Goal: Task Accomplishment & Management: Complete application form

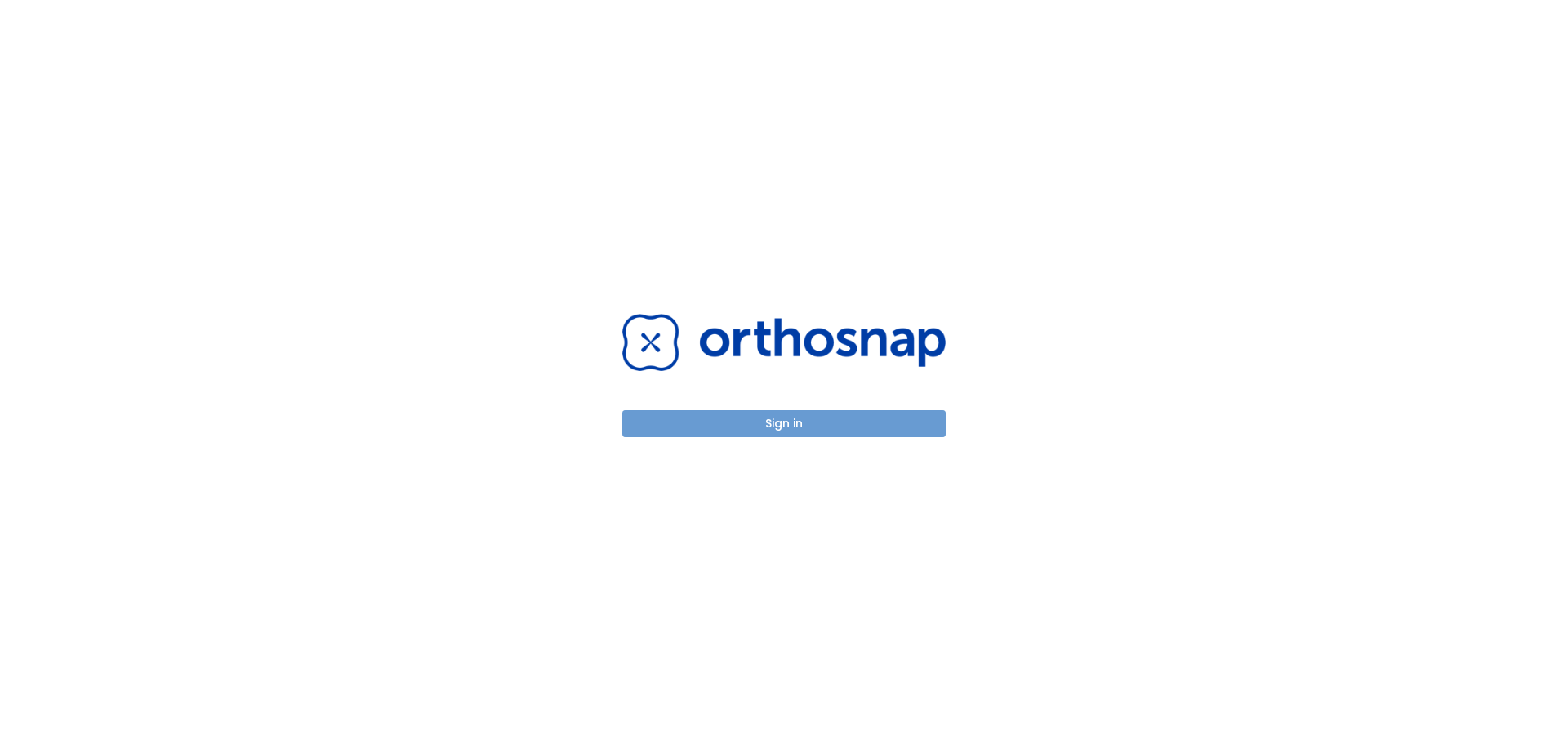
click at [883, 419] on button "Sign in" at bounding box center [784, 423] width 324 height 27
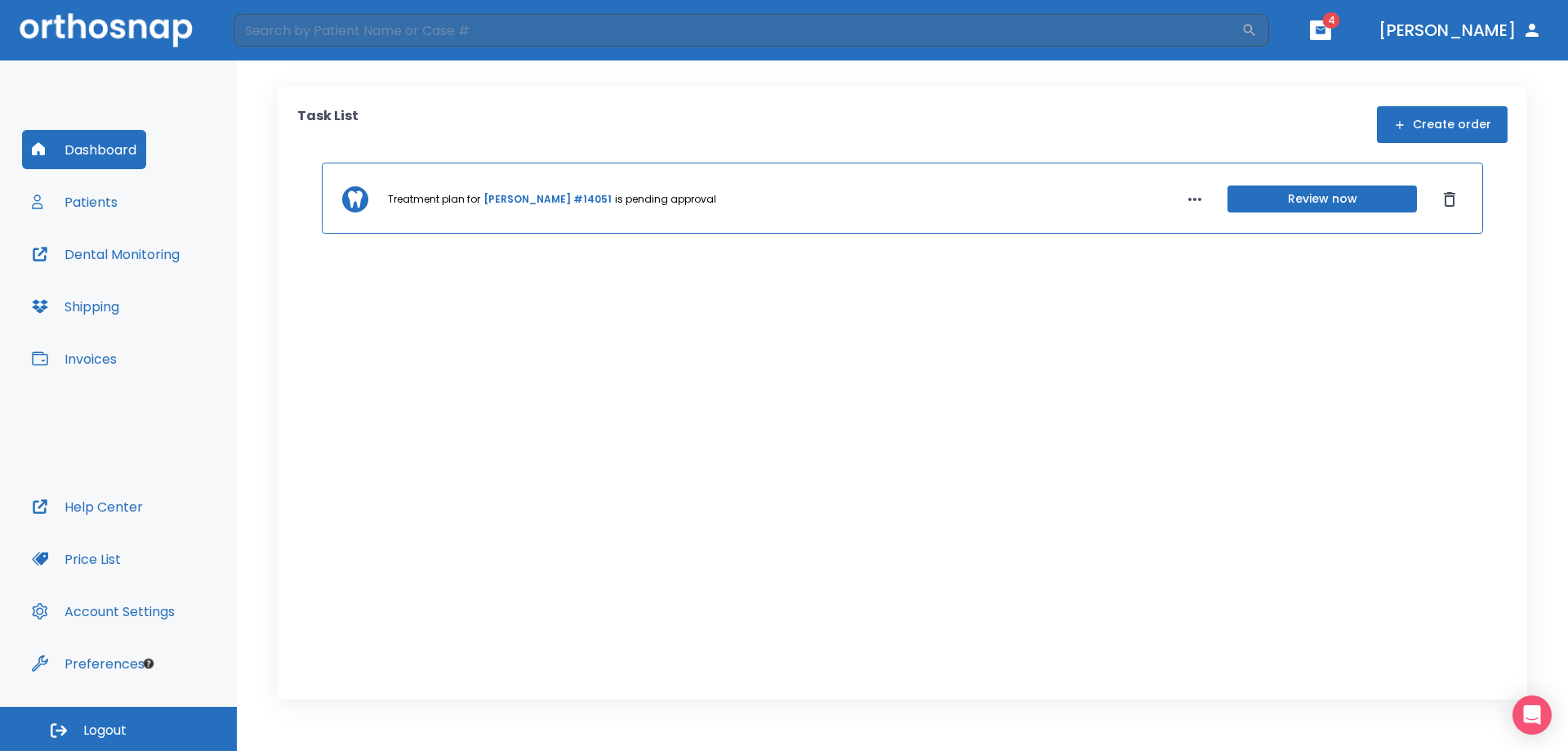
click at [289, 188] on div "Task List Create order Treatment plan for [PERSON_NAME] #14051 is pending appro…" at bounding box center [903, 392] width 1250 height 613
click at [1467, 124] on button "Create order" at bounding box center [1441, 125] width 131 height 37
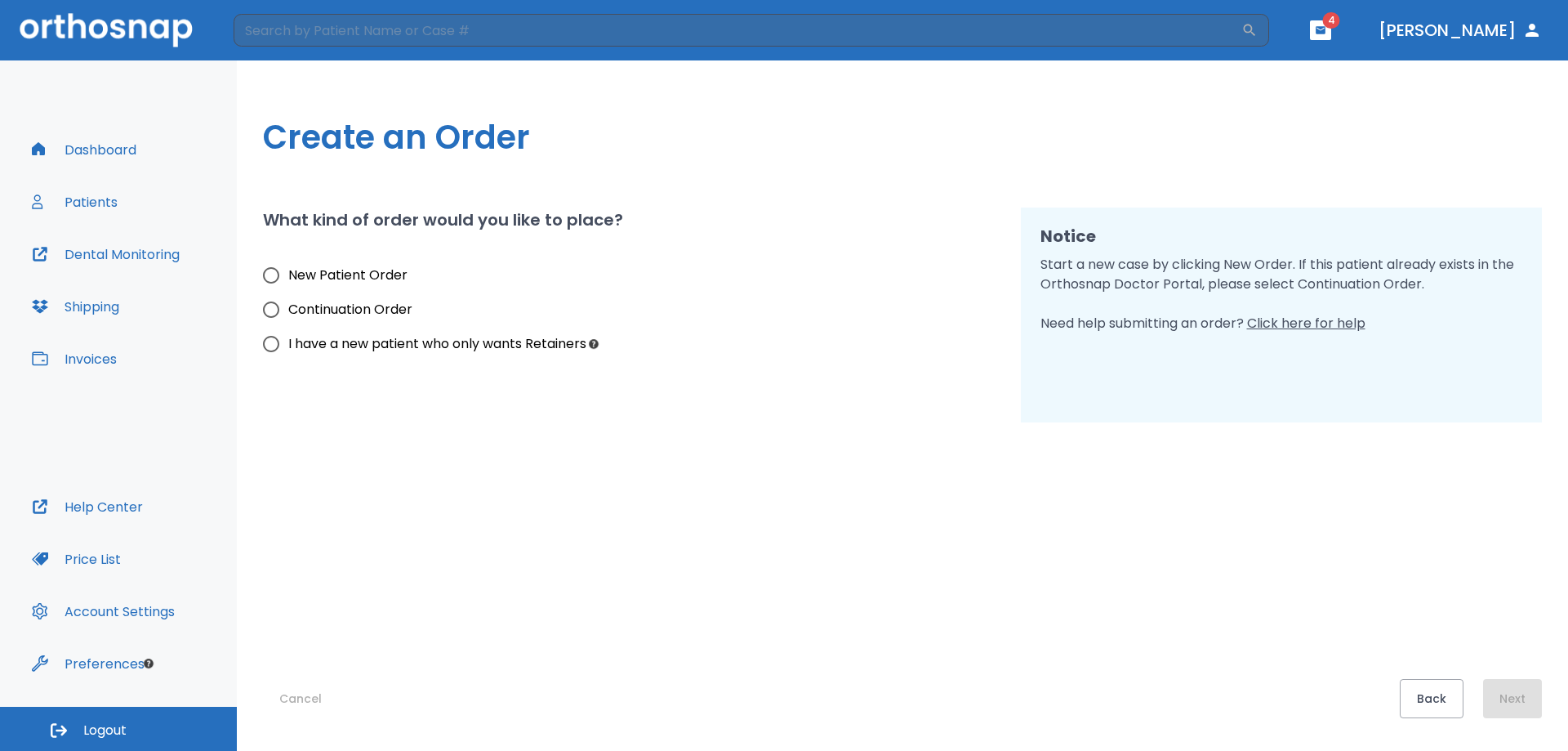
click at [313, 275] on span "New Patient Order" at bounding box center [348, 275] width 120 height 20
click at [288, 275] on input "New Patient Order" at bounding box center [271, 275] width 34 height 34
radio input "true"
click at [1531, 696] on button "Next" at bounding box center [1512, 697] width 59 height 39
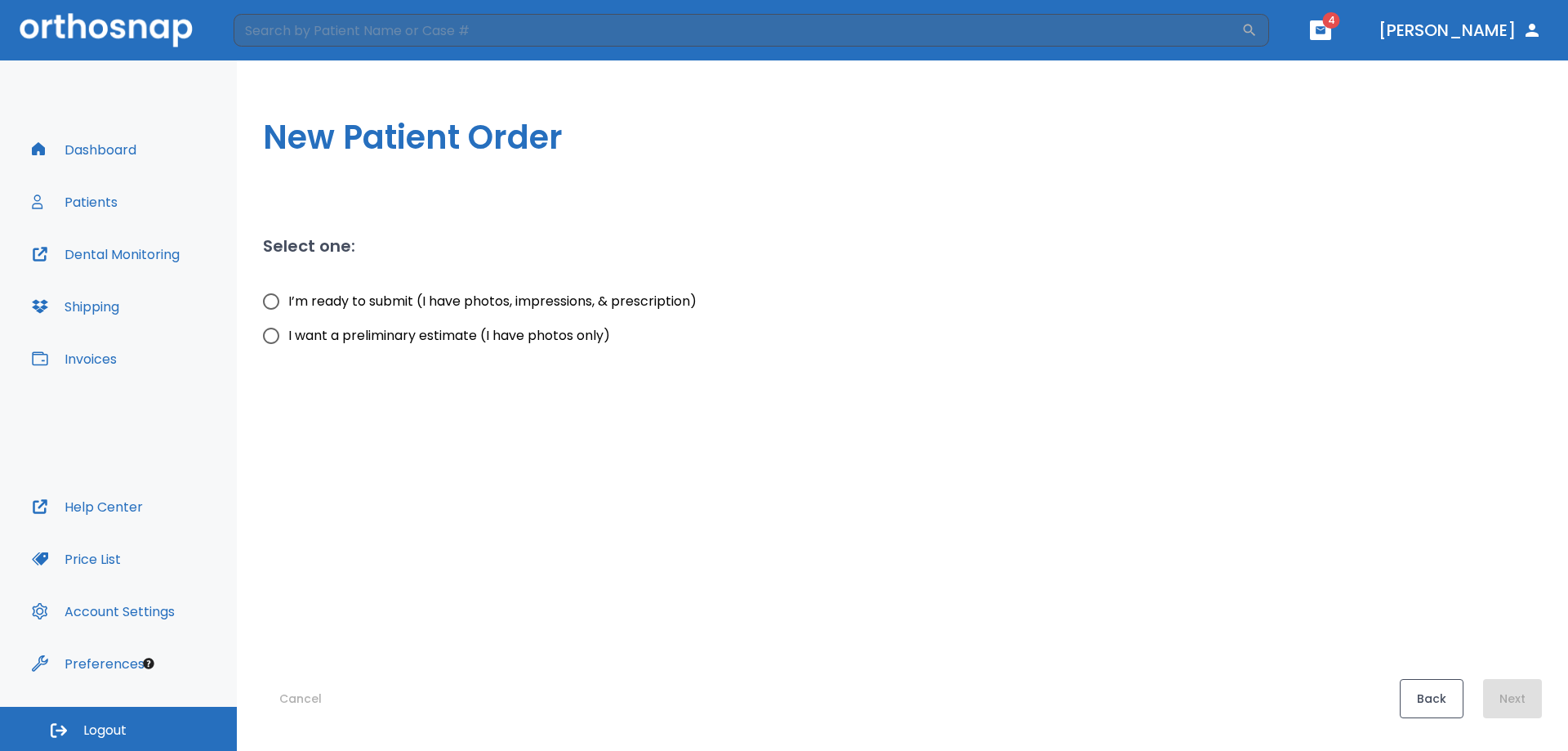
click at [1441, 701] on button "Back" at bounding box center [1432, 697] width 64 height 39
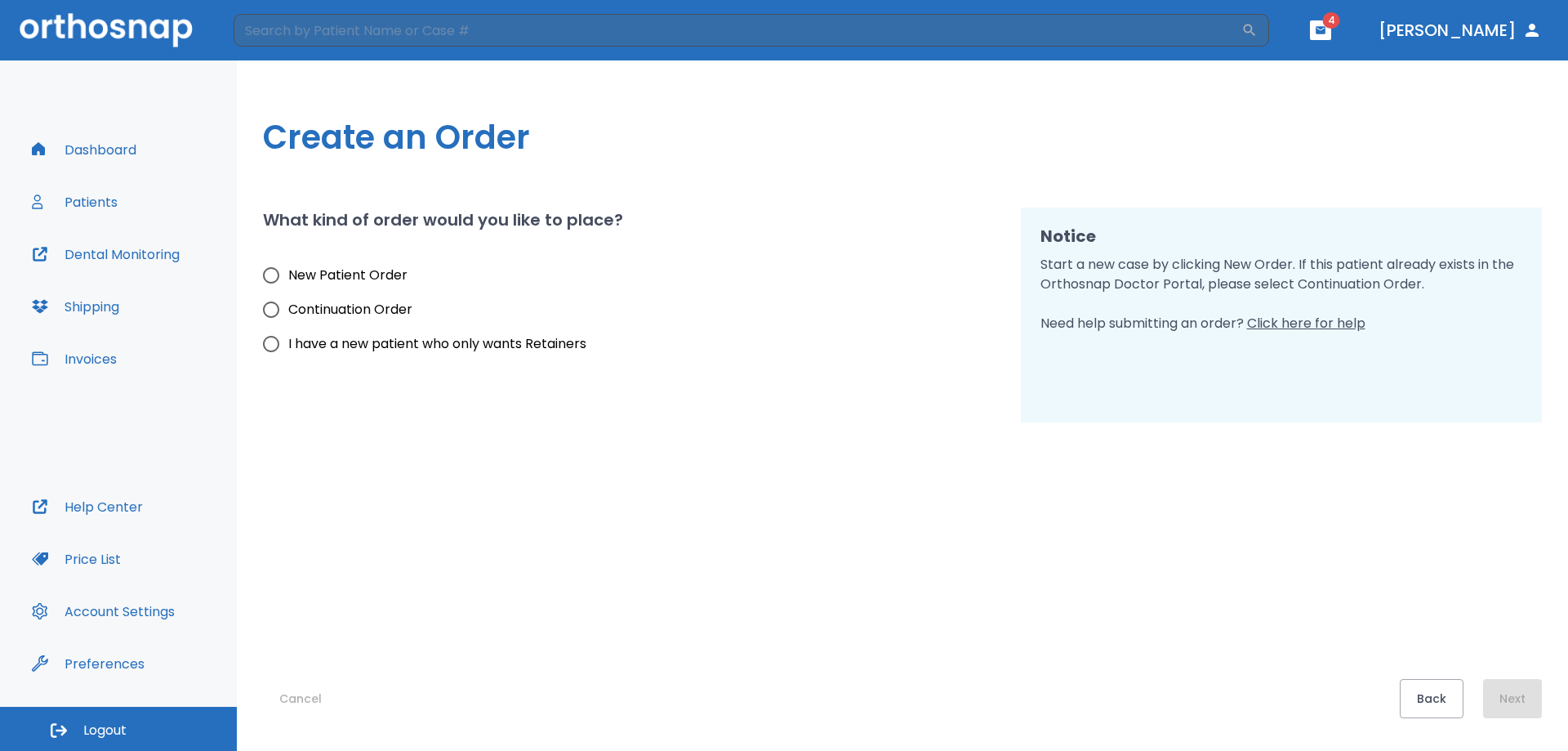
click at [1441, 701] on button "Back" at bounding box center [1432, 697] width 64 height 39
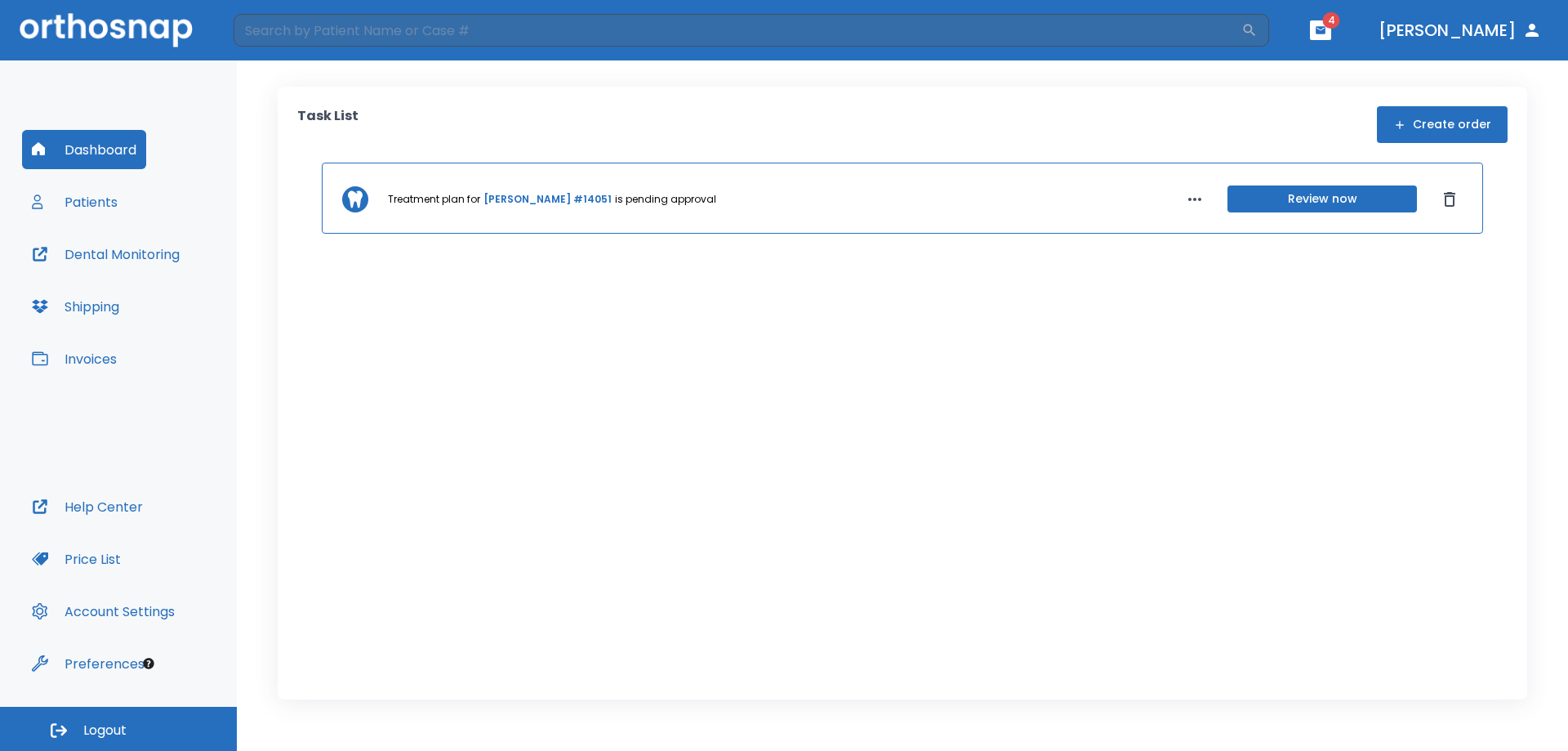
click at [107, 208] on button "Patients" at bounding box center [75, 201] width 106 height 39
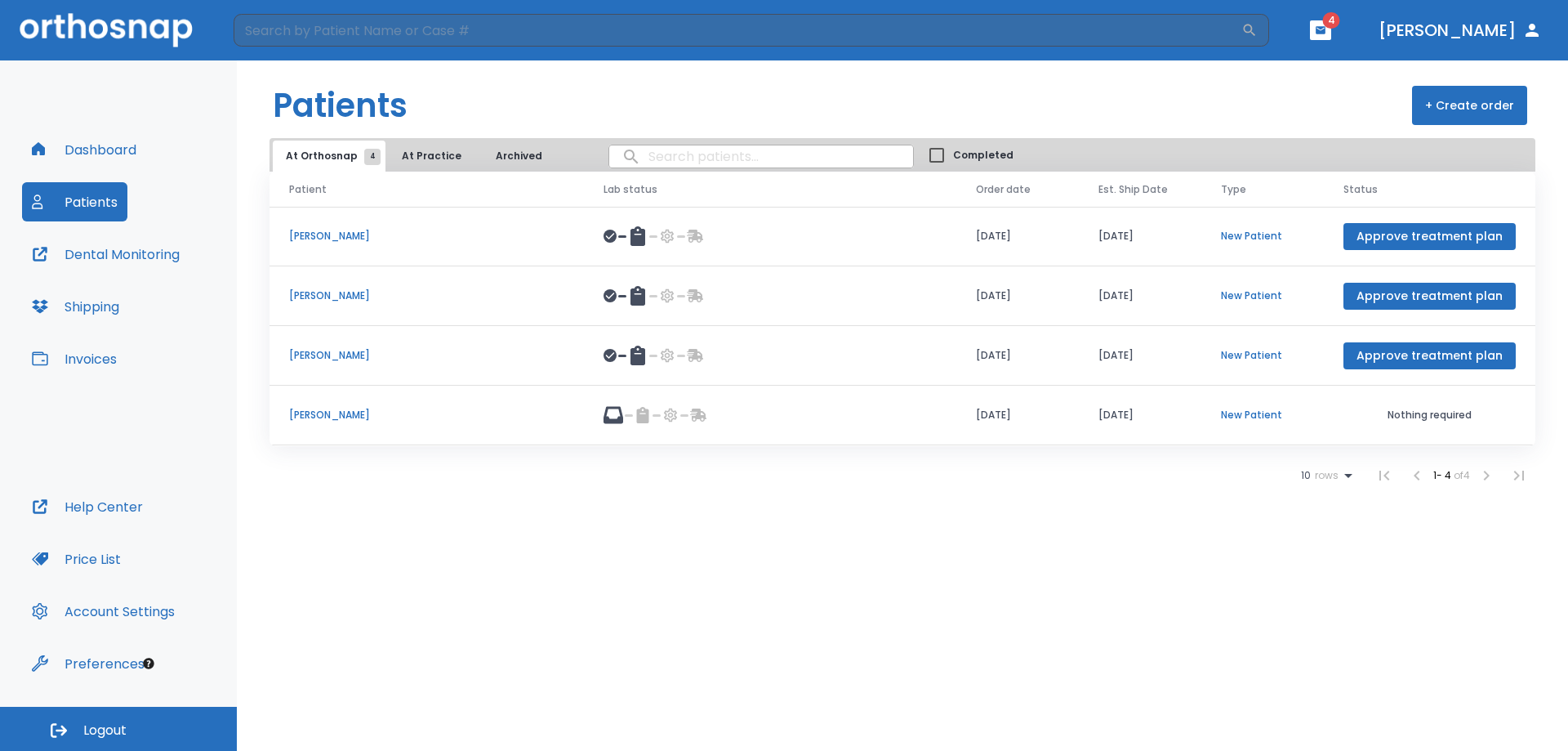
click at [347, 408] on p "[PERSON_NAME]" at bounding box center [426, 414] width 275 height 15
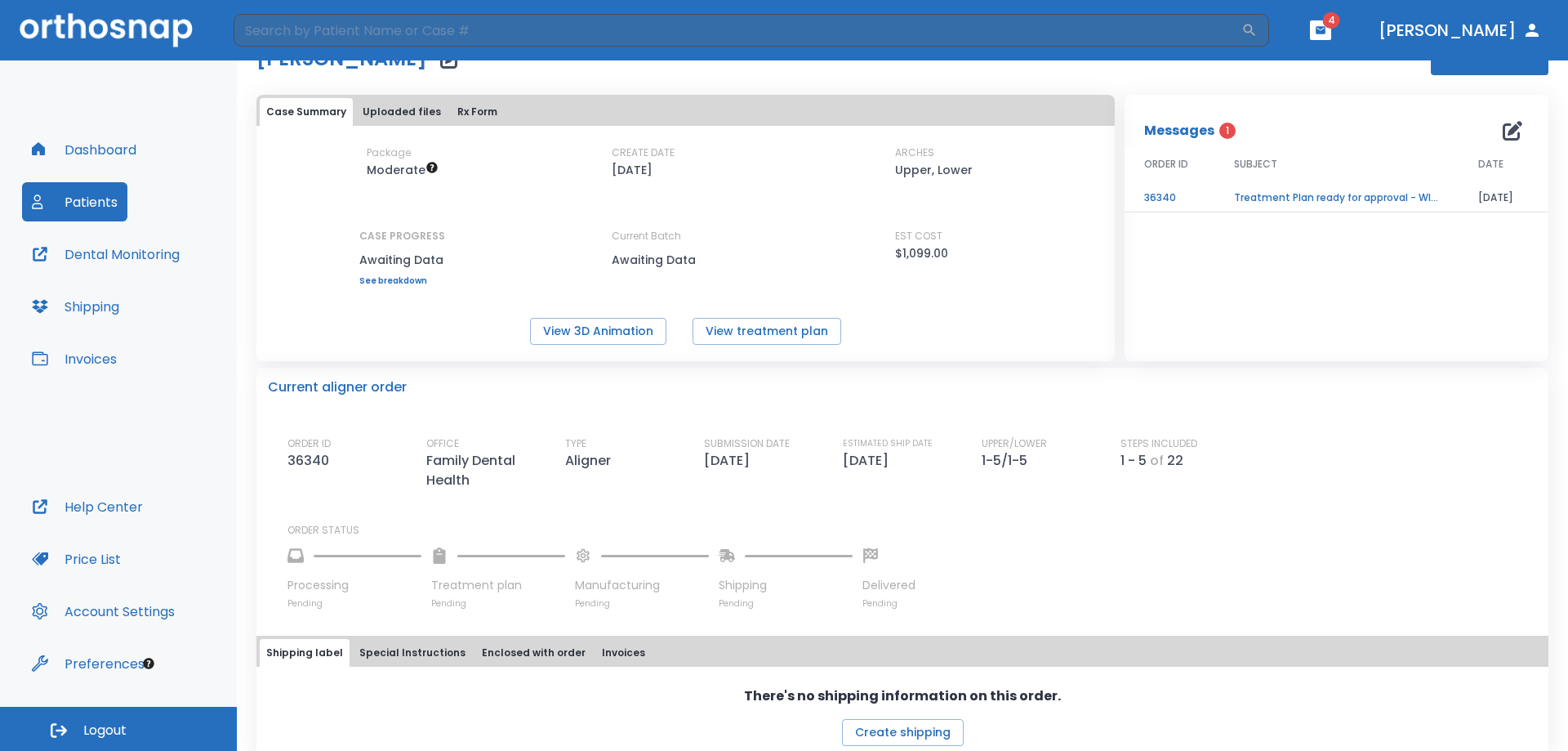
scroll to position [79, 0]
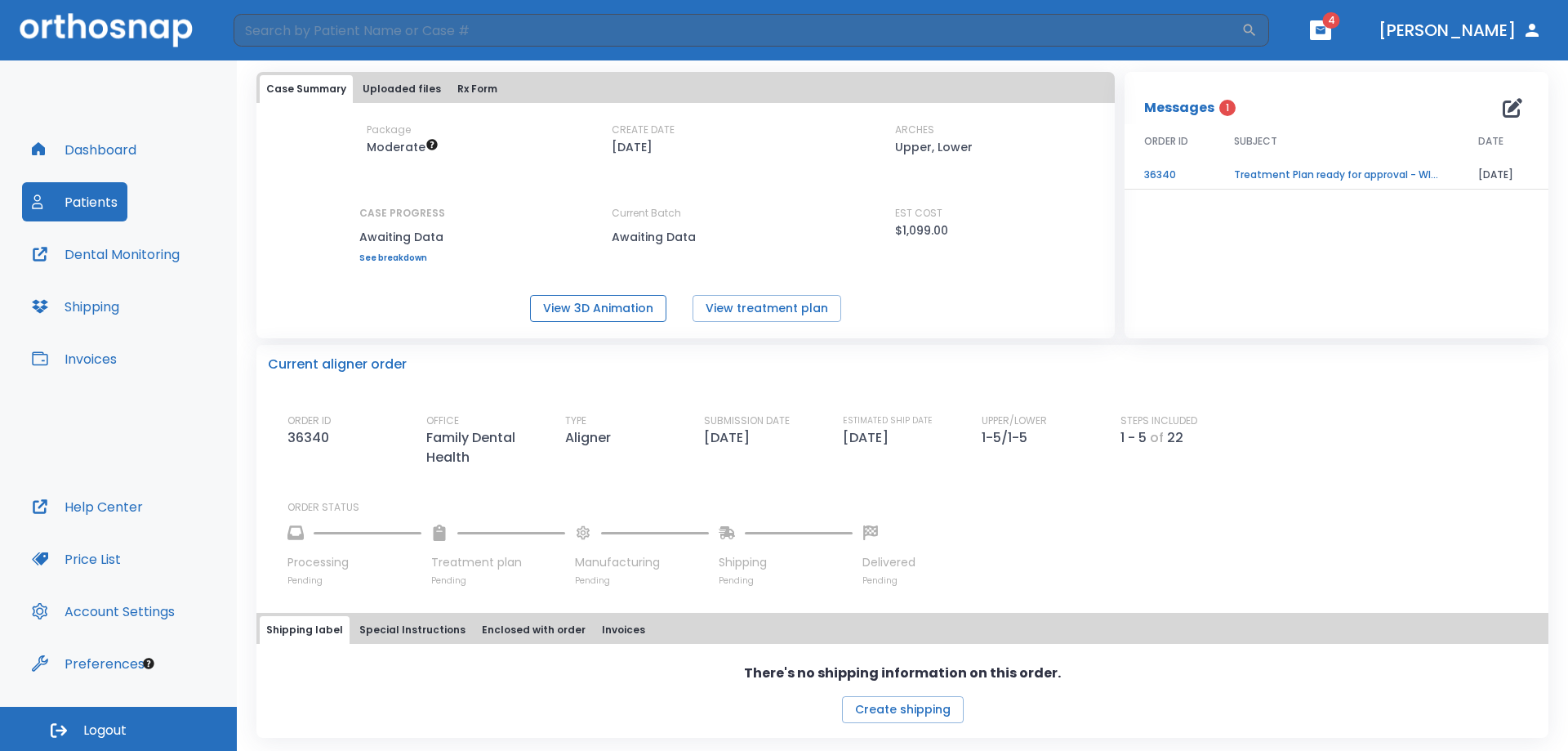
click at [615, 308] on button "View 3D Animation" at bounding box center [598, 308] width 136 height 27
click at [84, 138] on button "Dashboard" at bounding box center [84, 148] width 125 height 39
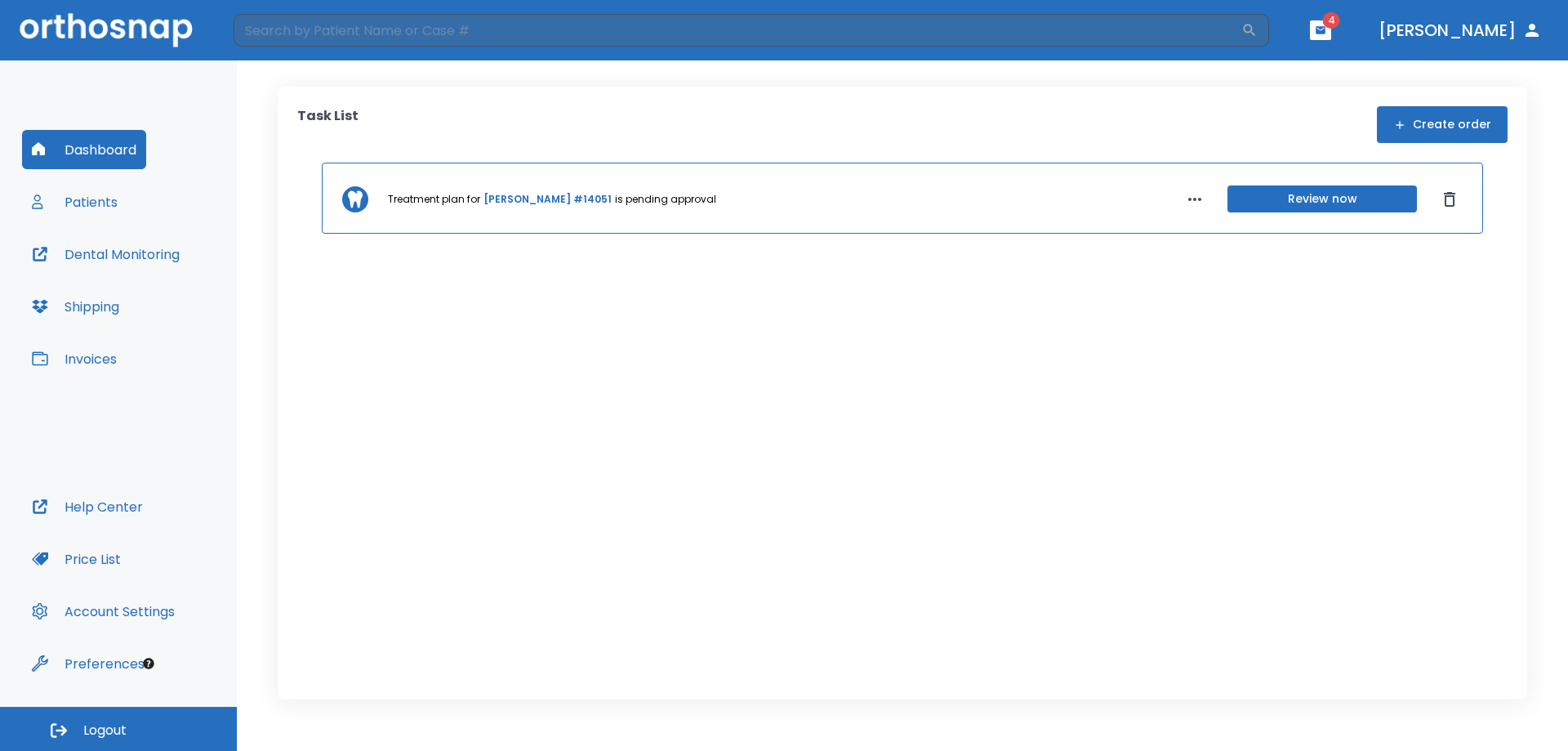
click at [1428, 124] on button "Create order" at bounding box center [1441, 125] width 131 height 37
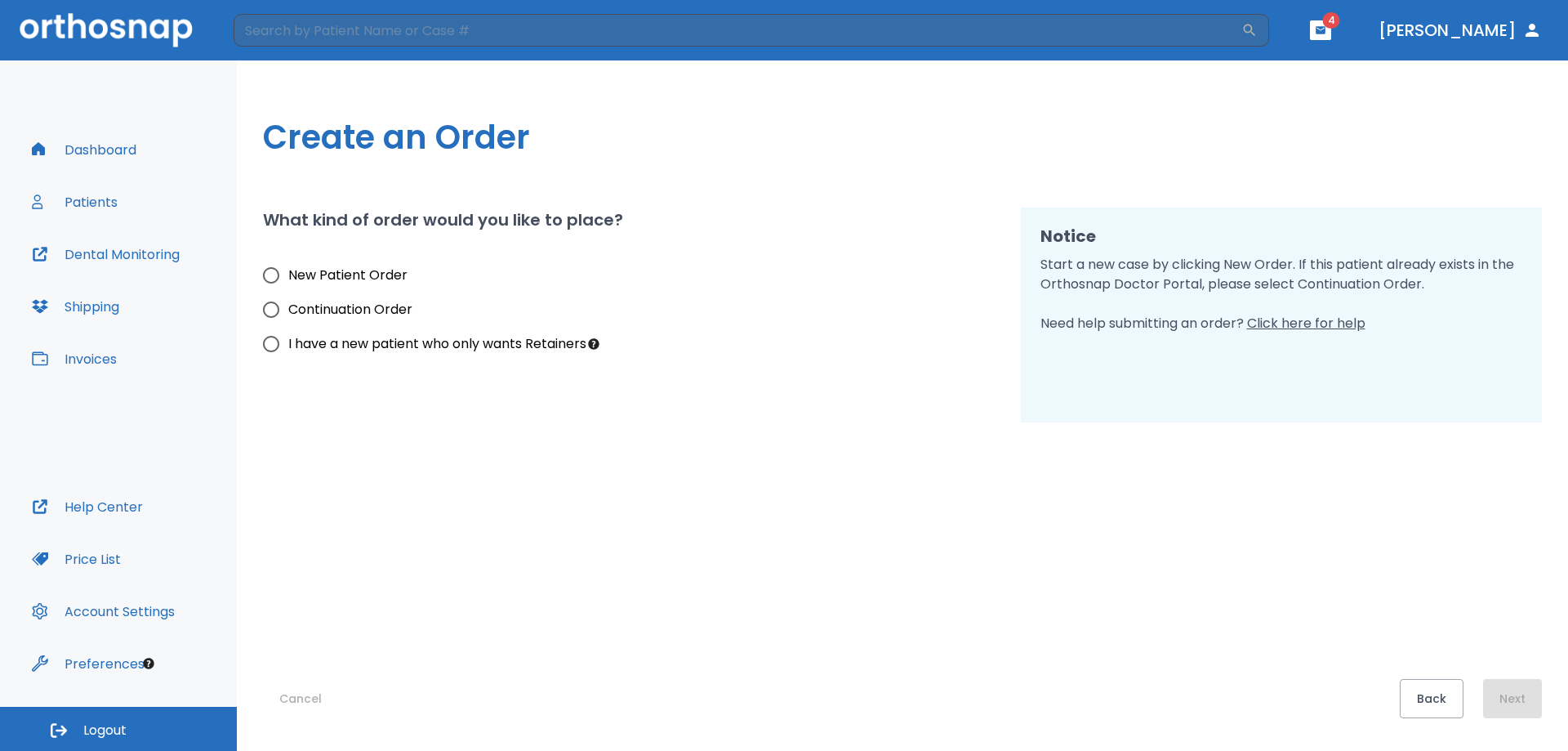
click at [311, 306] on span "Continuation Order" at bounding box center [350, 310] width 125 height 20
click at [288, 306] on input "Continuation Order" at bounding box center [271, 310] width 34 height 34
radio input "true"
click at [358, 276] on span "New Patient Order" at bounding box center [348, 275] width 120 height 20
click at [288, 276] on input "New Patient Order" at bounding box center [271, 275] width 34 height 34
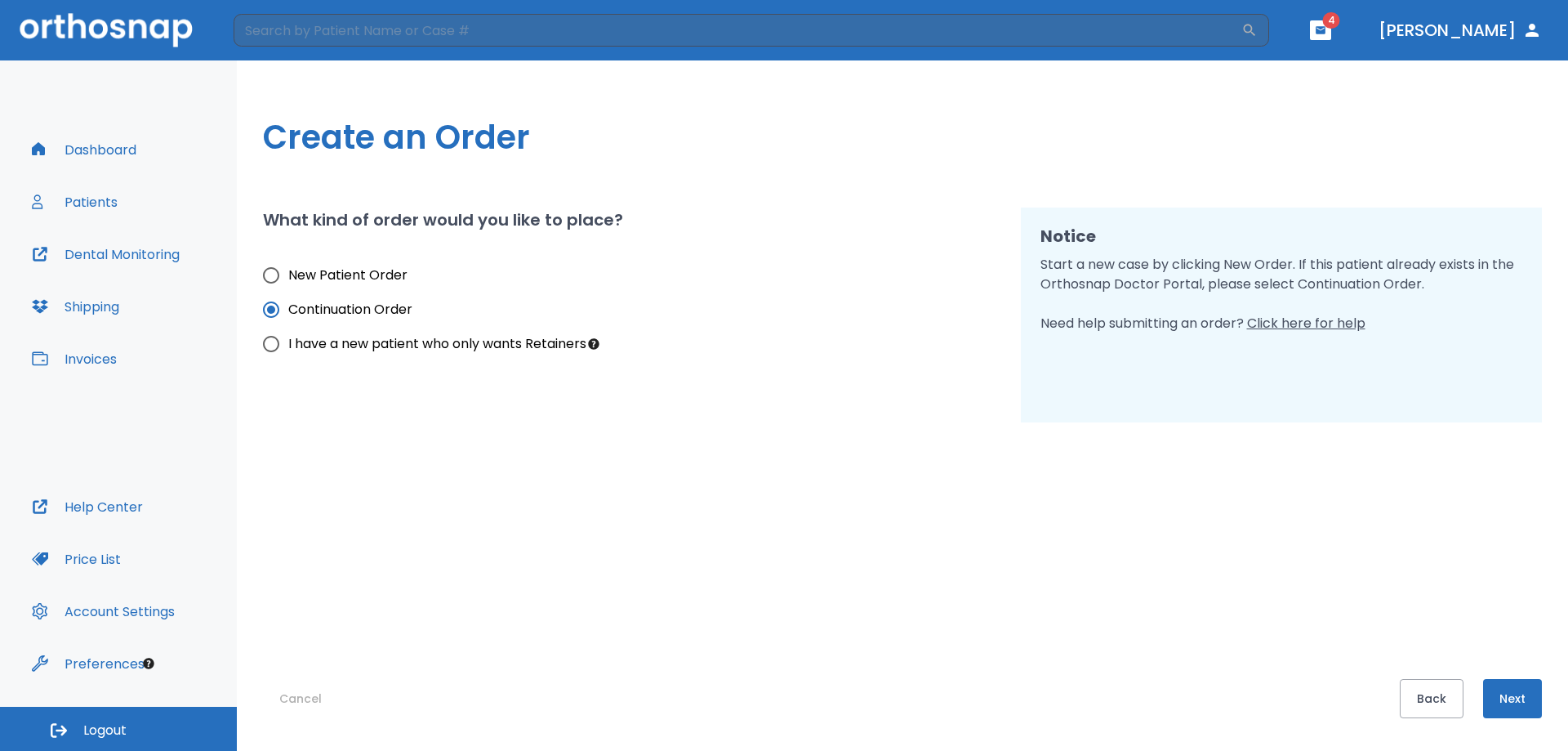
radio input "true"
click at [1522, 686] on button "Next" at bounding box center [1512, 697] width 59 height 39
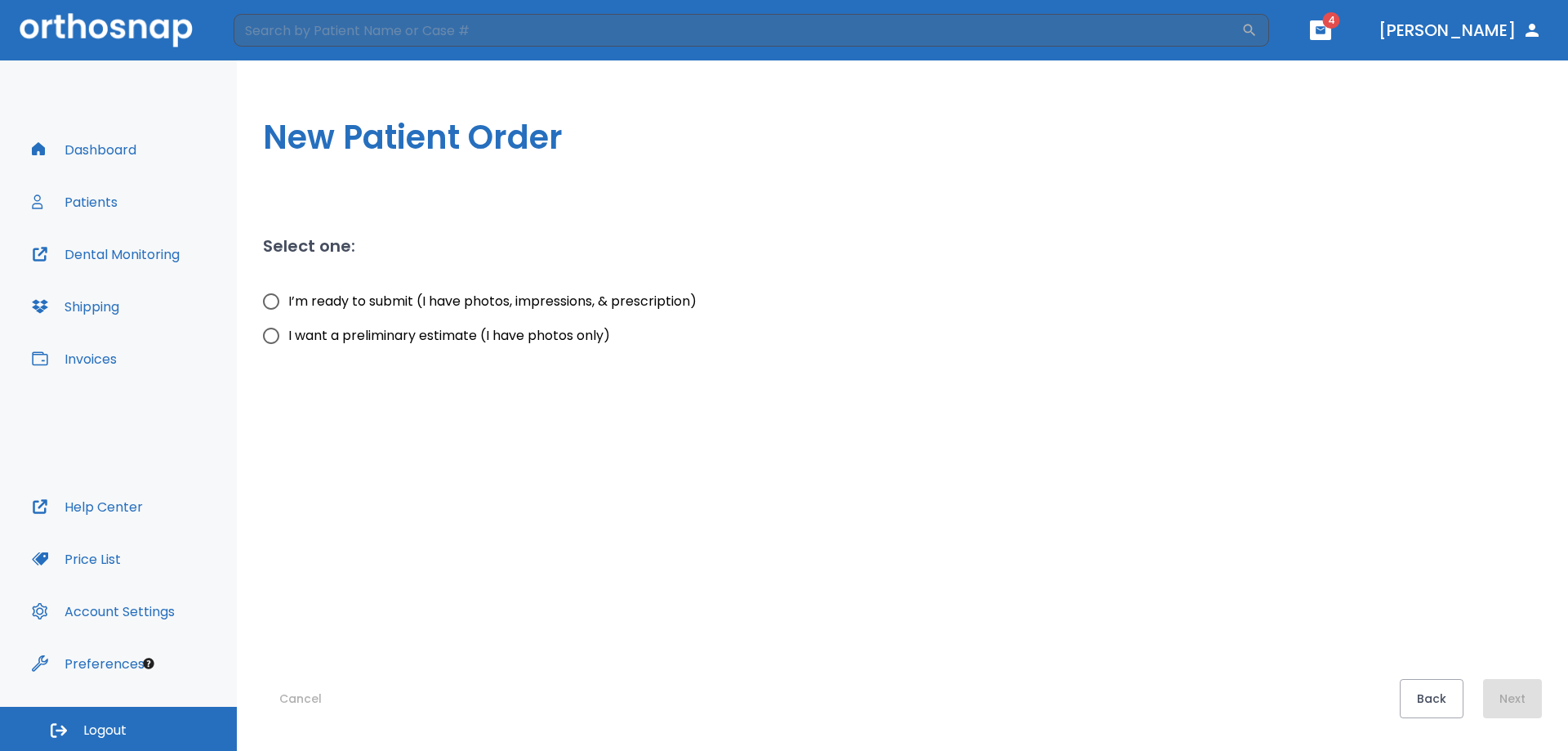
click at [408, 341] on span "I want a preliminary estimate (I have photos only)" at bounding box center [448, 336] width 322 height 20
click at [288, 341] on input "I want a preliminary estimate (I have photos only)" at bounding box center [271, 336] width 34 height 34
radio input "true"
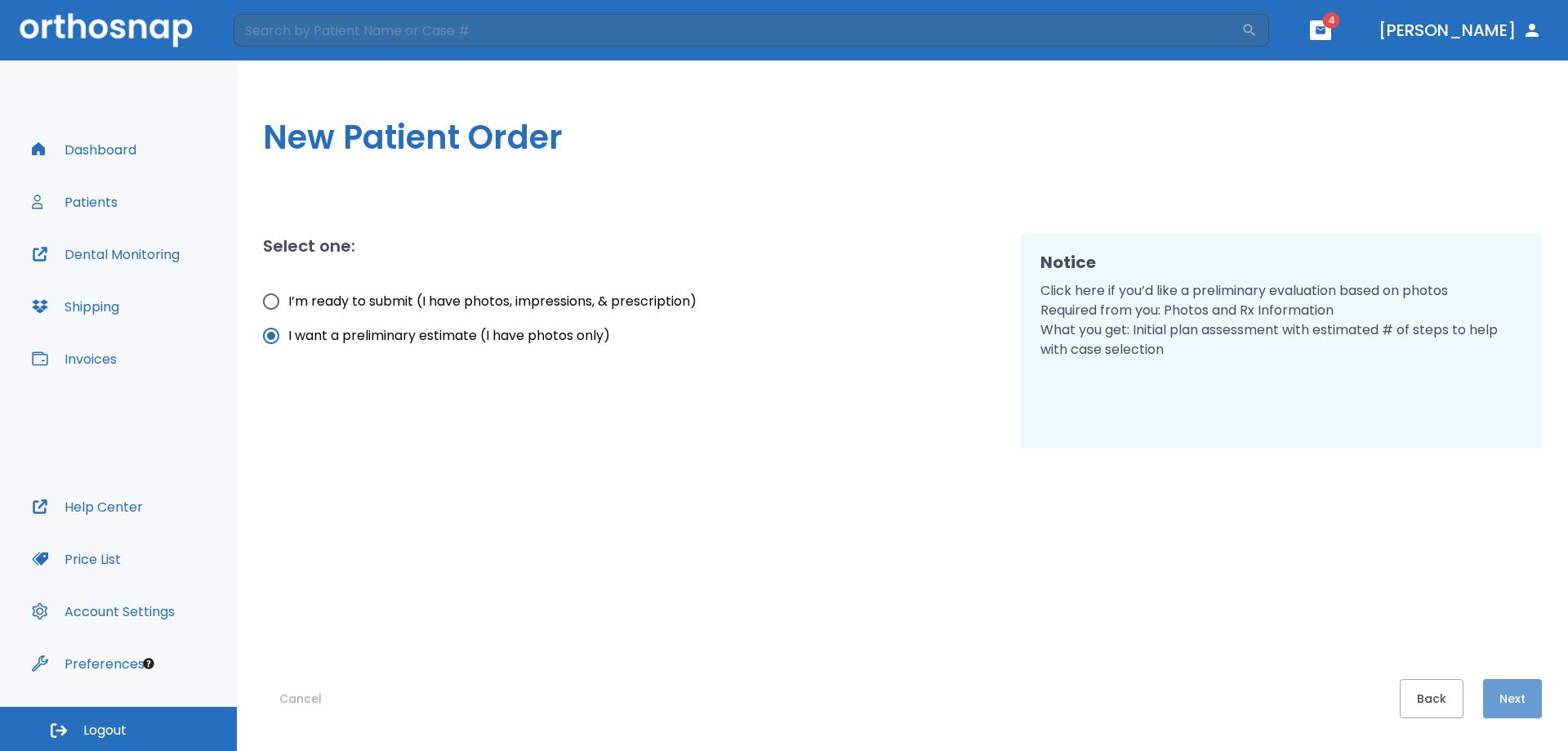
click at [1503, 692] on button "Next" at bounding box center [1512, 697] width 59 height 39
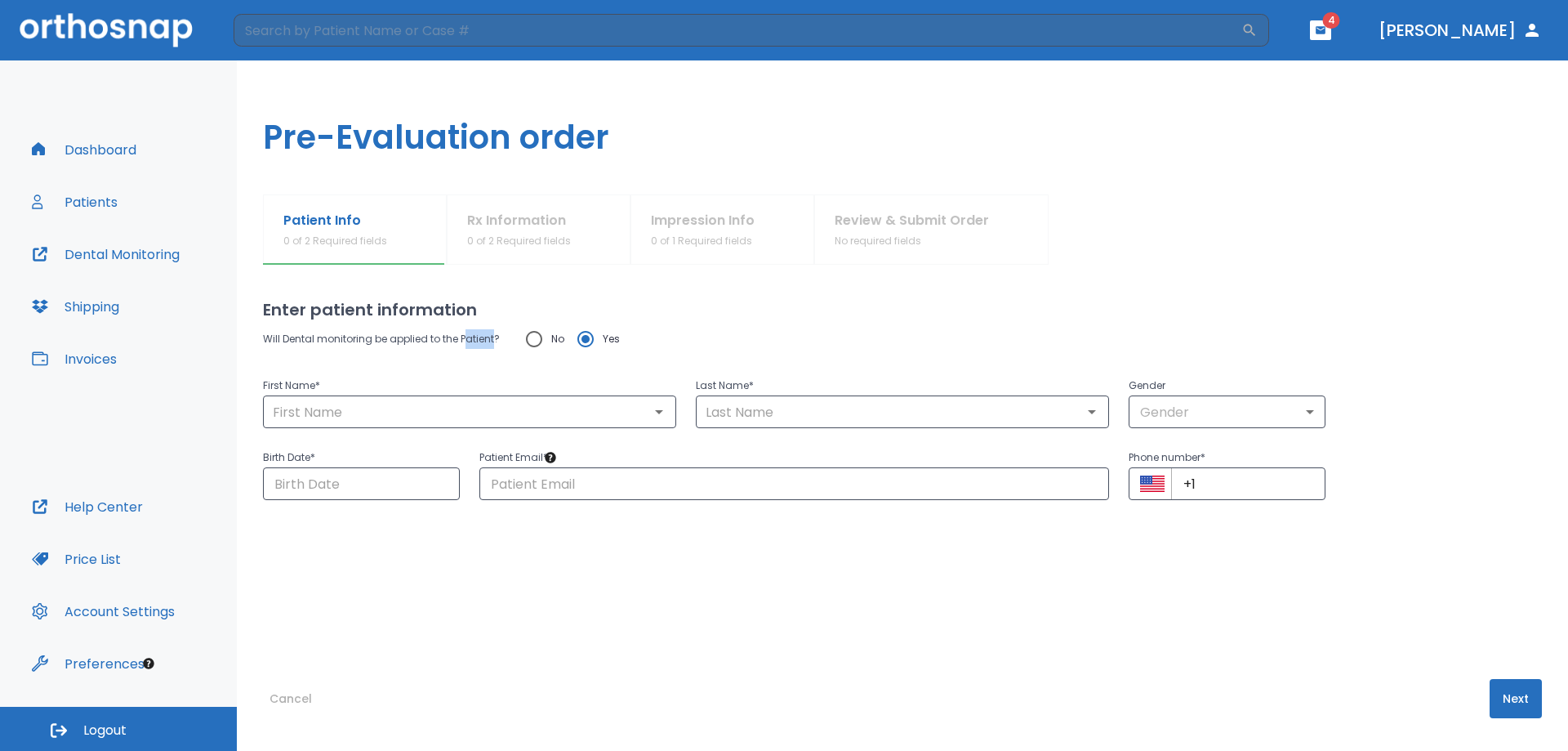
drag, startPoint x: 496, startPoint y: 341, endPoint x: 465, endPoint y: 338, distance: 31.1
click at [466, 338] on p "Will Dental monitoring be applied to the Patient?" at bounding box center [382, 339] width 237 height 20
click at [382, 419] on input "text" at bounding box center [469, 411] width 403 height 23
type input "Ytica"
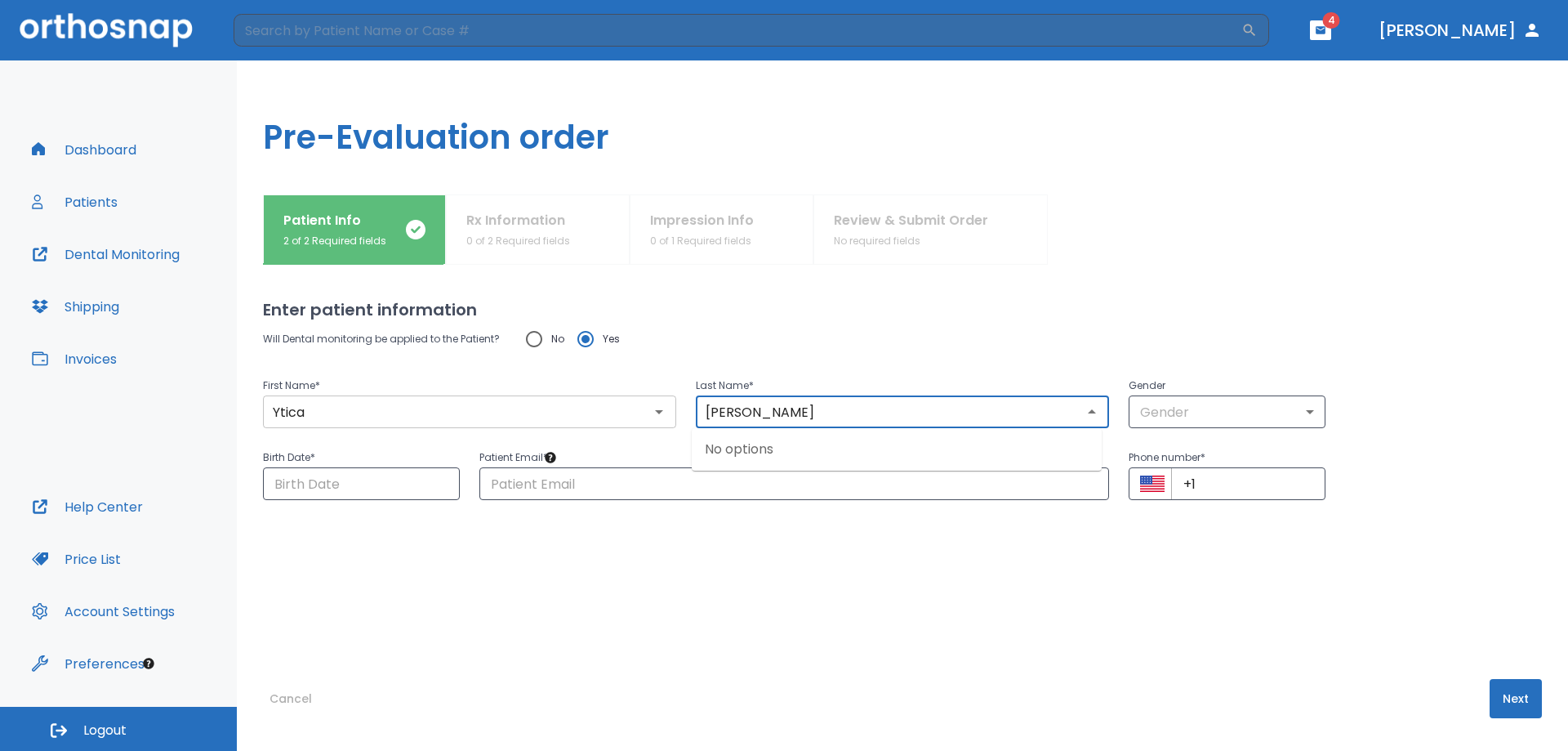
type input "[PERSON_NAME]"
click at [1133, 415] on body "​ 4 [PERSON_NAME] Dashboard Patients Dental Monitoring Shipping Invoices Help C…" at bounding box center [784, 376] width 1568 height 751
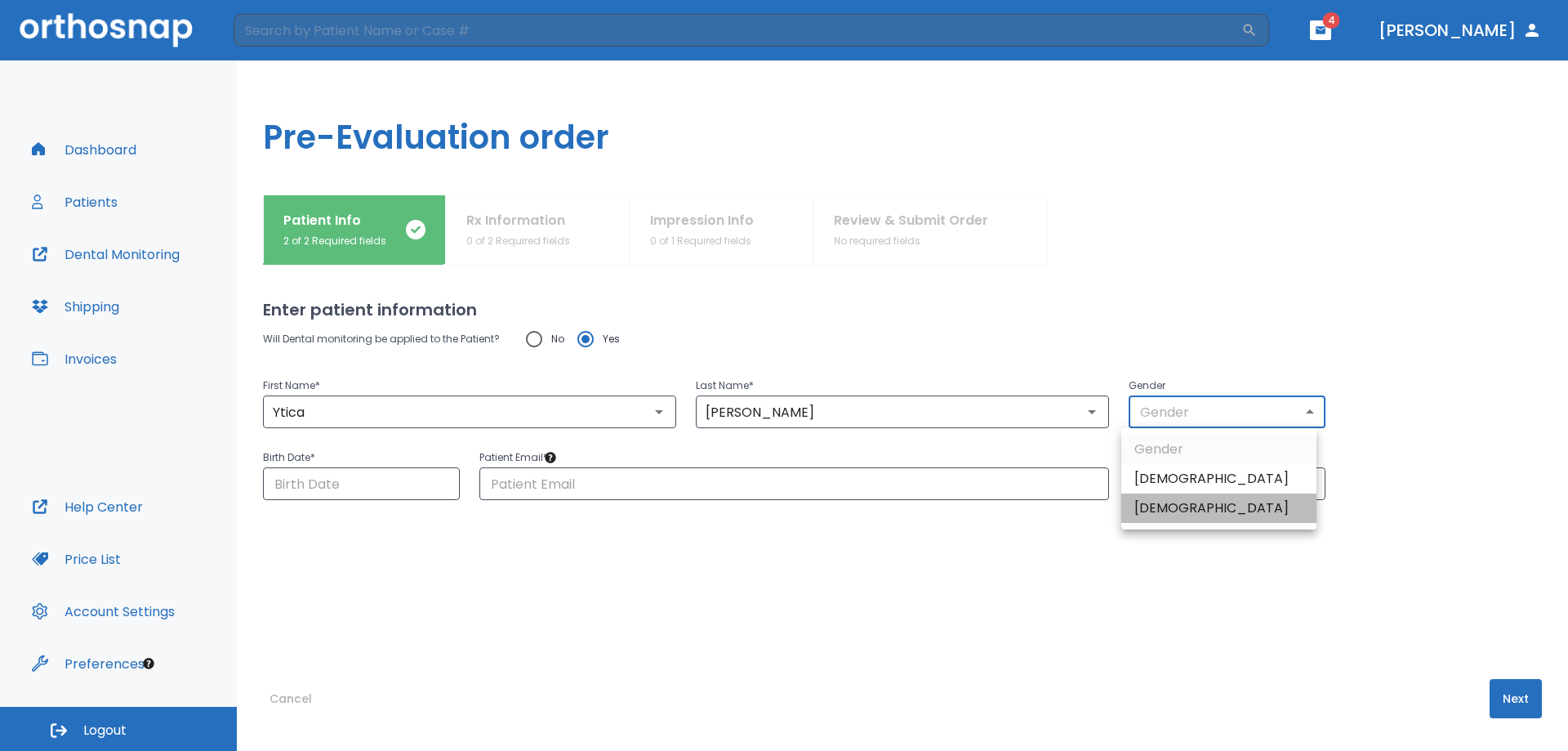
click at [1174, 504] on li "[DEMOGRAPHIC_DATA]" at bounding box center [1219, 508] width 195 height 30
type input "0"
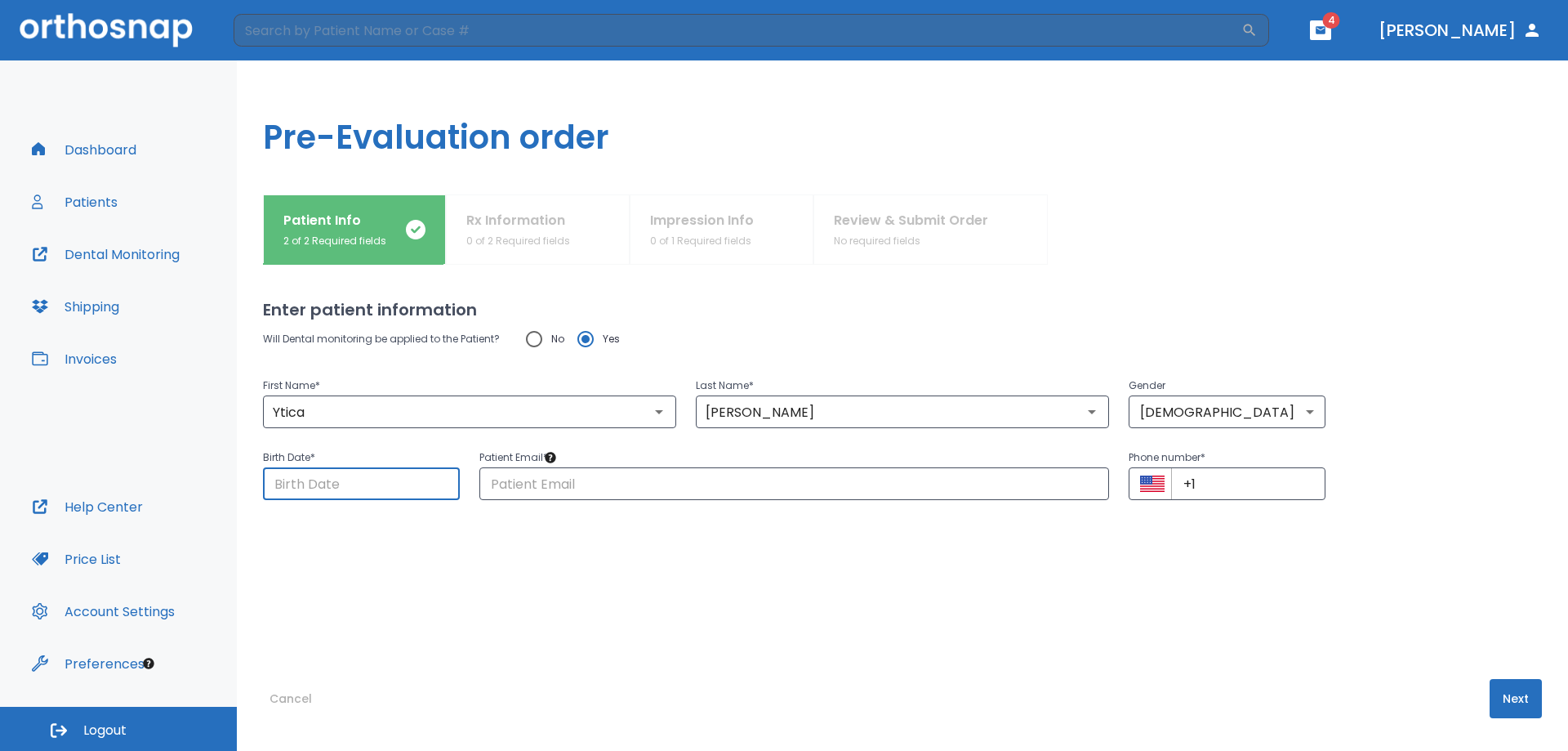
click at [397, 490] on input "Choose date" at bounding box center [362, 483] width 197 height 33
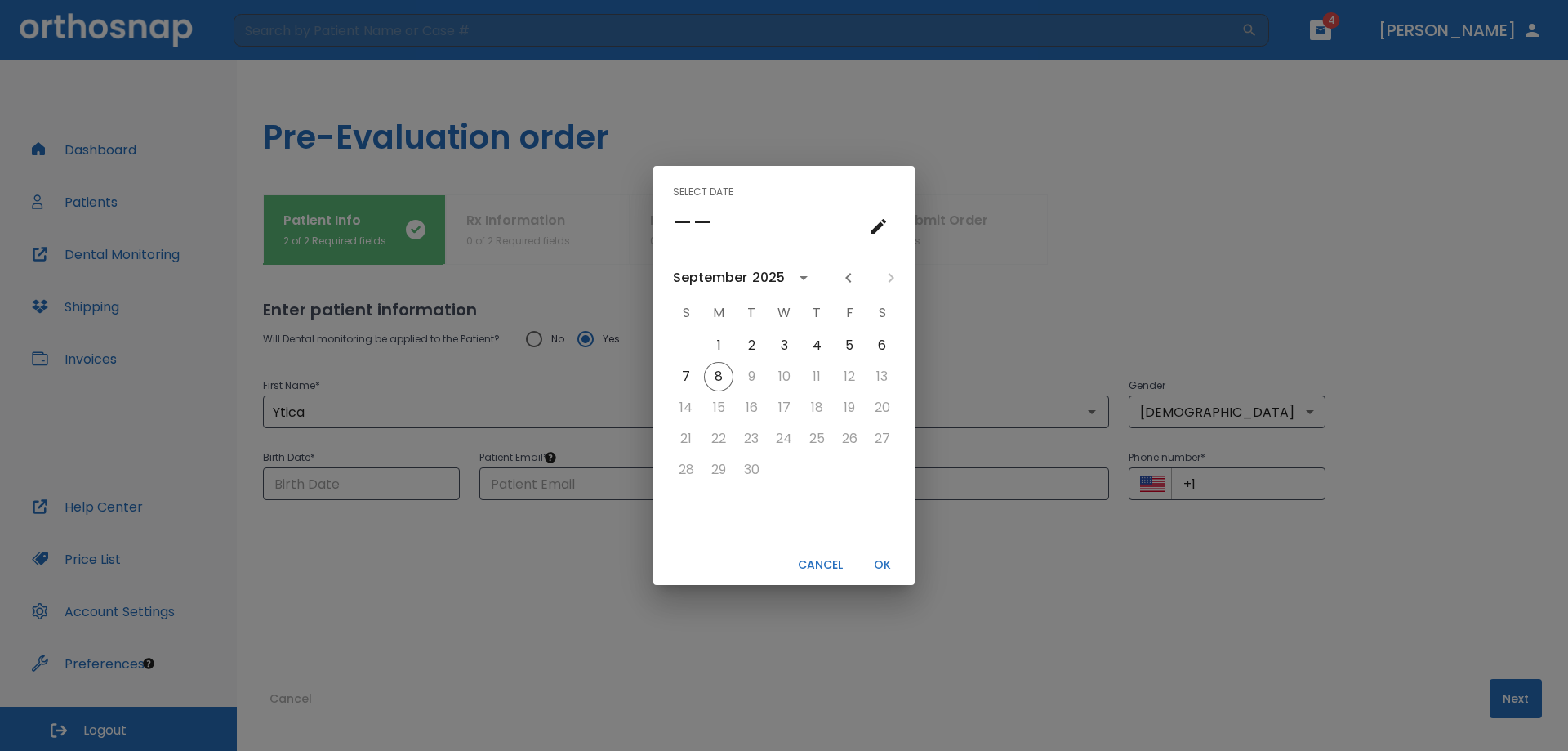
click at [767, 277] on div "2025" at bounding box center [768, 278] width 33 height 20
click at [692, 362] on button "1984" at bounding box center [698, 359] width 59 height 30
click at [755, 275] on div "1984" at bounding box center [767, 278] width 30 height 20
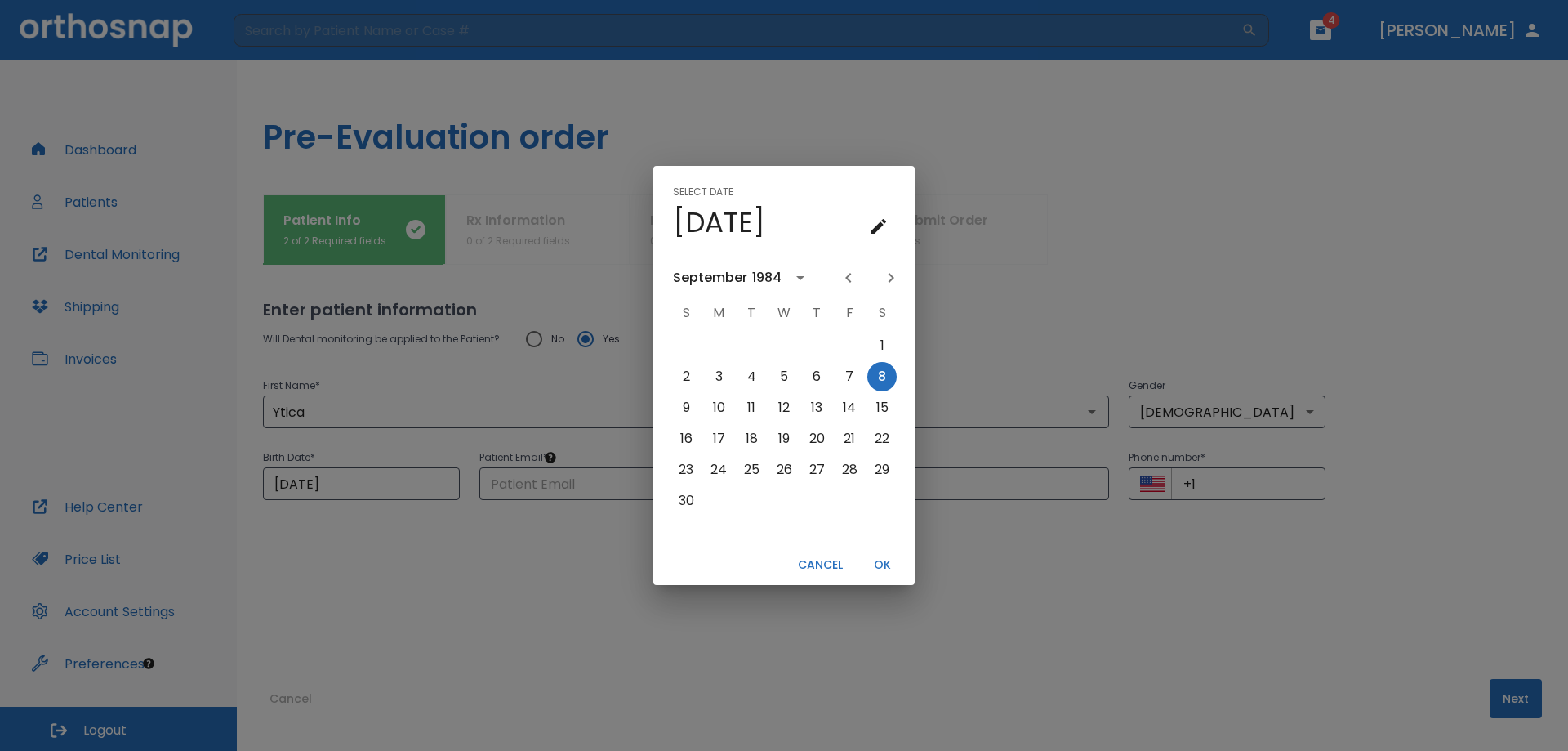
scroll to position [1087, 0]
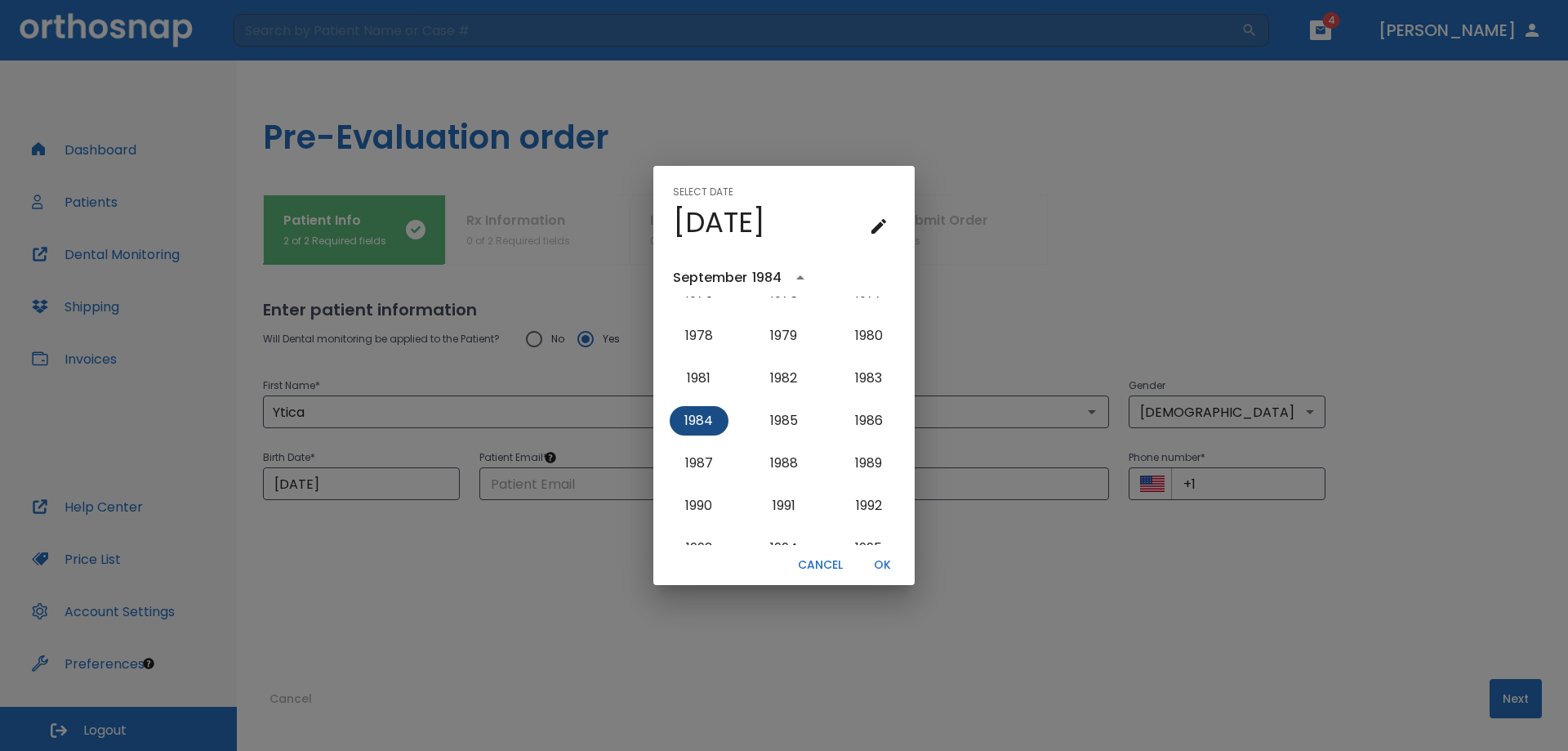
click at [708, 413] on button "1984" at bounding box center [698, 421] width 59 height 30
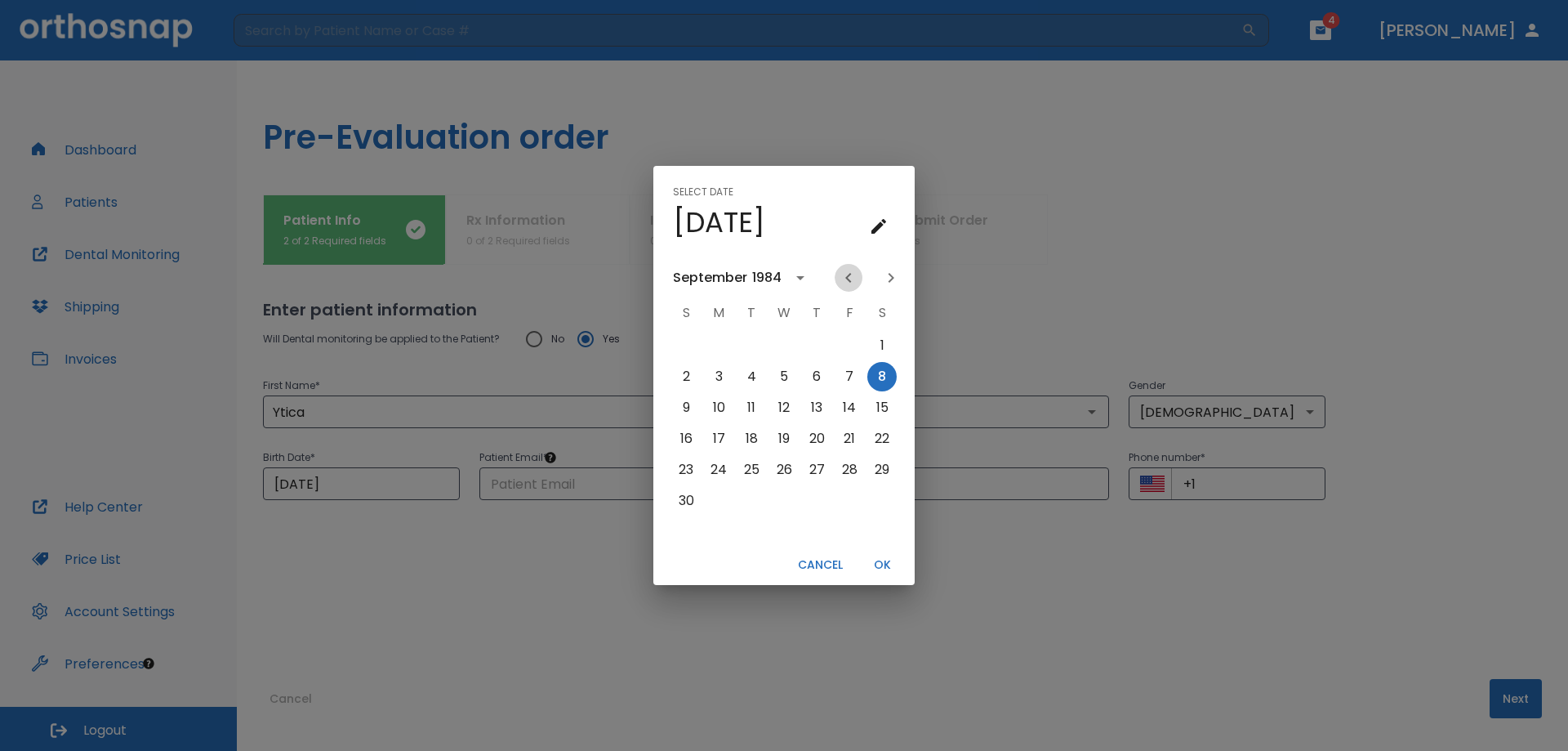
click at [848, 280] on icon "Previous month" at bounding box center [849, 278] width 20 height 20
click at [713, 374] on button "4" at bounding box center [719, 376] width 30 height 30
type input "[DATE]"
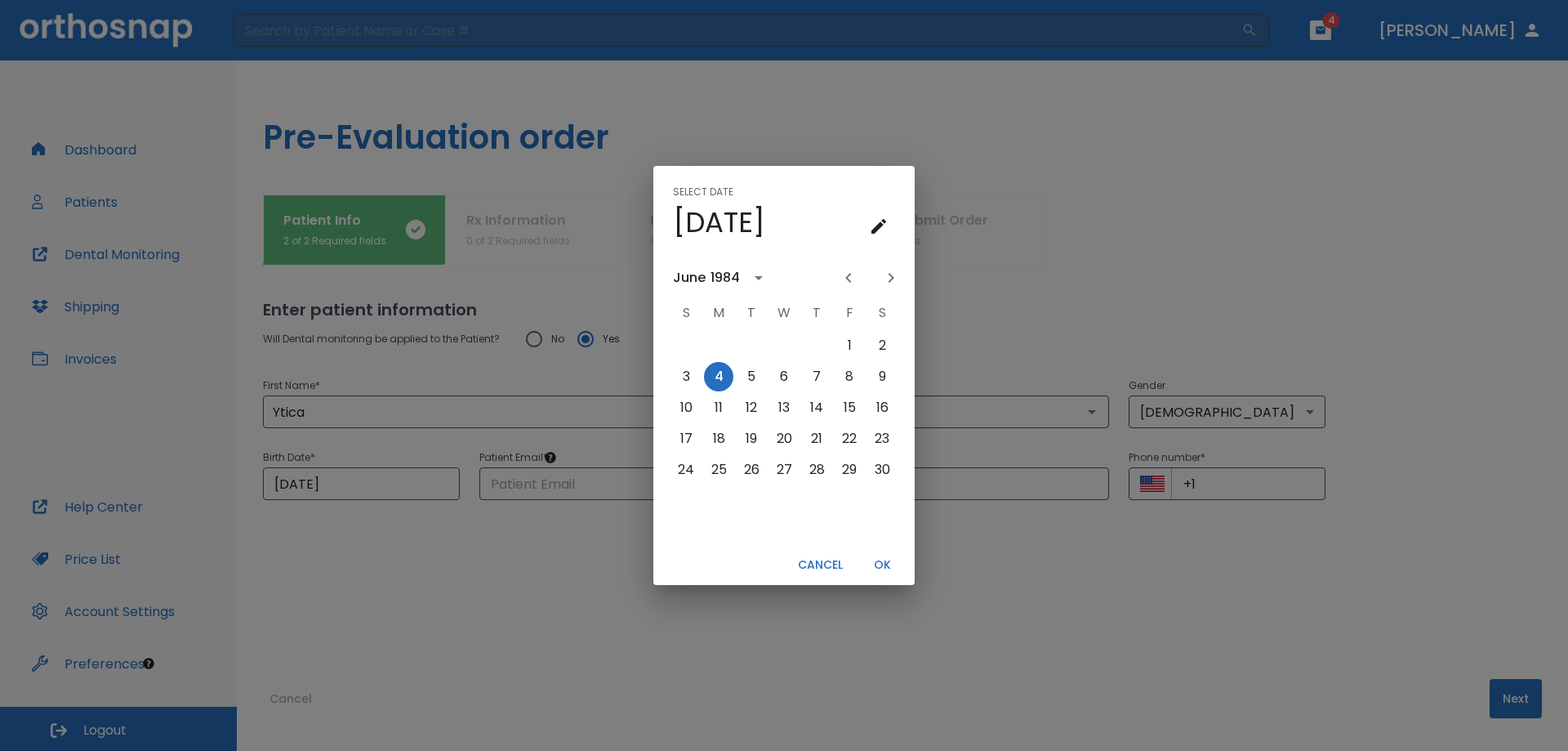
click at [890, 566] on button "OK" at bounding box center [882, 564] width 52 height 27
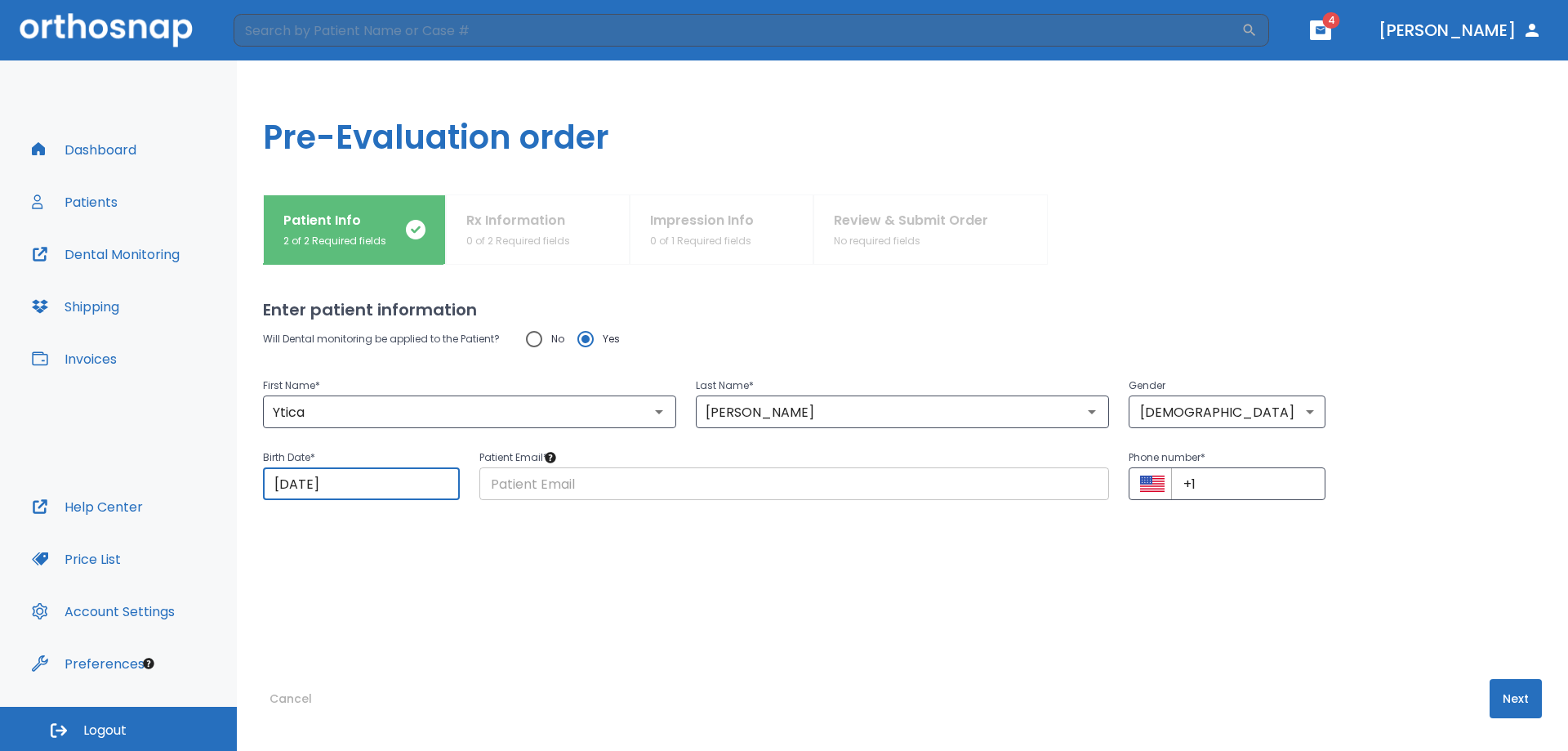
click at [615, 482] on input "text" at bounding box center [794, 483] width 630 height 33
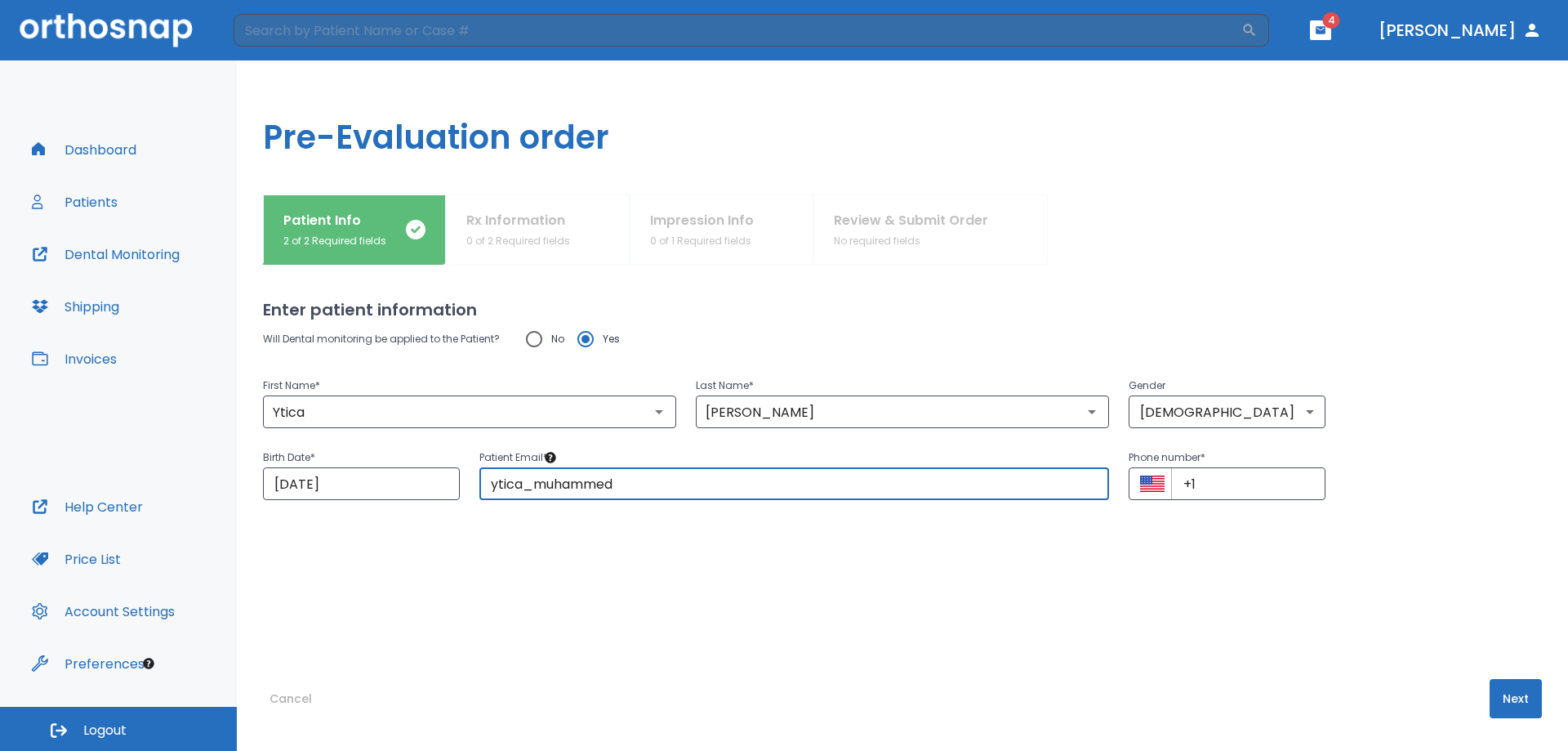
drag, startPoint x: 596, startPoint y: 493, endPoint x: 647, endPoint y: 505, distance: 52.4
click at [643, 503] on div "Will Dental monitoring be applied to the Patient? No Yes First Name * Ytica ​ L…" at bounding box center [903, 467] width 1279 height 292
type input "[EMAIL_ADDRESS][DOMAIN_NAME]"
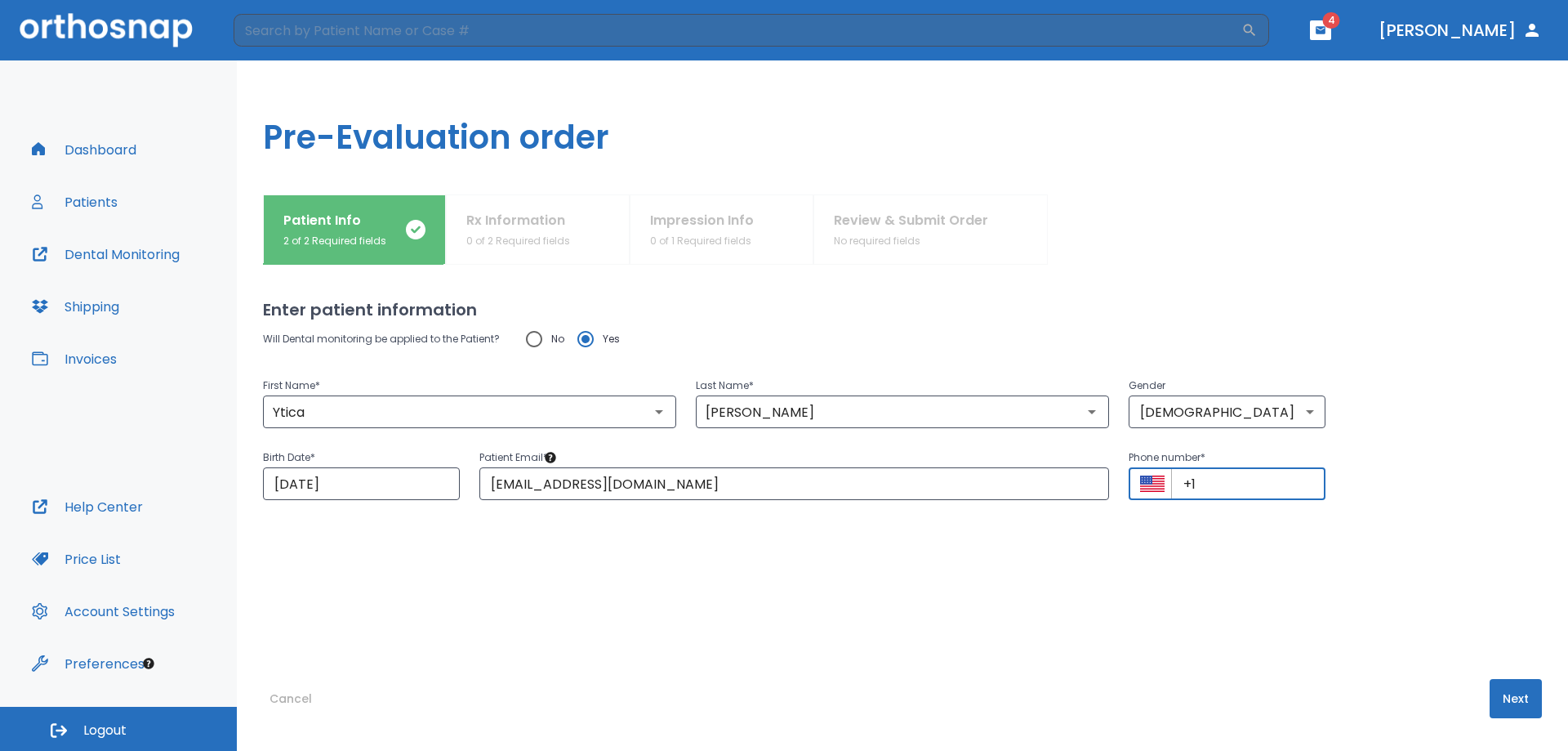
click at [1222, 476] on input "+1" at bounding box center [1248, 483] width 154 height 33
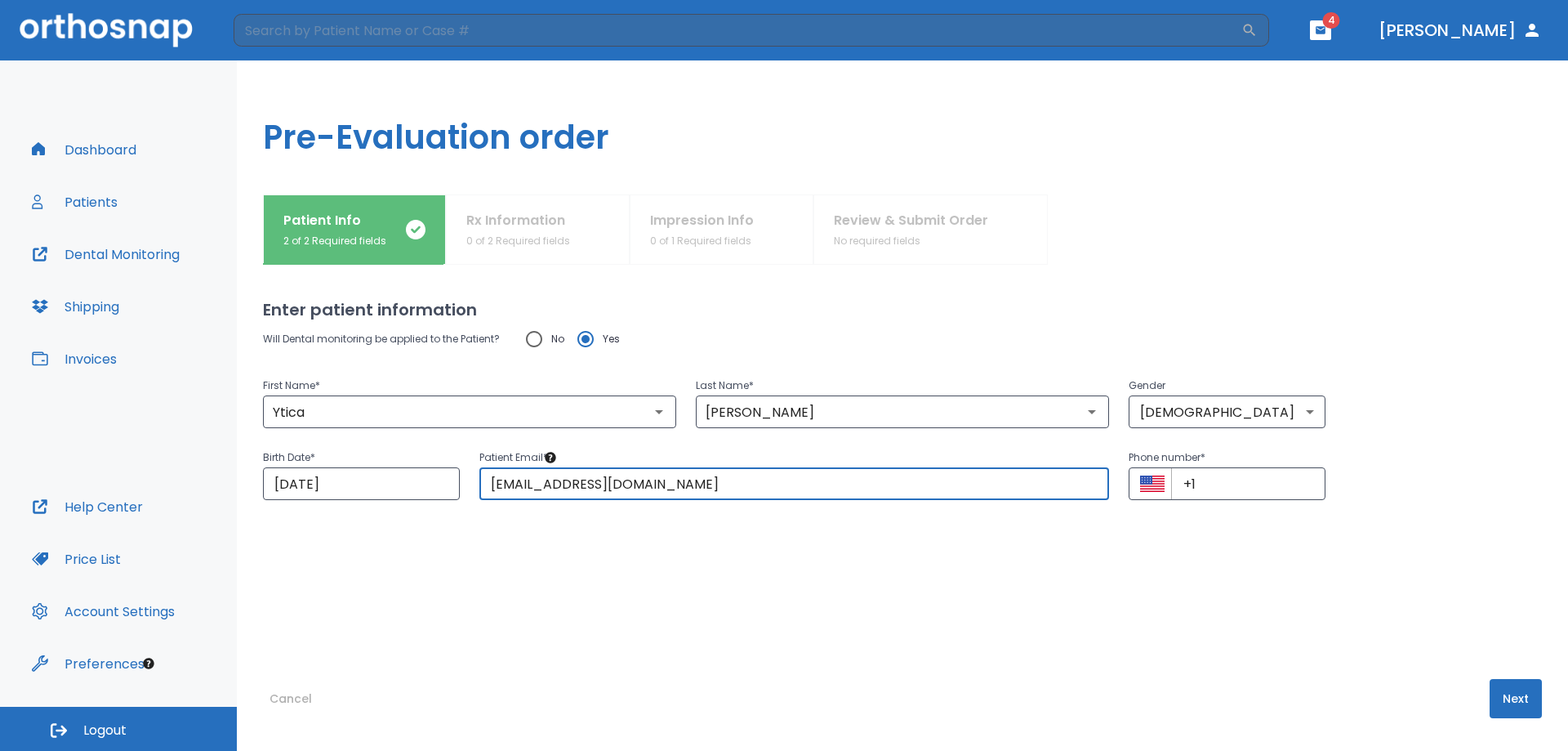
drag, startPoint x: 897, startPoint y: 475, endPoint x: 428, endPoint y: 460, distance: 469.2
click at [430, 460] on div "Birth Date * [DEMOGRAPHIC_DATA] ​ Patient Email * [EMAIL_ADDRESS][DOMAIN_NAME] …" at bounding box center [893, 464] width 1299 height 72
click at [1500, 689] on button "Next" at bounding box center [1516, 697] width 52 height 39
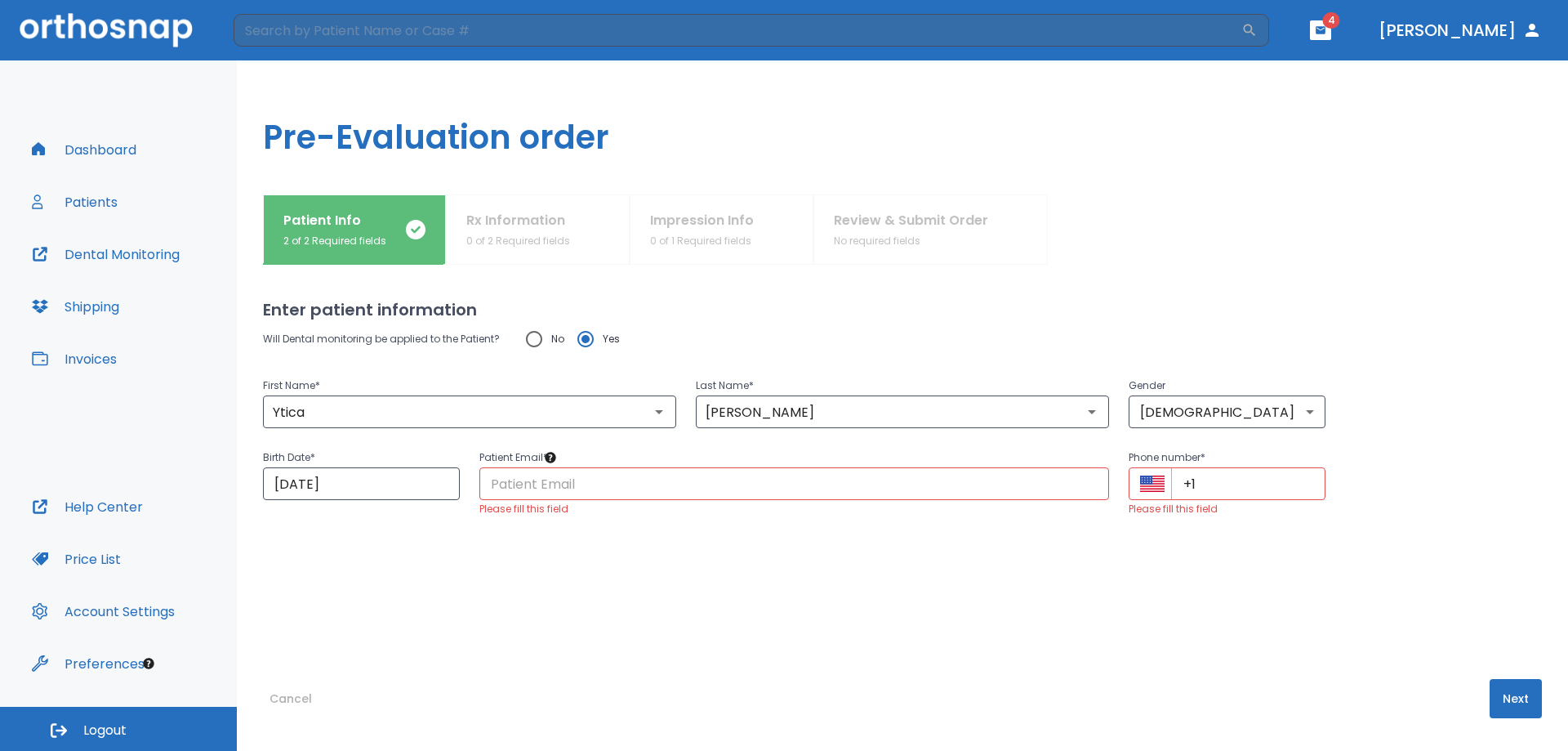
click at [733, 487] on input "text" at bounding box center [794, 483] width 630 height 33
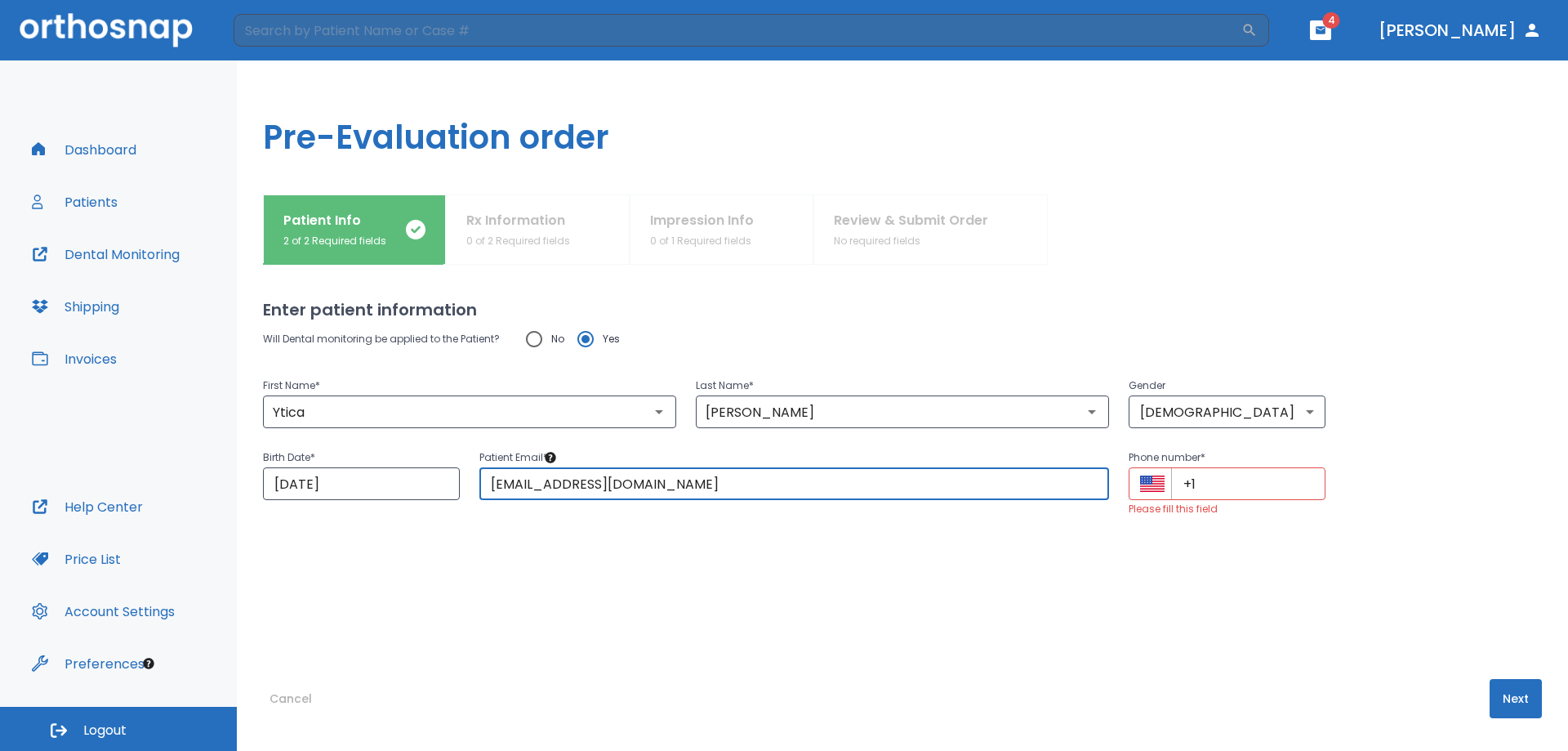
type input "[EMAIL_ADDRESS][DOMAIN_NAME]"
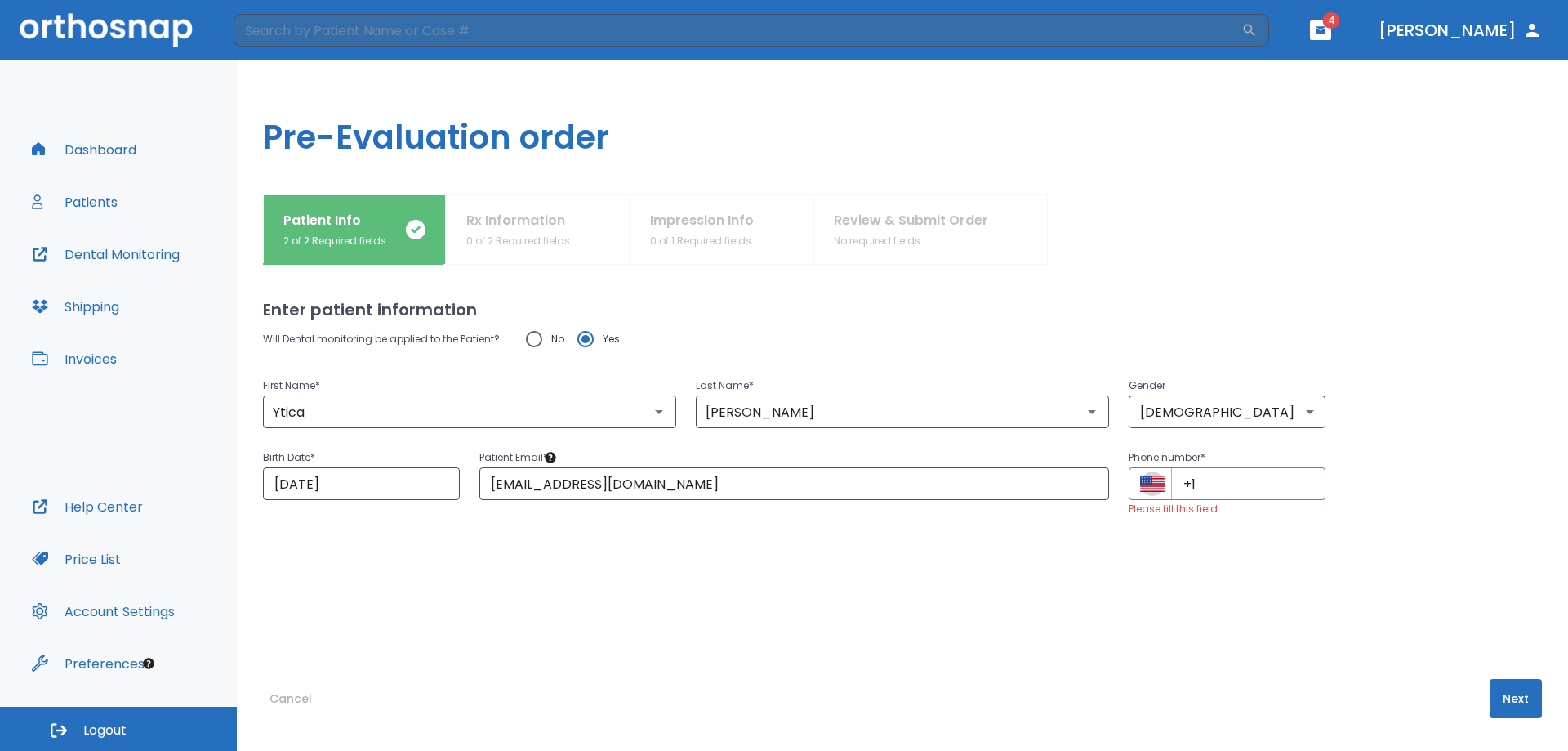
click at [1218, 489] on input "+1" at bounding box center [1248, 483] width 154 height 33
type input "[PHONE_NUMBER]"
click at [1501, 688] on button "Next" at bounding box center [1516, 697] width 52 height 39
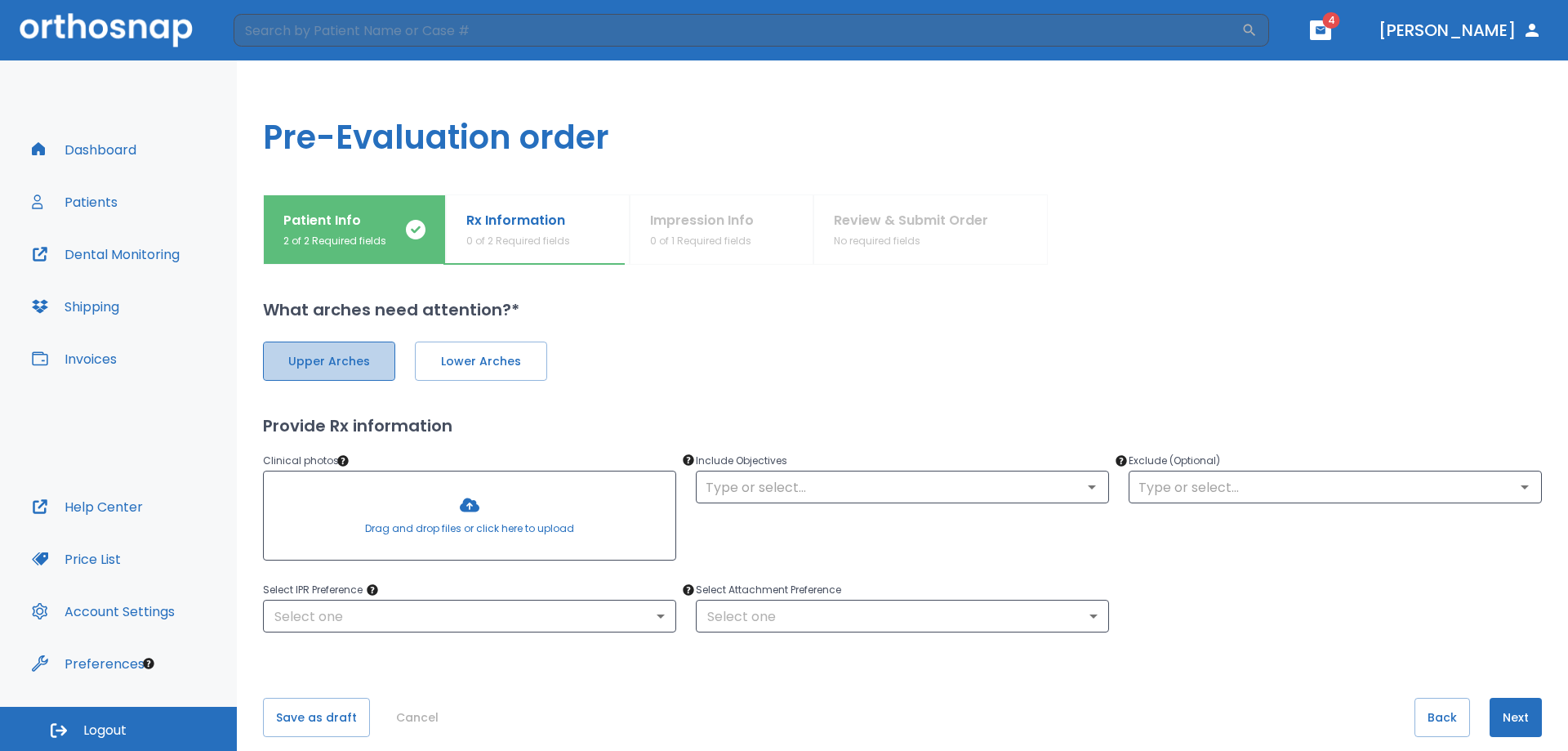
click at [334, 354] on span "Upper Arches" at bounding box center [329, 361] width 98 height 17
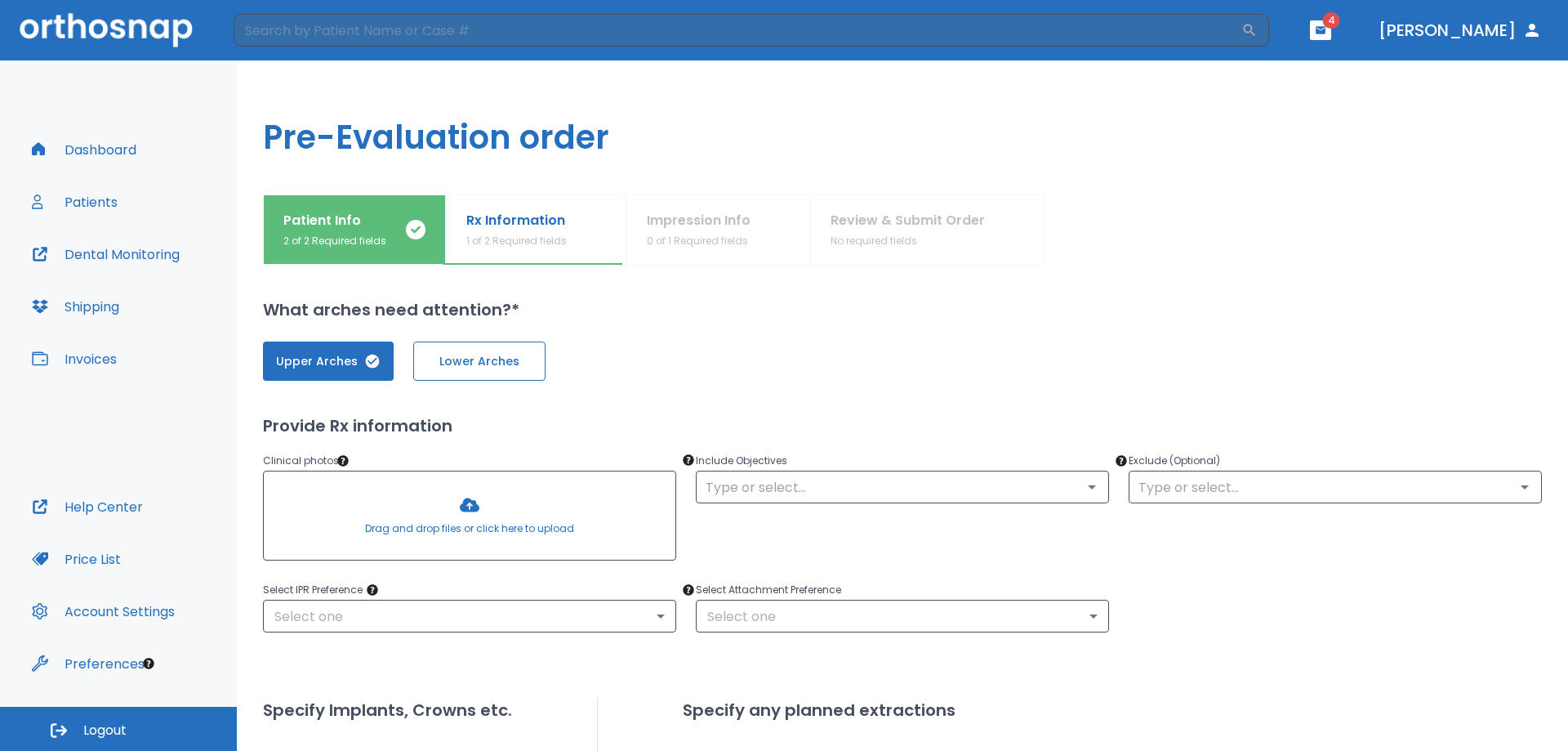
click at [471, 362] on span "Lower Arches" at bounding box center [479, 361] width 98 height 17
click at [838, 506] on div "Include Objectives ​" at bounding box center [893, 499] width 433 height 135
click at [833, 495] on input "text" at bounding box center [903, 486] width 403 height 23
click at [1298, 228] on div at bounding box center [1293, 229] width 497 height 71
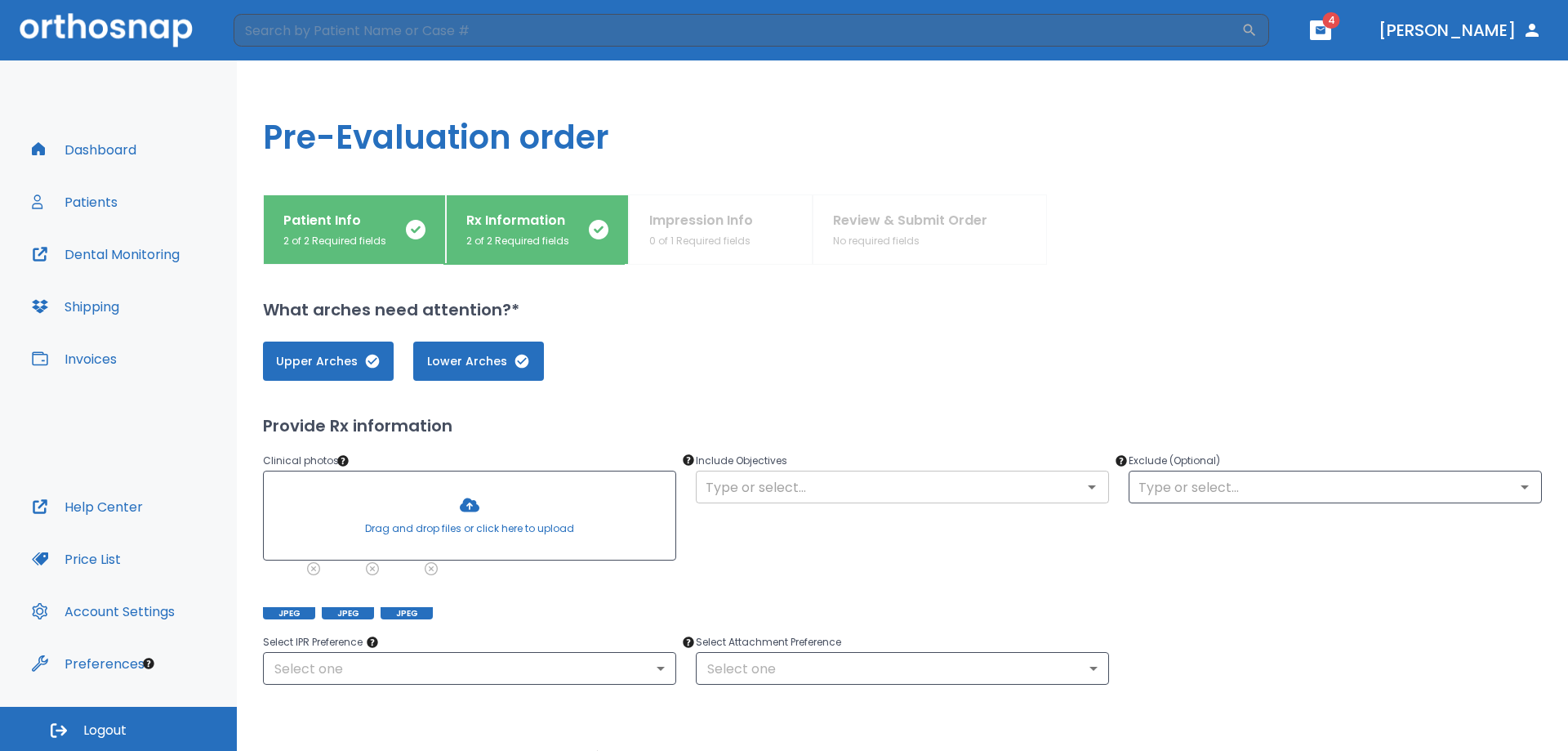
click at [788, 480] on input "text" at bounding box center [903, 486] width 403 height 23
click at [757, 488] on input "text" at bounding box center [903, 486] width 403 height 23
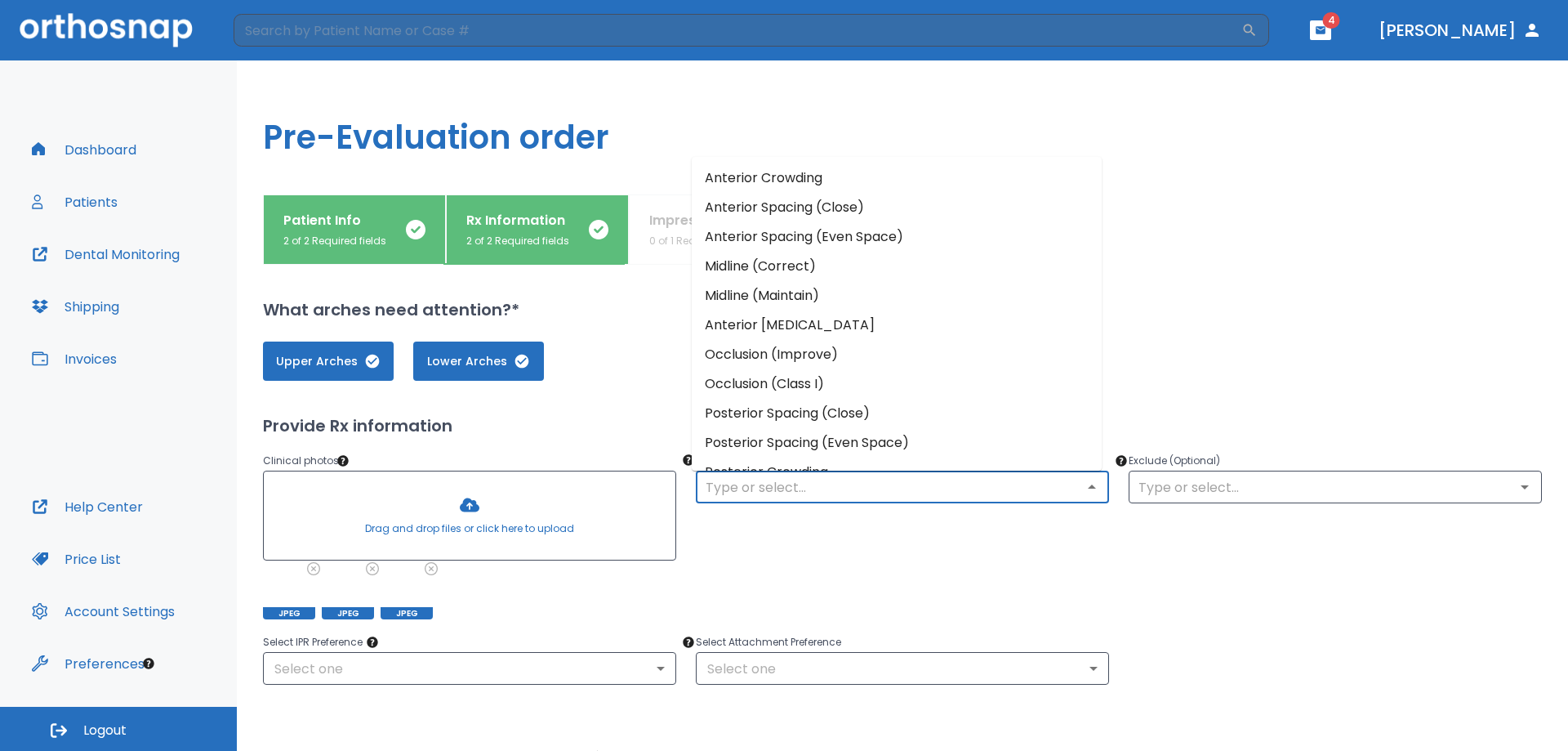
click at [785, 174] on li "Anterior Crowding" at bounding box center [898, 178] width 410 height 30
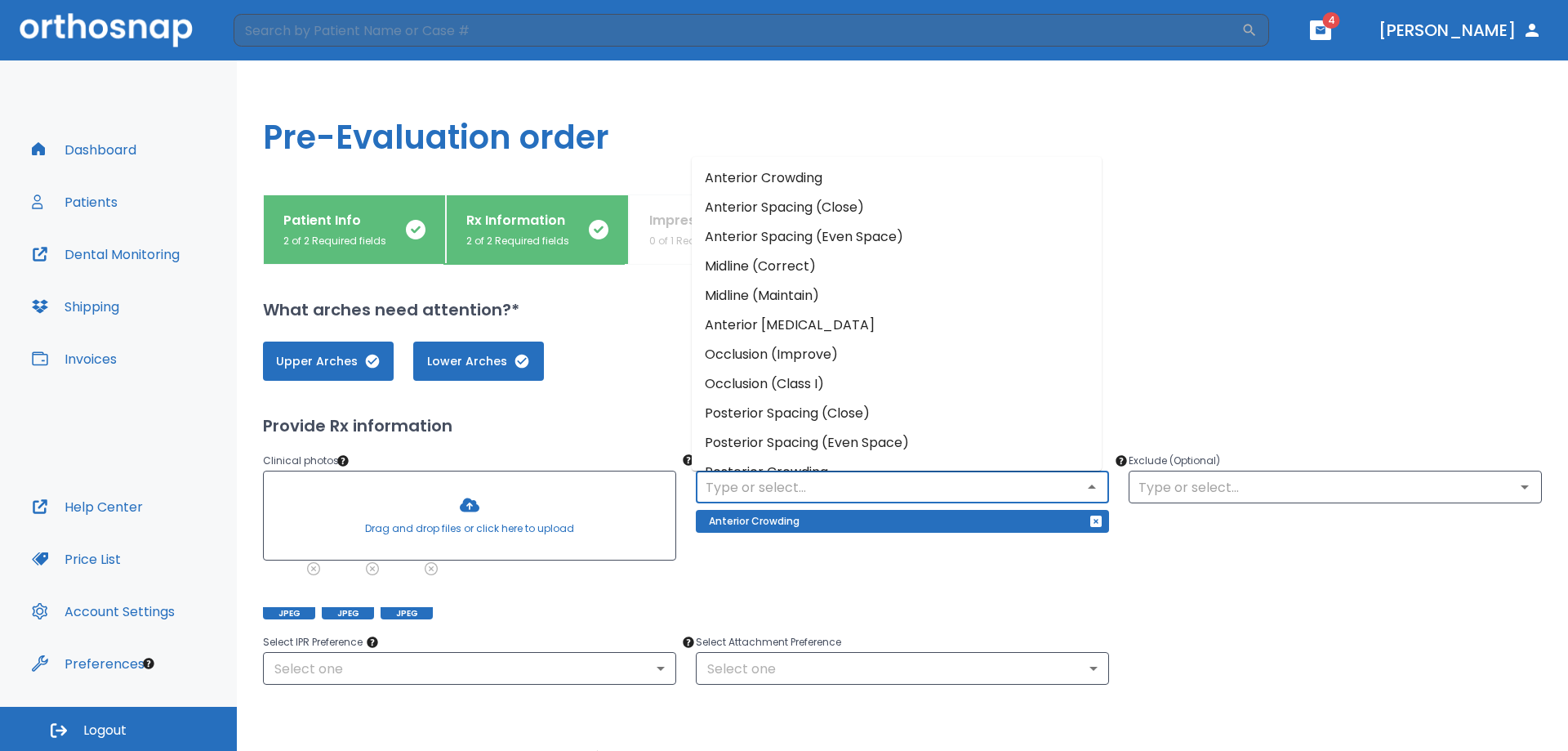
click at [843, 492] on input "text" at bounding box center [903, 486] width 403 height 23
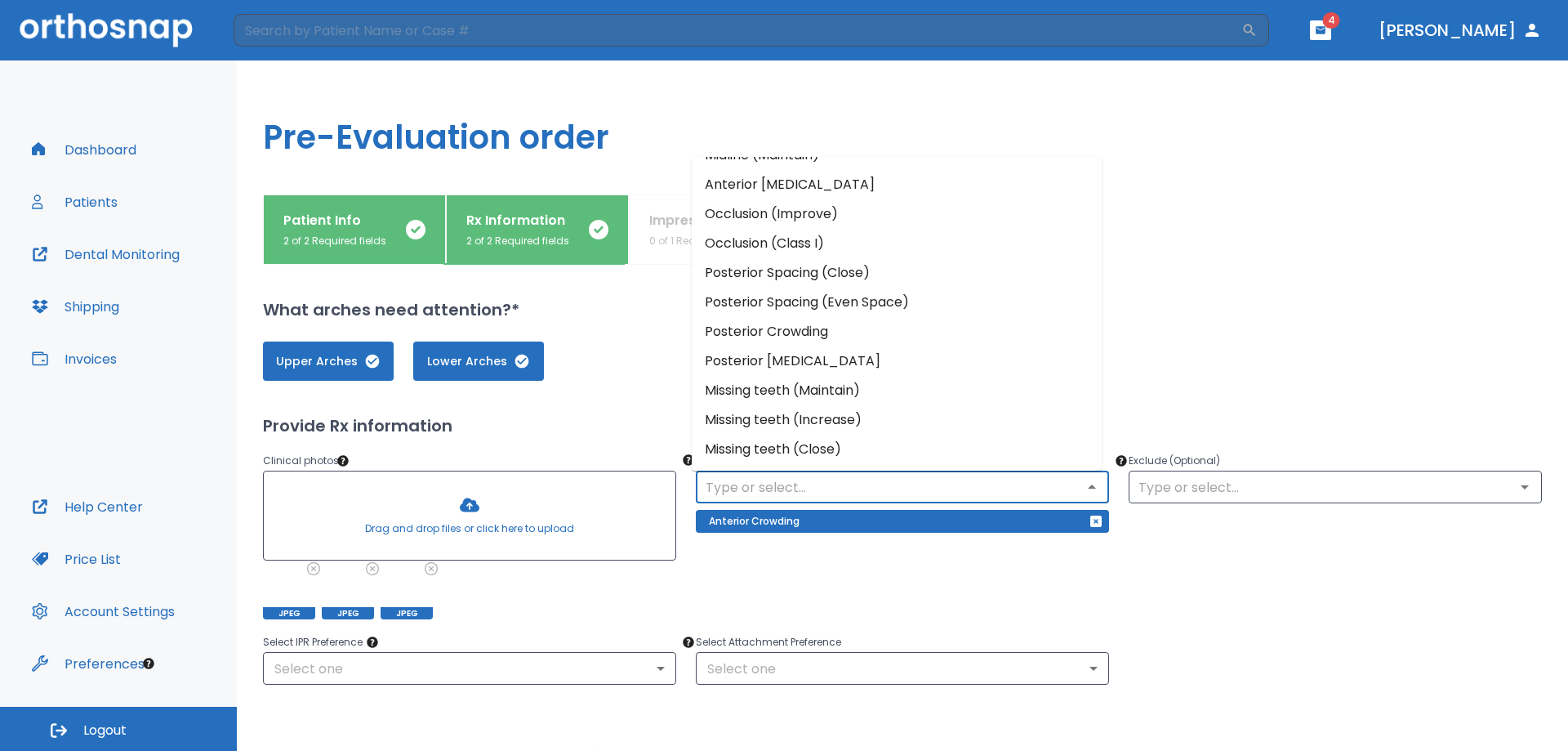
scroll to position [59, 0]
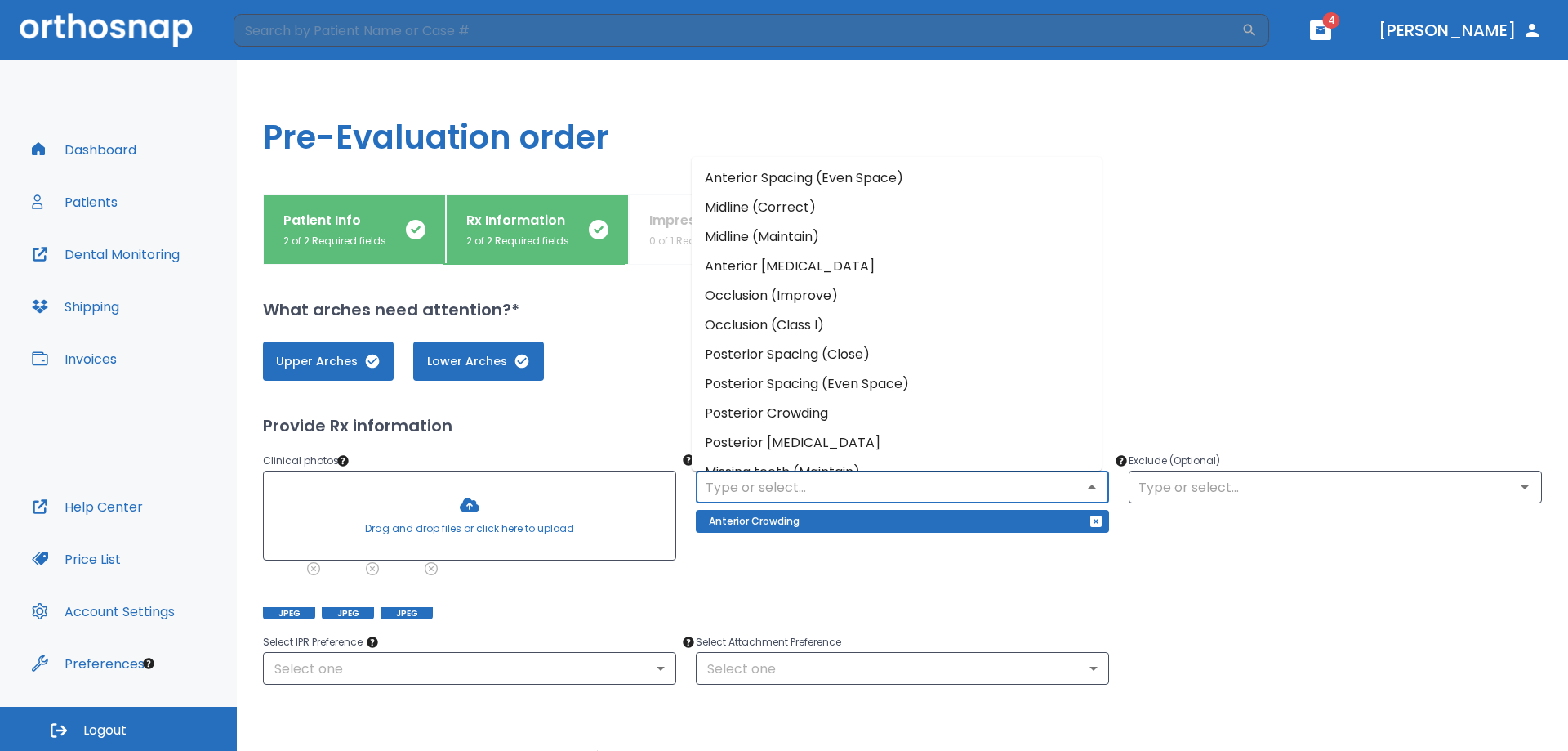
click at [808, 294] on li "Occlusion (Improve)" at bounding box center [898, 296] width 410 height 30
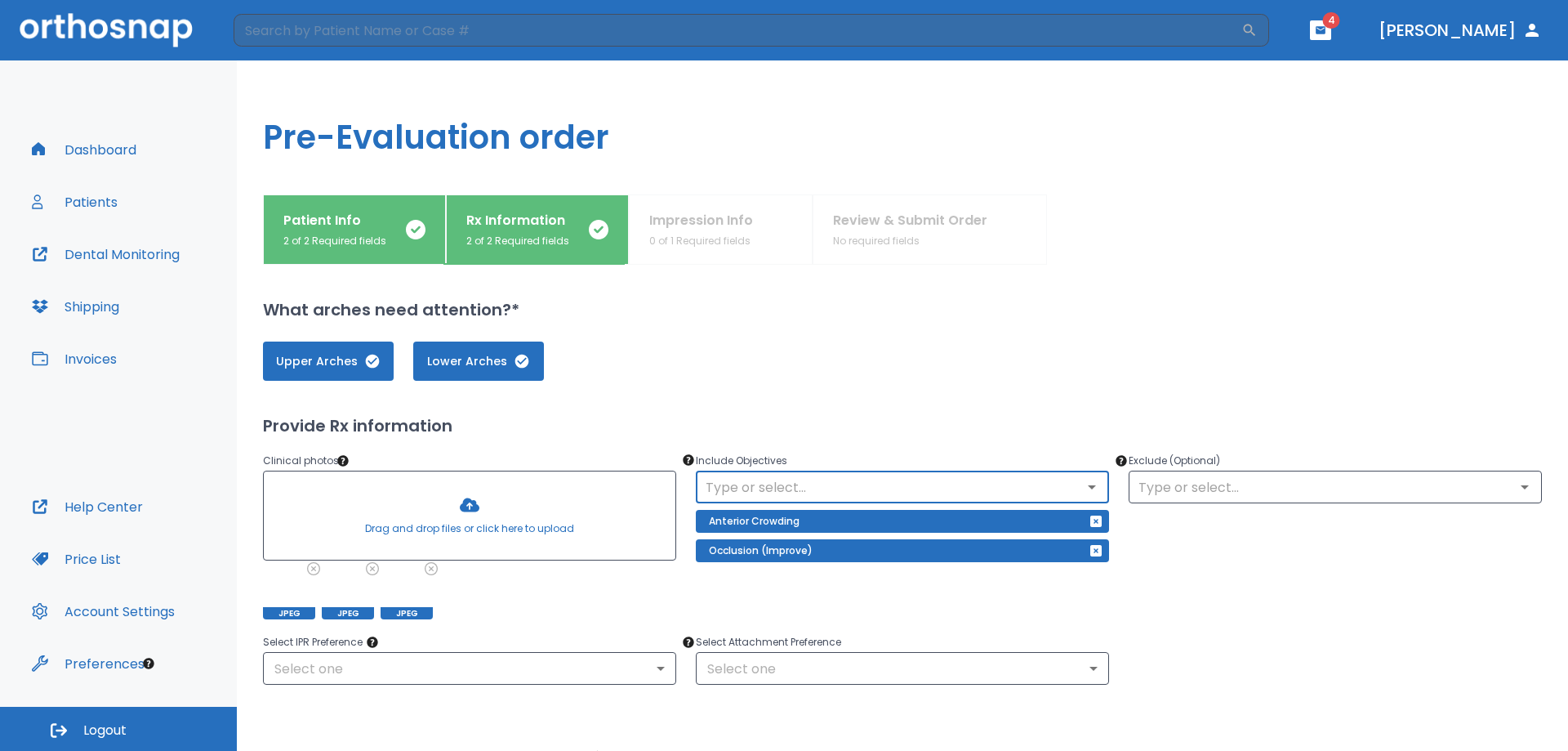
click at [815, 472] on div "​" at bounding box center [903, 486] width 413 height 33
click at [825, 487] on input "text" at bounding box center [903, 486] width 403 height 23
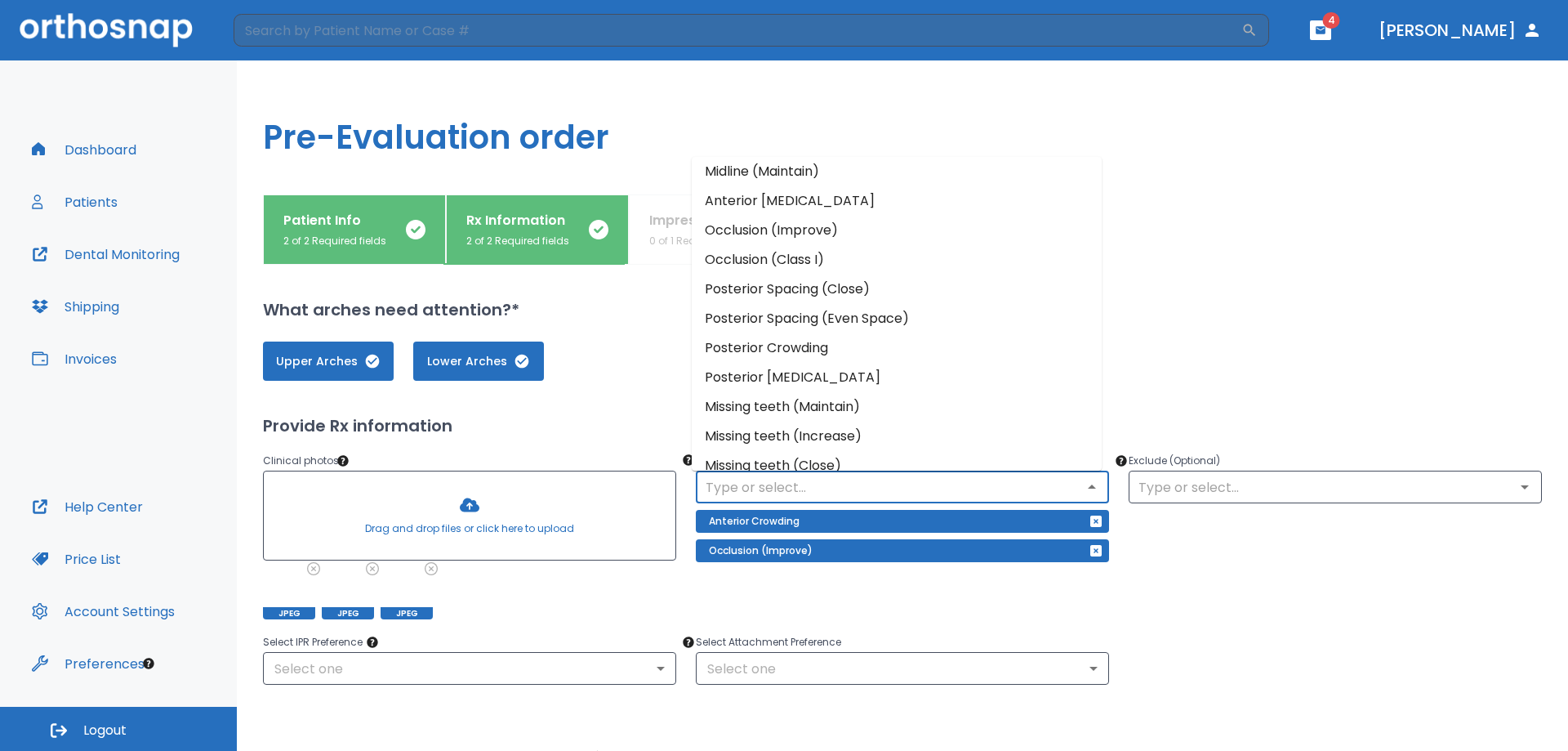
scroll to position [140, 0]
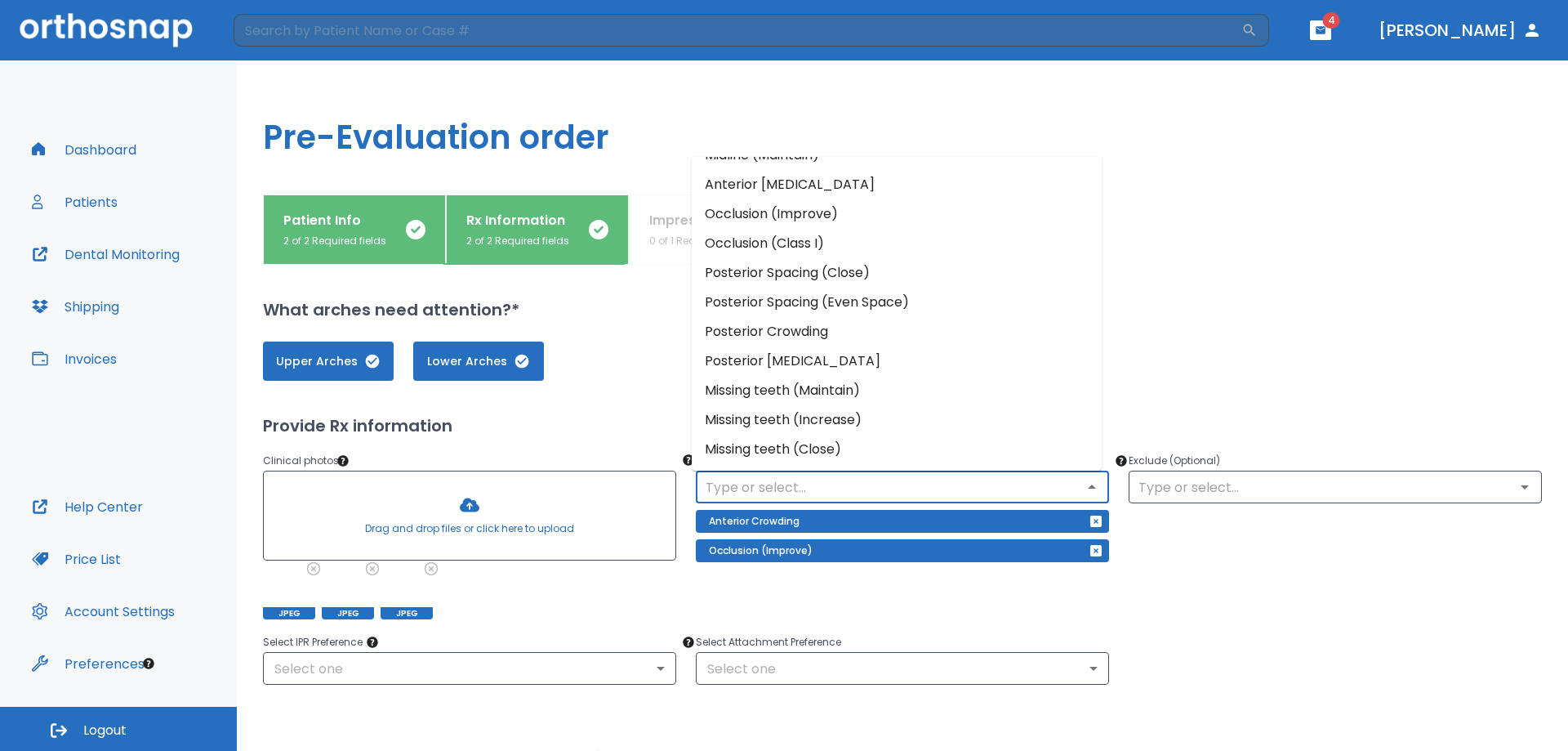
click at [839, 413] on li "Missing teeth (Increase)" at bounding box center [898, 420] width 410 height 30
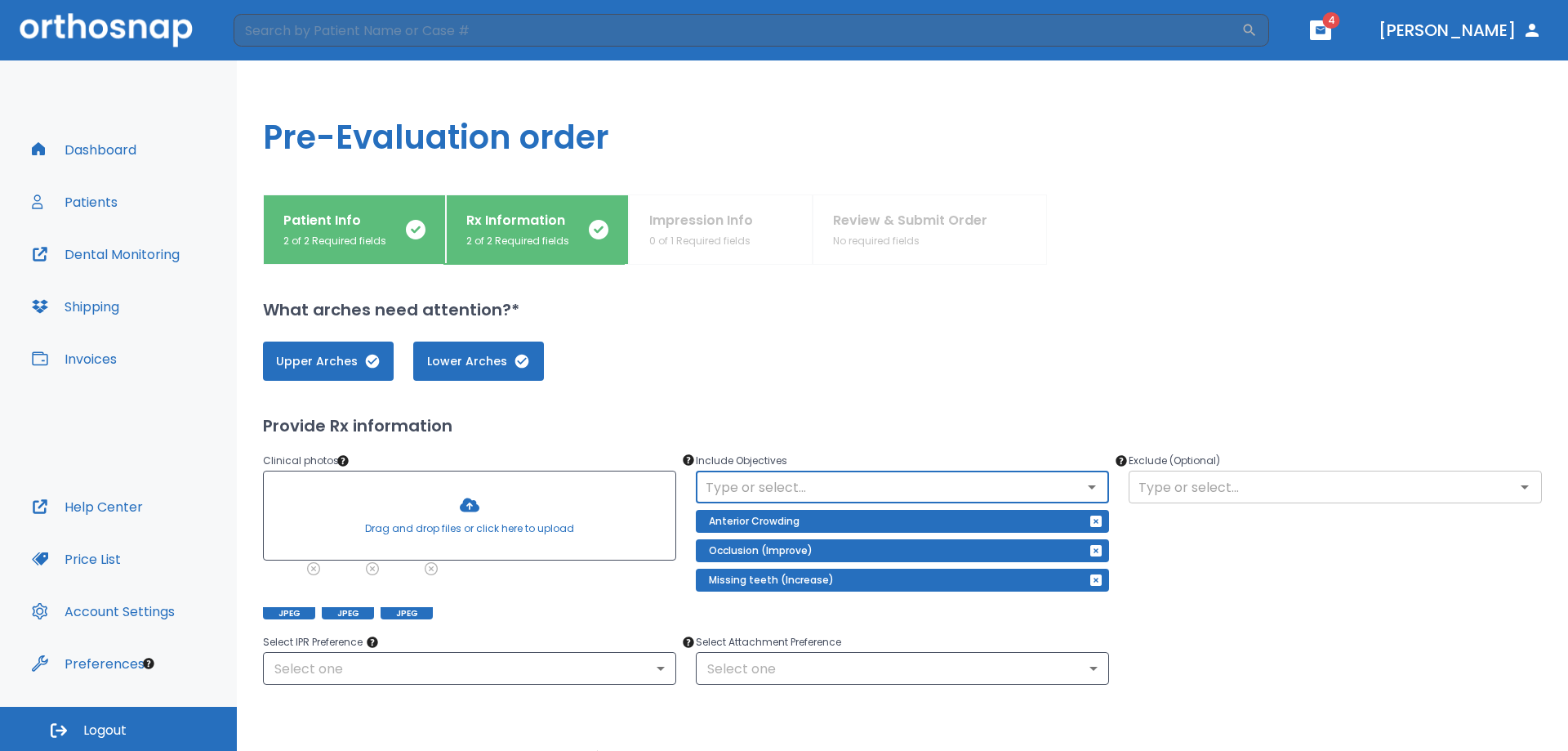
click at [1264, 501] on div "​" at bounding box center [1335, 486] width 413 height 33
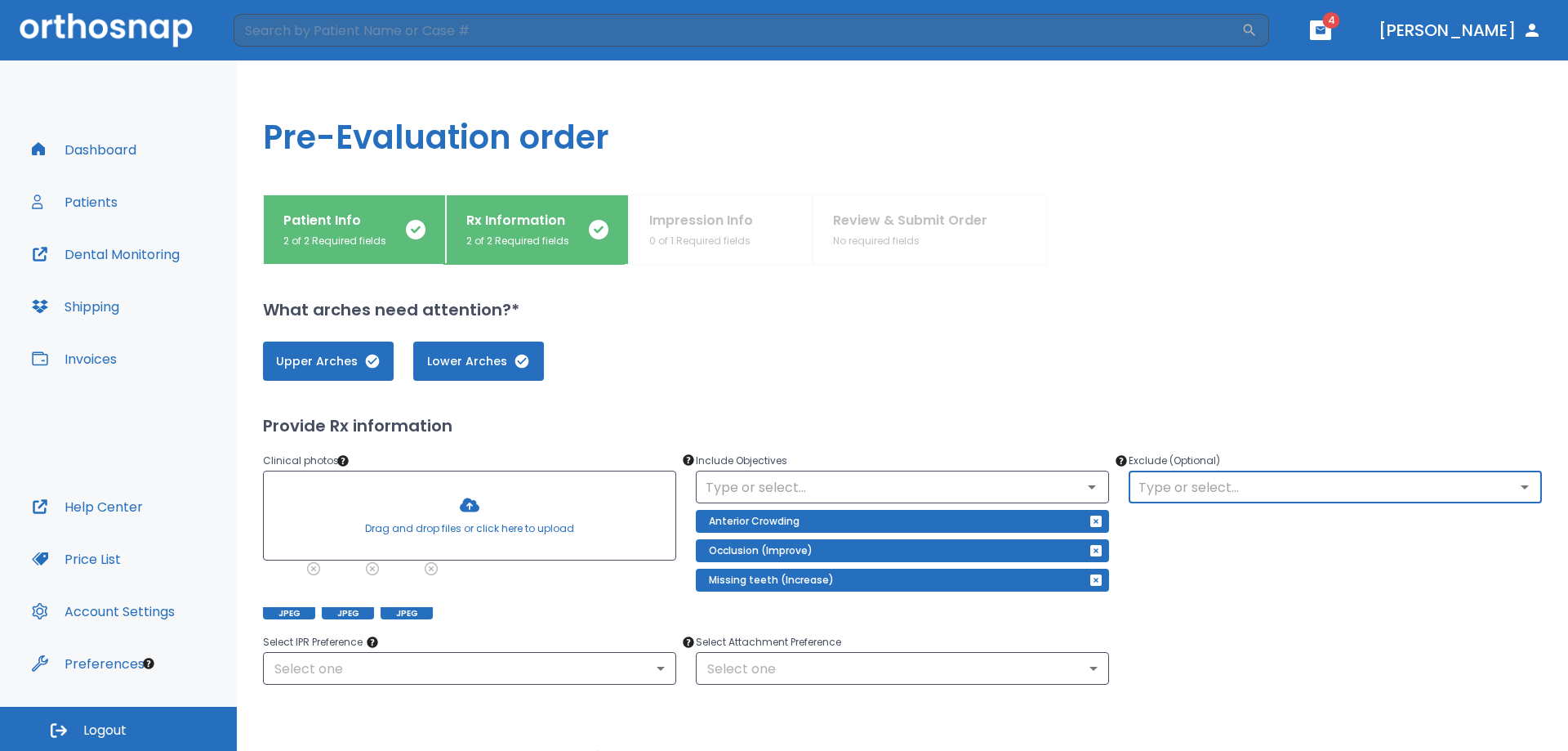
click at [1241, 480] on input "text" at bounding box center [1335, 486] width 403 height 23
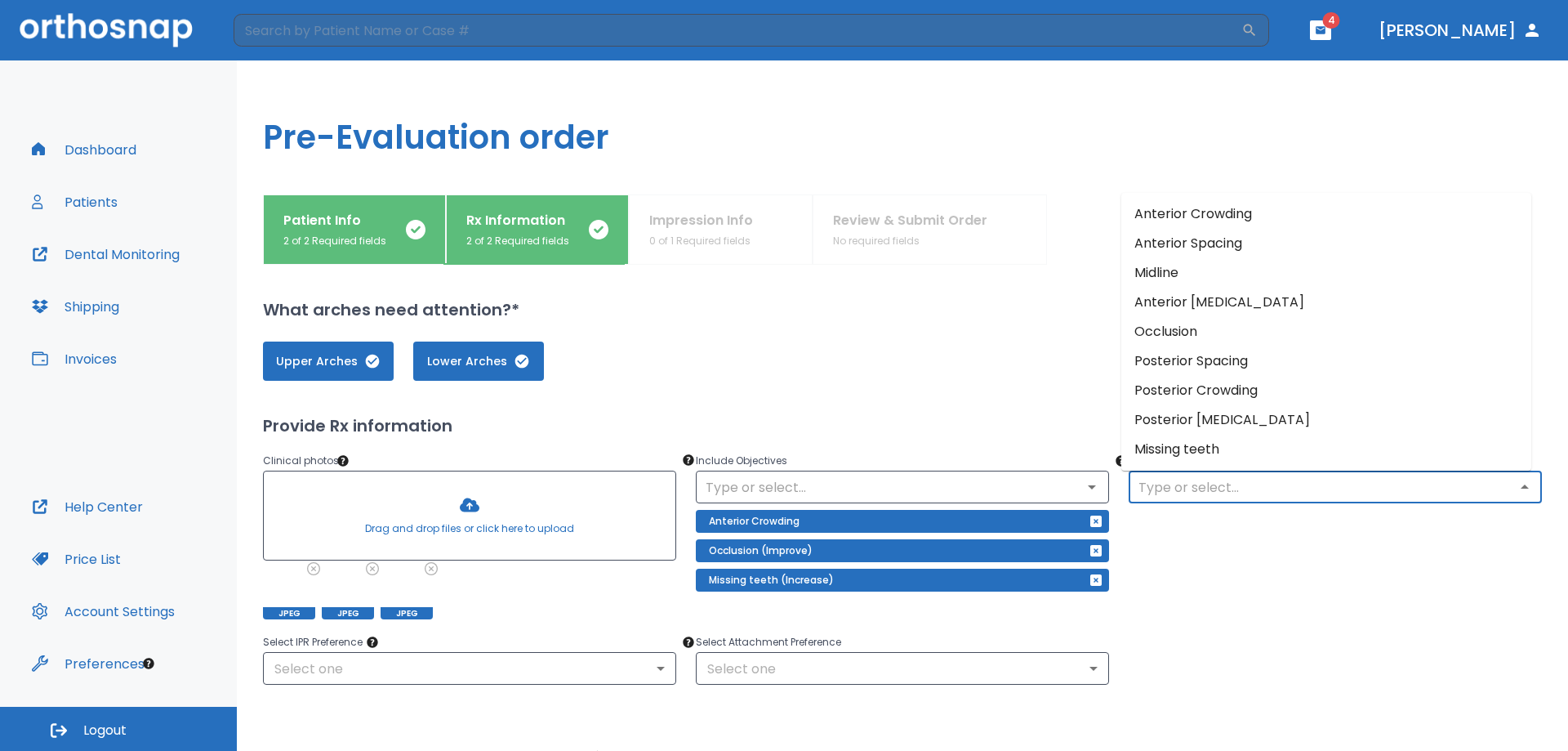
click at [1178, 268] on li "Midline" at bounding box center [1327, 273] width 410 height 30
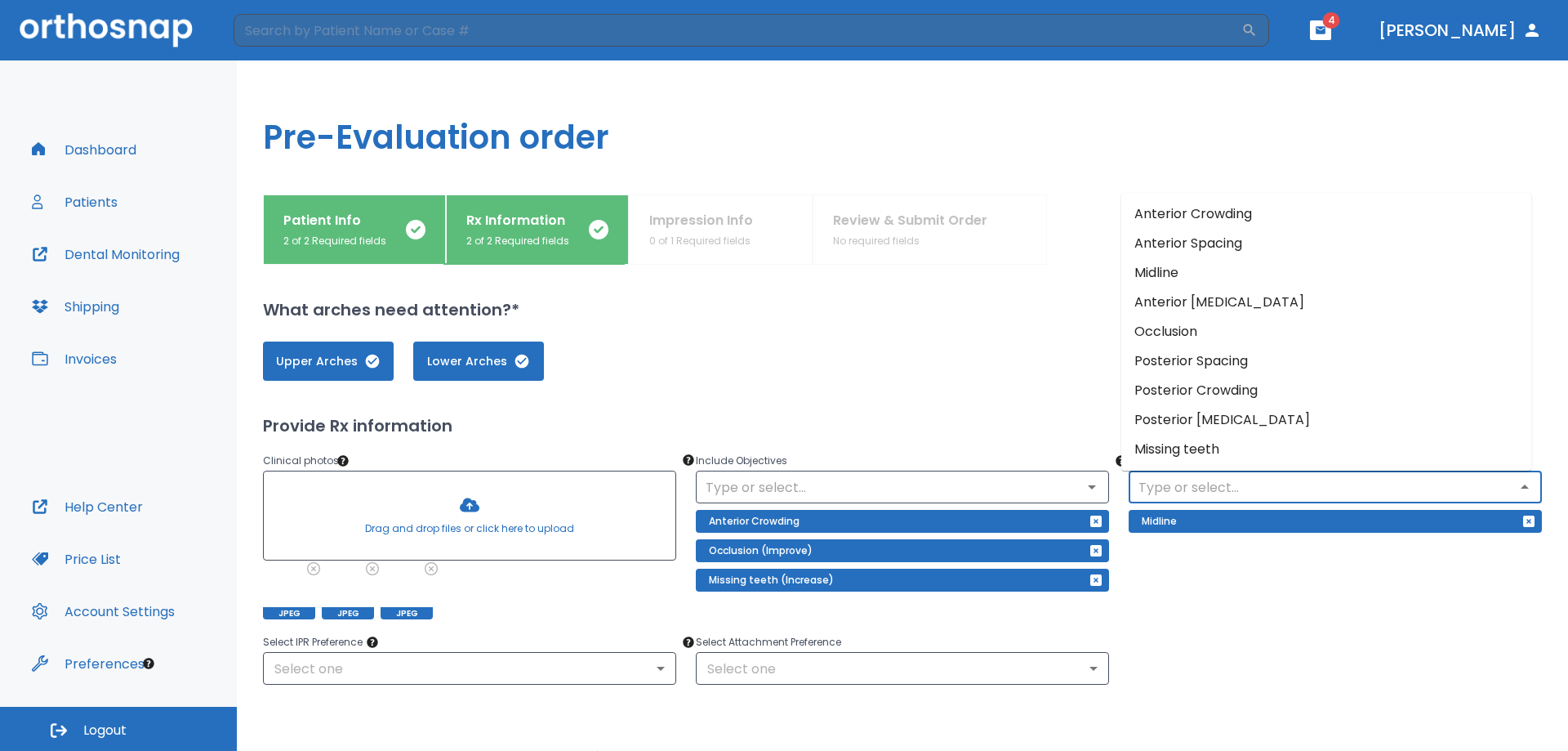
click at [1219, 482] on input "text" at bounding box center [1335, 486] width 403 height 23
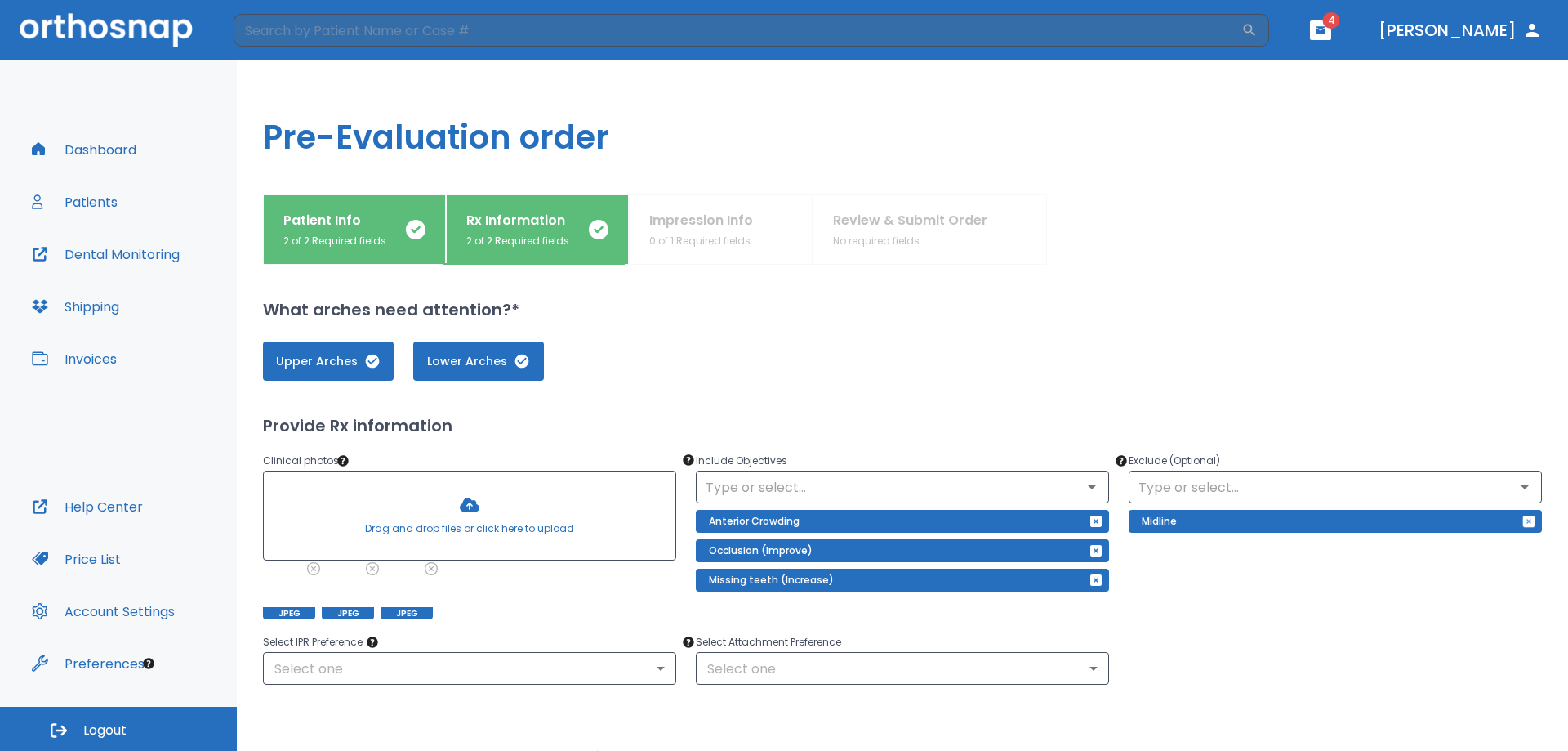
click at [1523, 519] on icon "button" at bounding box center [1528, 520] width 11 height 11
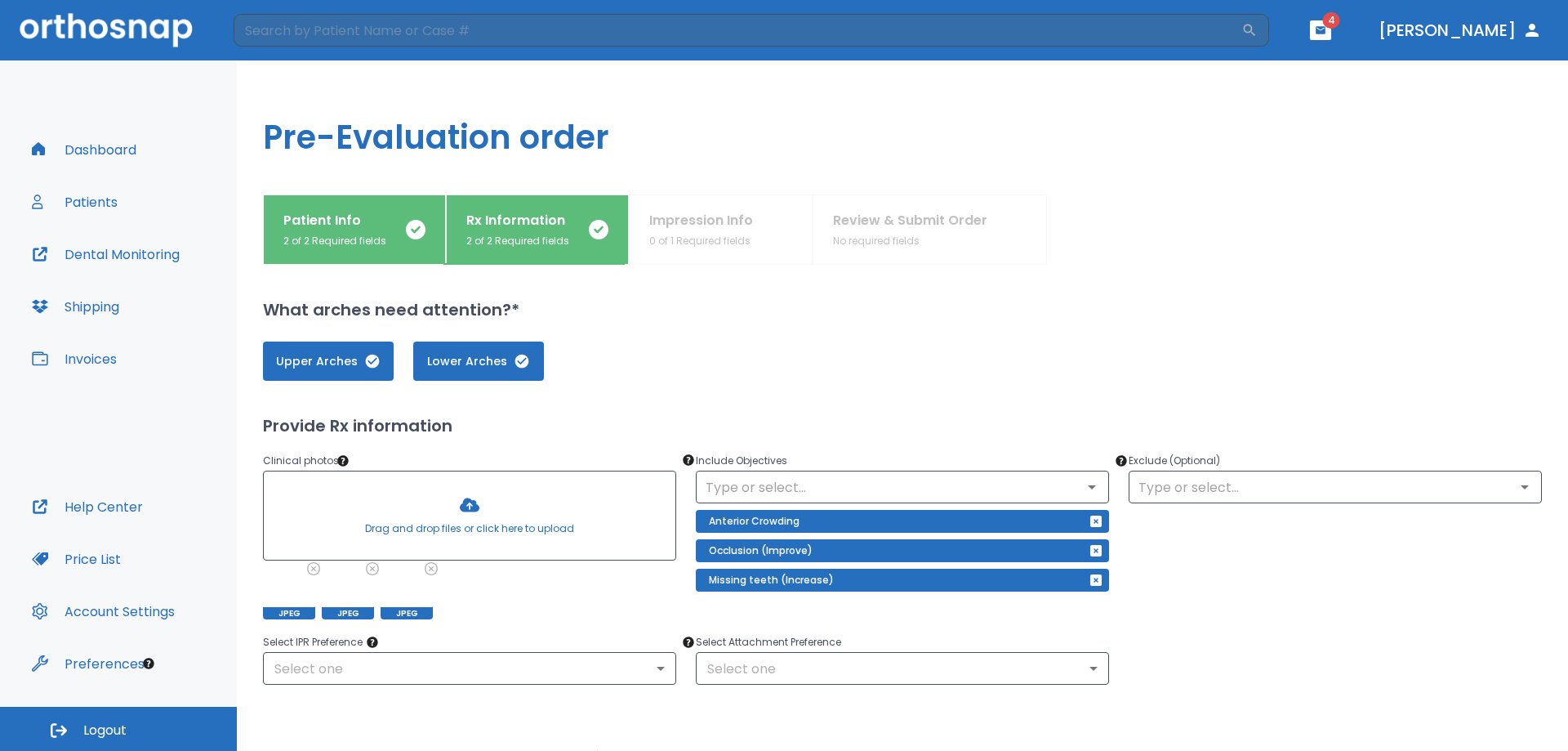
scroll to position [163, 0]
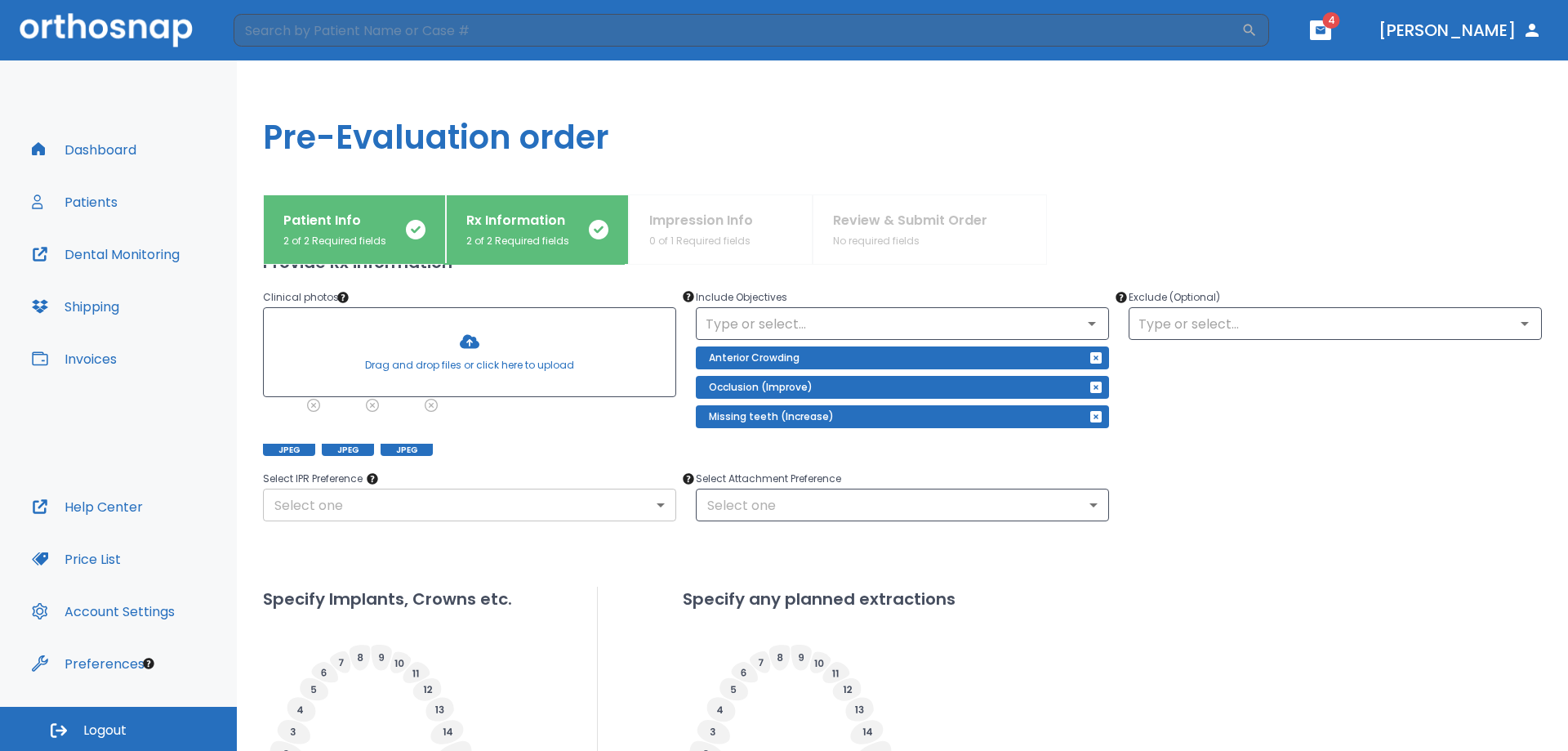
click at [488, 510] on body "​ 4 [PERSON_NAME] Dashboard Patients Dental Monitoring Shipping Invoices Help C…" at bounding box center [784, 376] width 1568 height 751
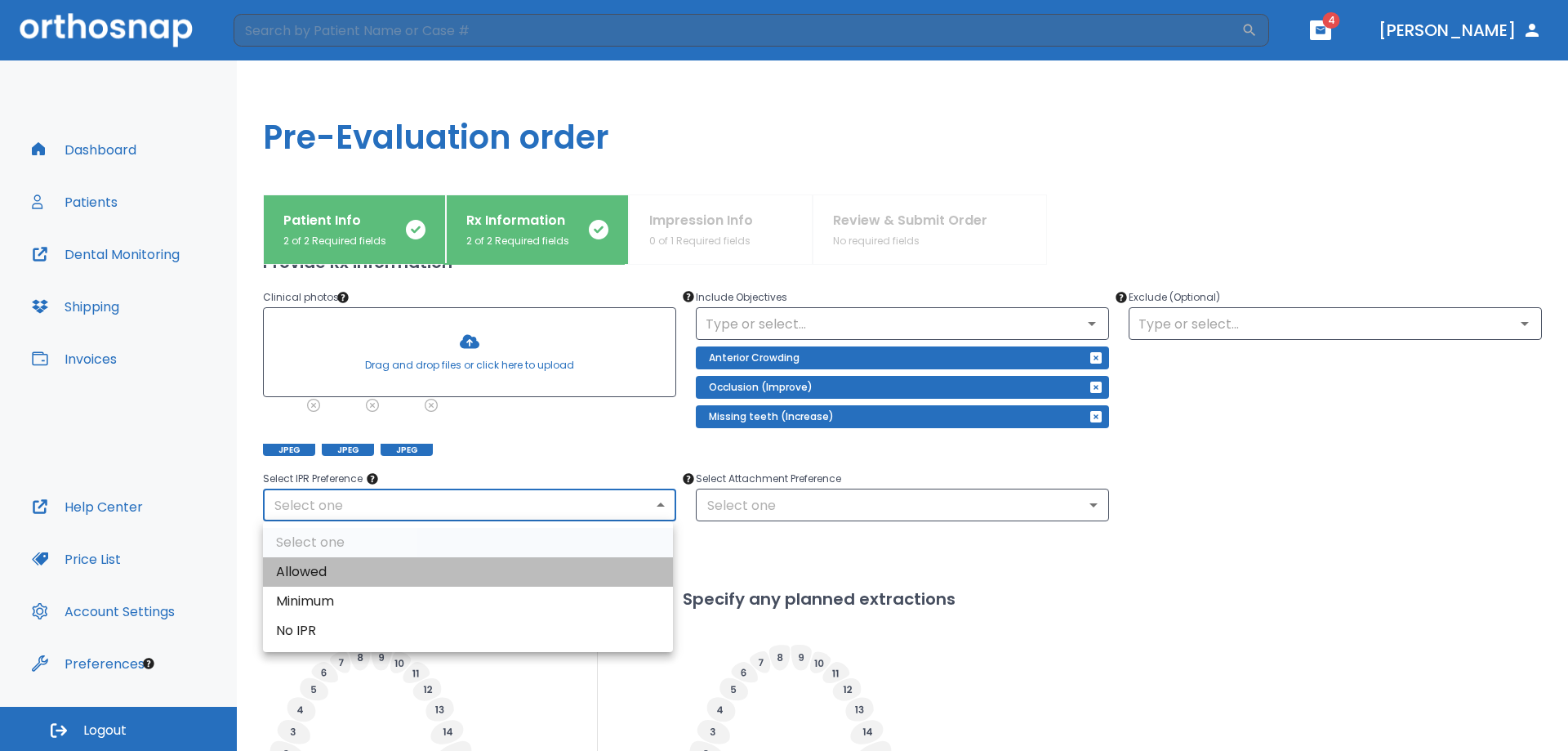
click at [408, 568] on li "Allowed" at bounding box center [468, 572] width 410 height 30
type input "1"
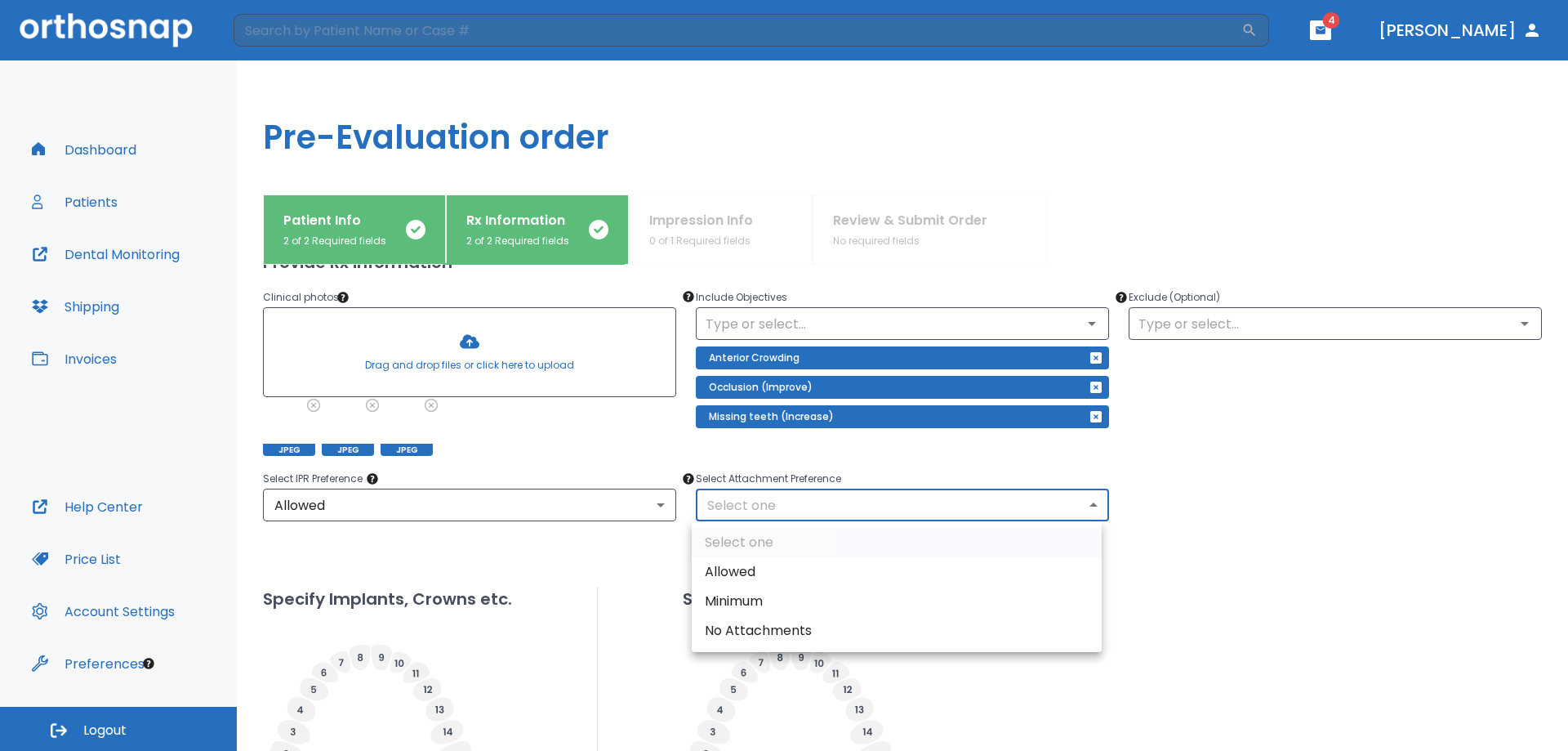
click at [724, 505] on body "​ 4 [PERSON_NAME] Dashboard Patients Dental Monitoring Shipping Invoices Help C…" at bounding box center [784, 376] width 1568 height 751
click at [758, 567] on li "Allowed" at bounding box center [898, 572] width 410 height 30
type input "1"
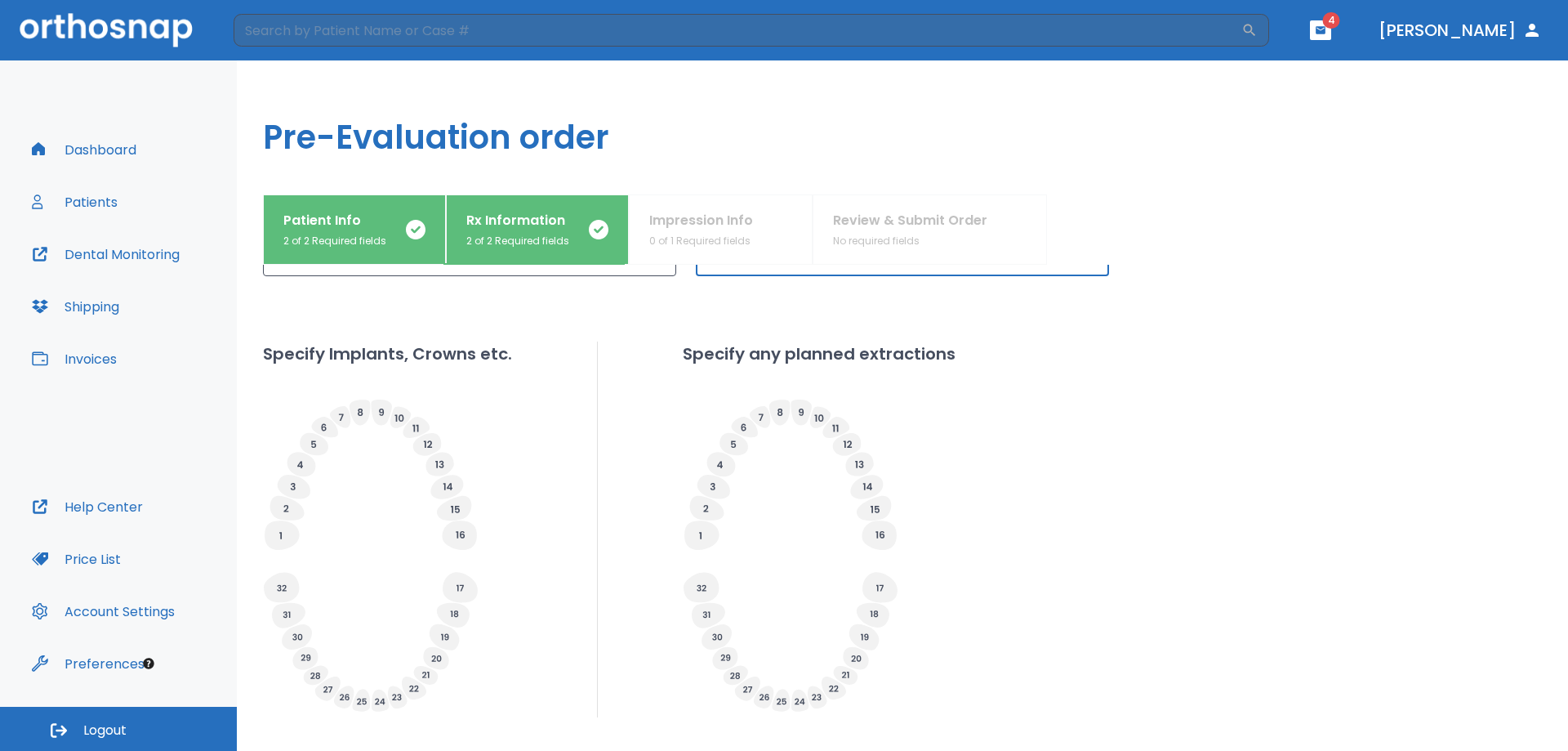
scroll to position [490, 0]
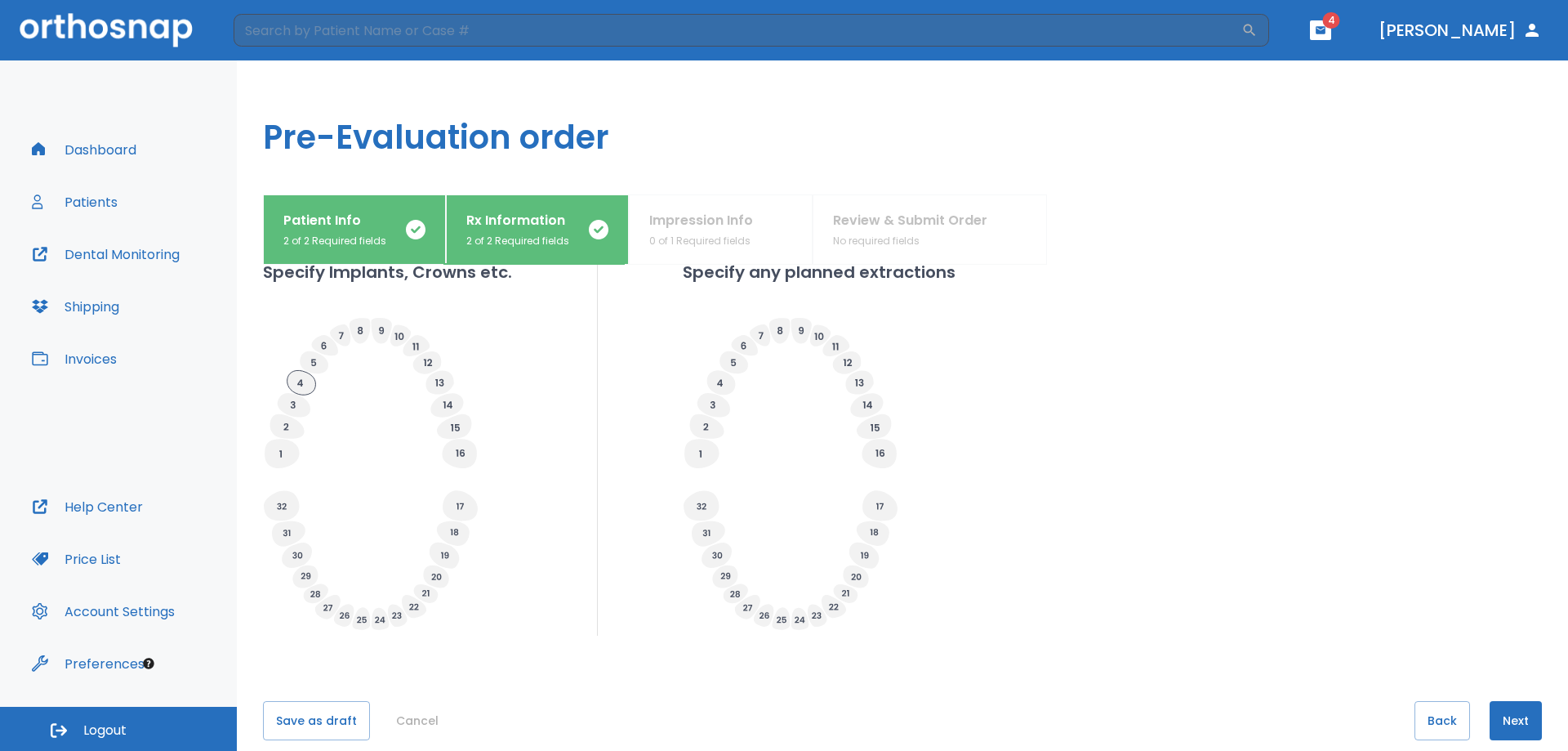
click at [300, 378] on icon at bounding box center [302, 381] width 29 height 25
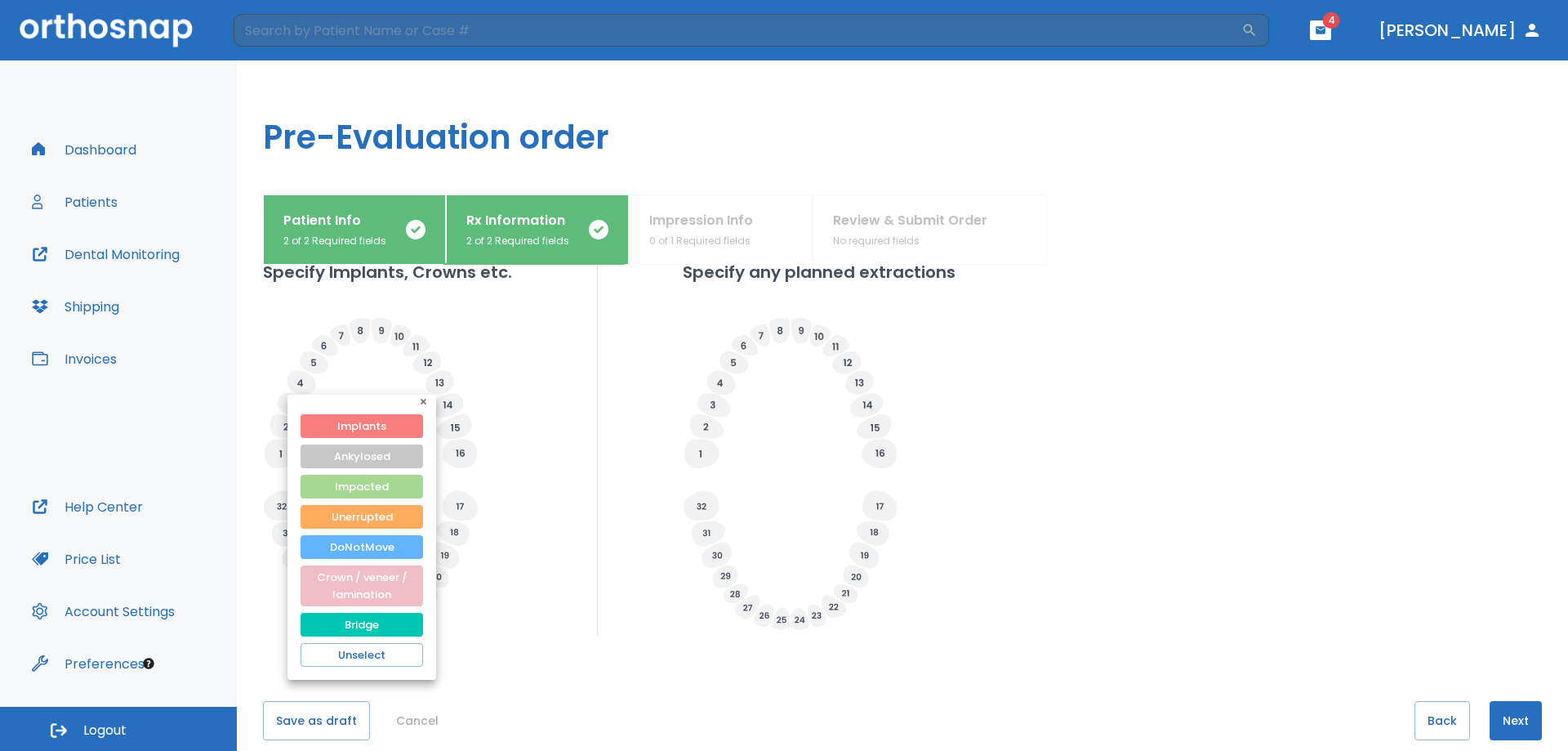
click at [311, 366] on div at bounding box center [784, 376] width 1568 height 751
click at [392, 579] on button "Crown / veneer / lamination" at bounding box center [362, 585] width 123 height 41
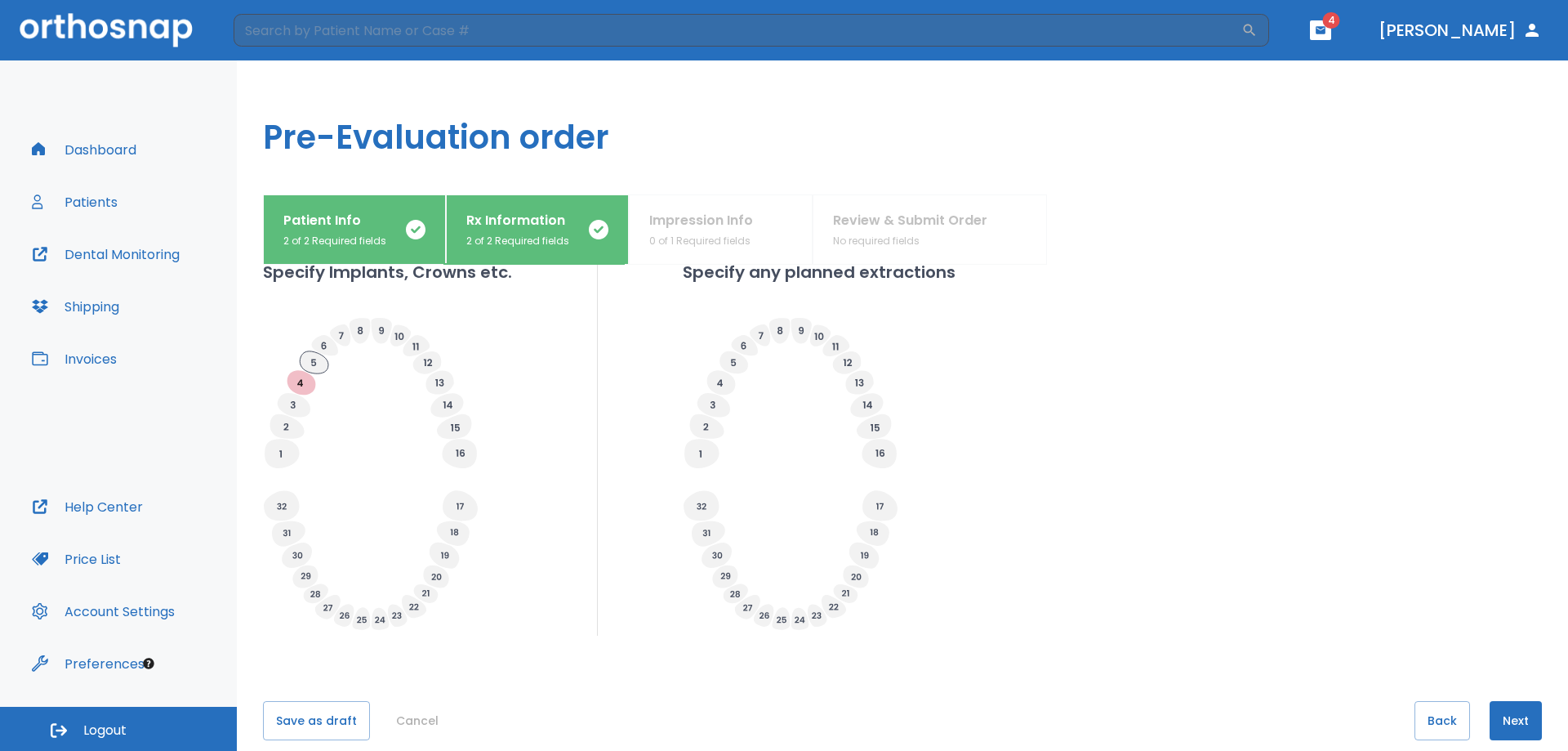
click at [322, 366] on icon at bounding box center [314, 363] width 29 height 22
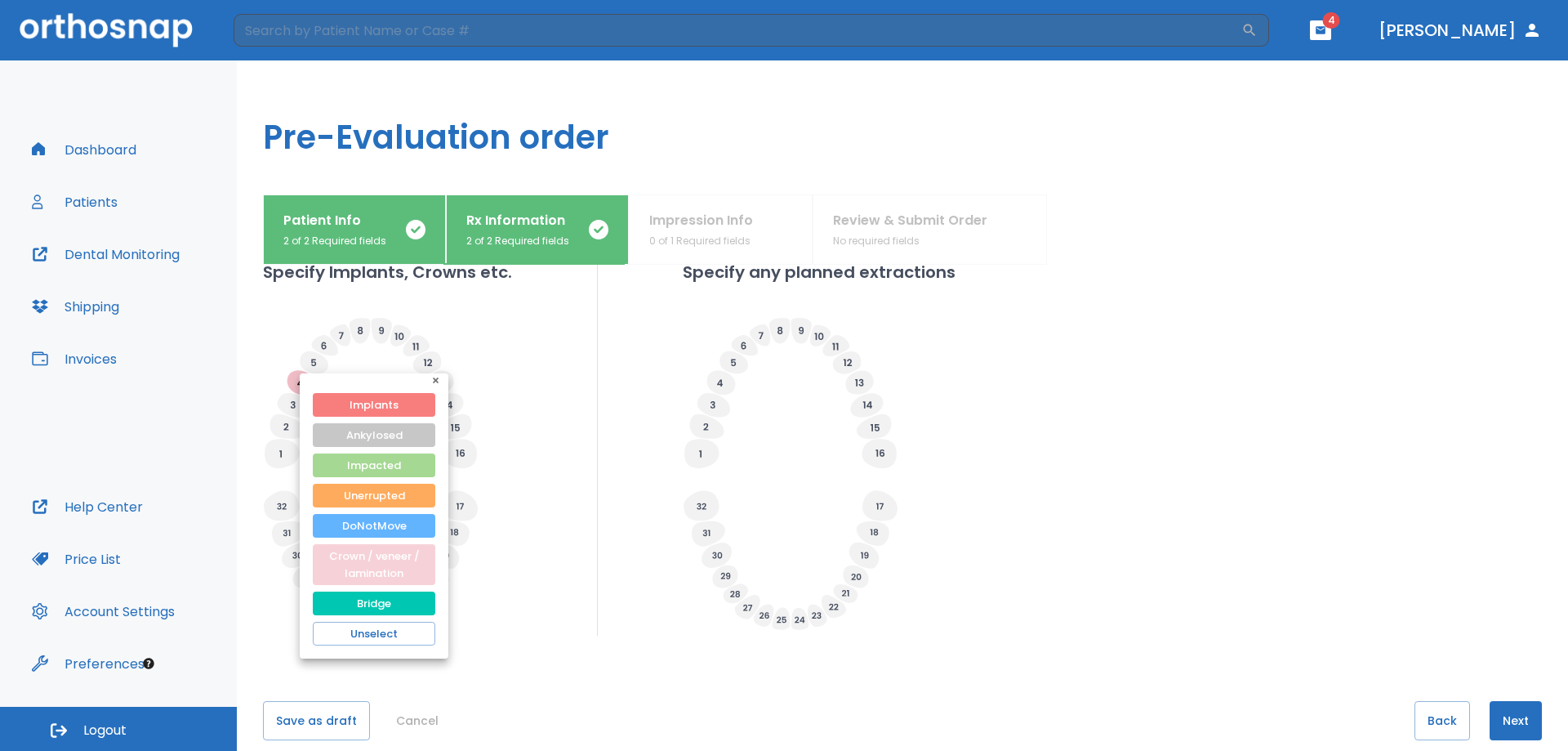
click at [410, 564] on button "Crown / veneer / lamination" at bounding box center [374, 564] width 123 height 41
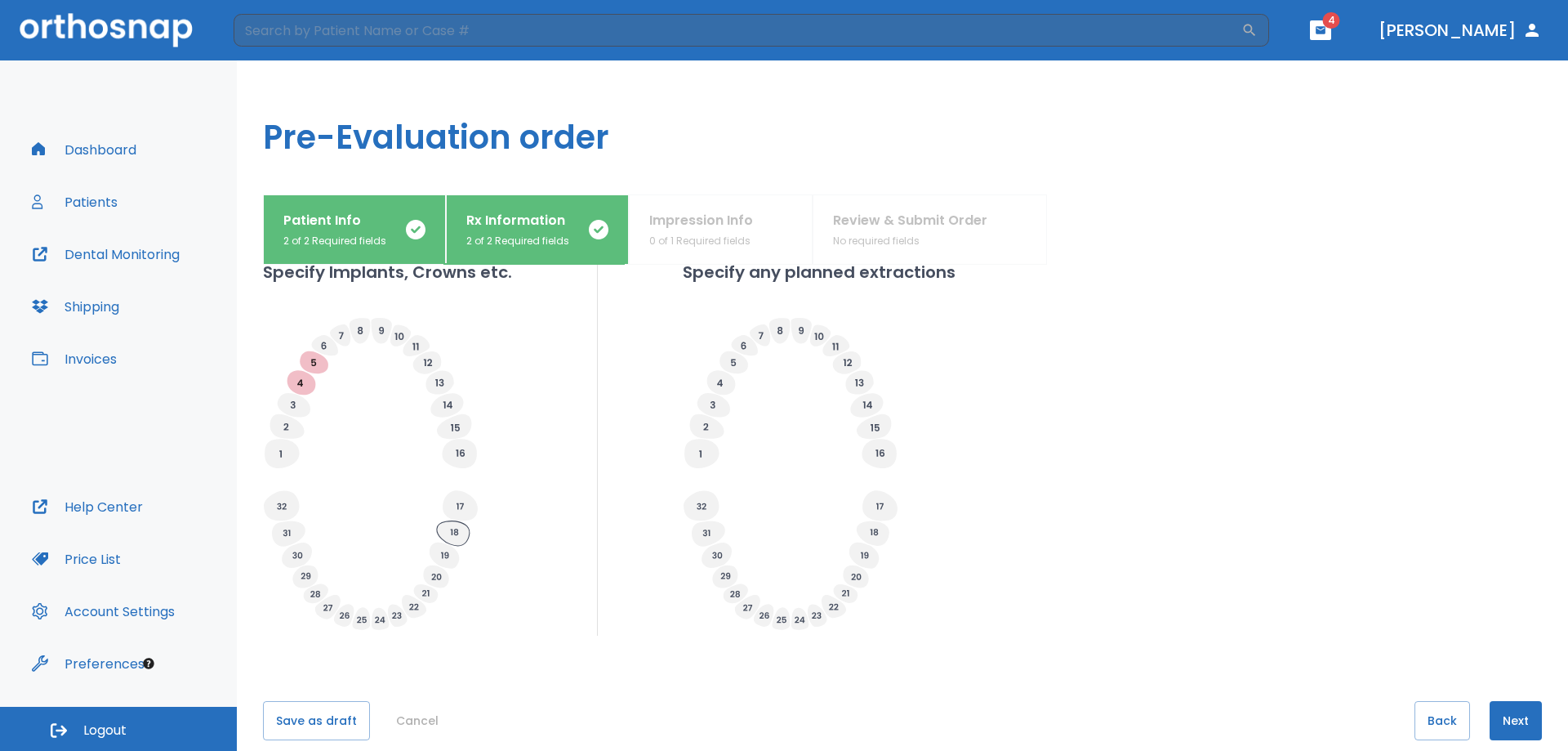
click at [448, 528] on icon at bounding box center [453, 533] width 33 height 25
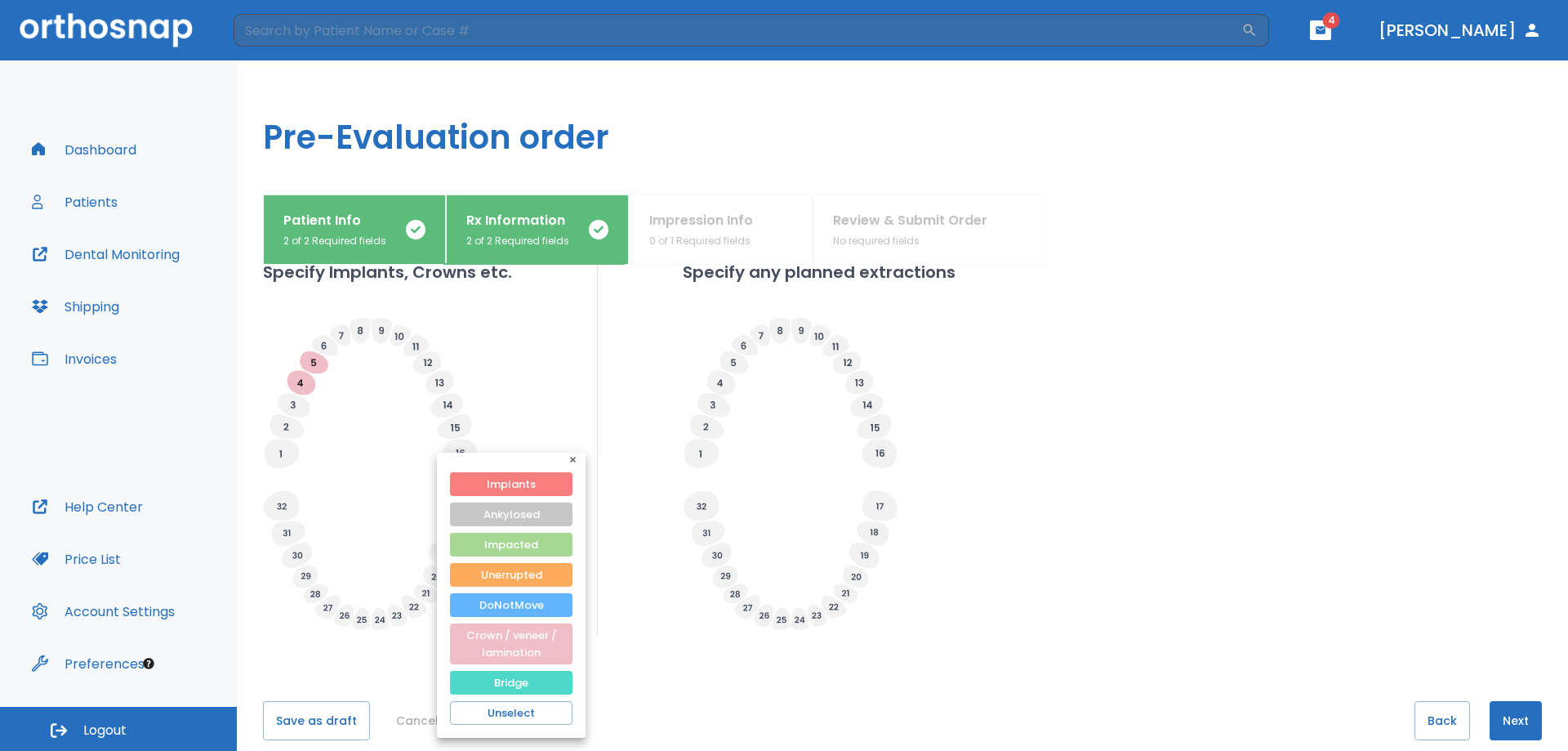
click at [542, 678] on button "Bridge" at bounding box center [511, 682] width 123 height 24
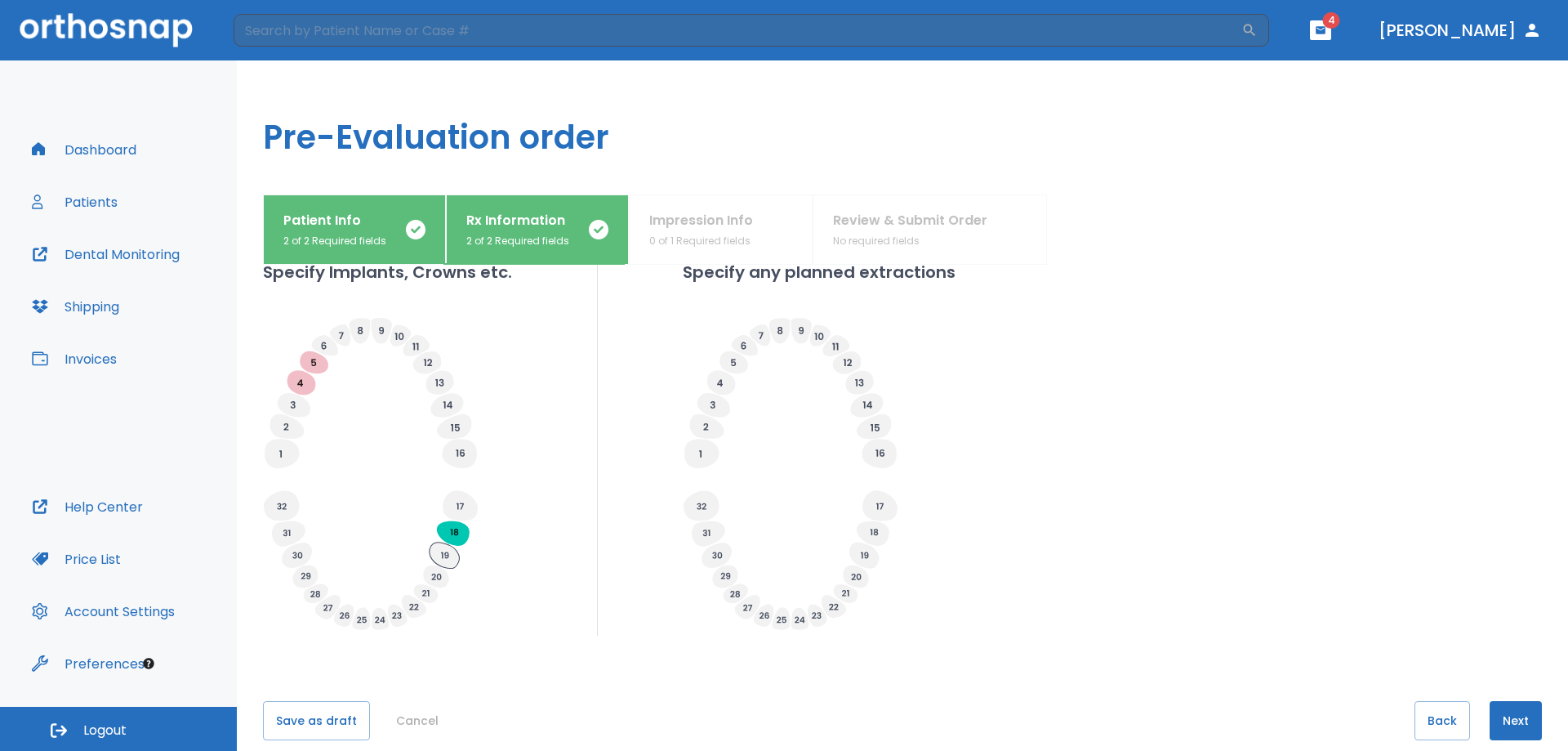
click at [452, 555] on icon at bounding box center [444, 555] width 30 height 26
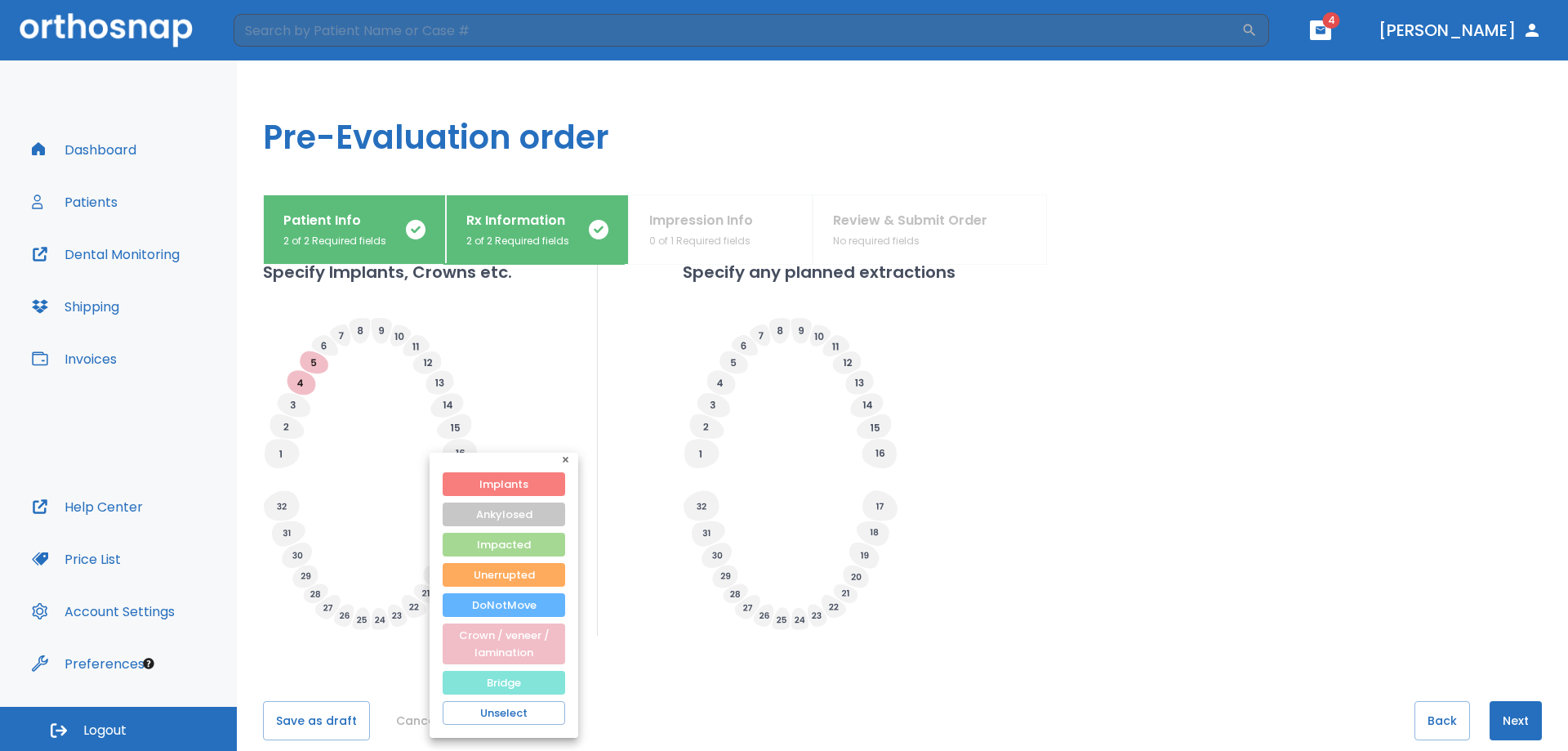
click at [510, 676] on button "Bridge" at bounding box center [503, 682] width 123 height 24
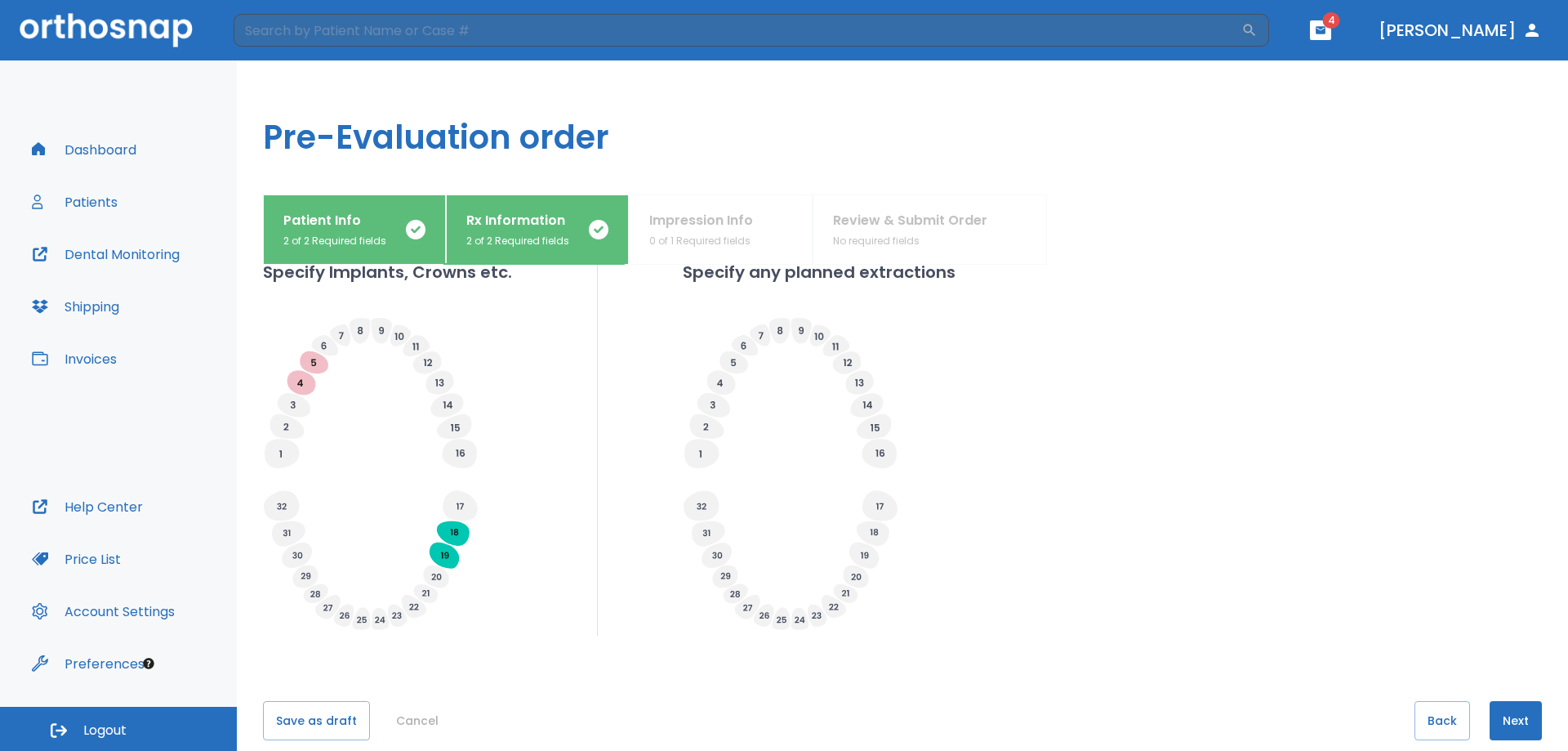
click at [439, 579] on icon at bounding box center [437, 577] width 10 height 7
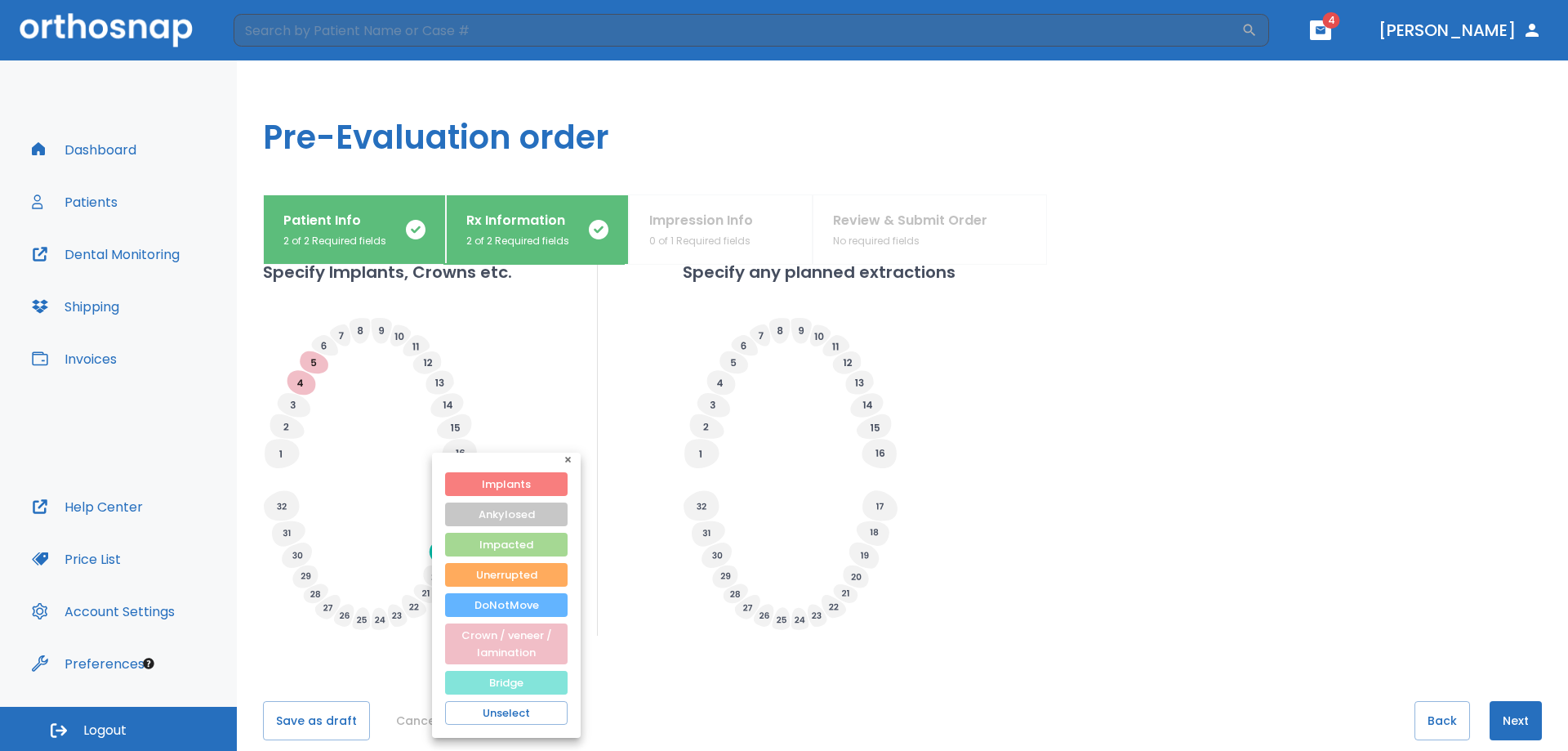
click at [493, 675] on button "Bridge" at bounding box center [506, 682] width 123 height 24
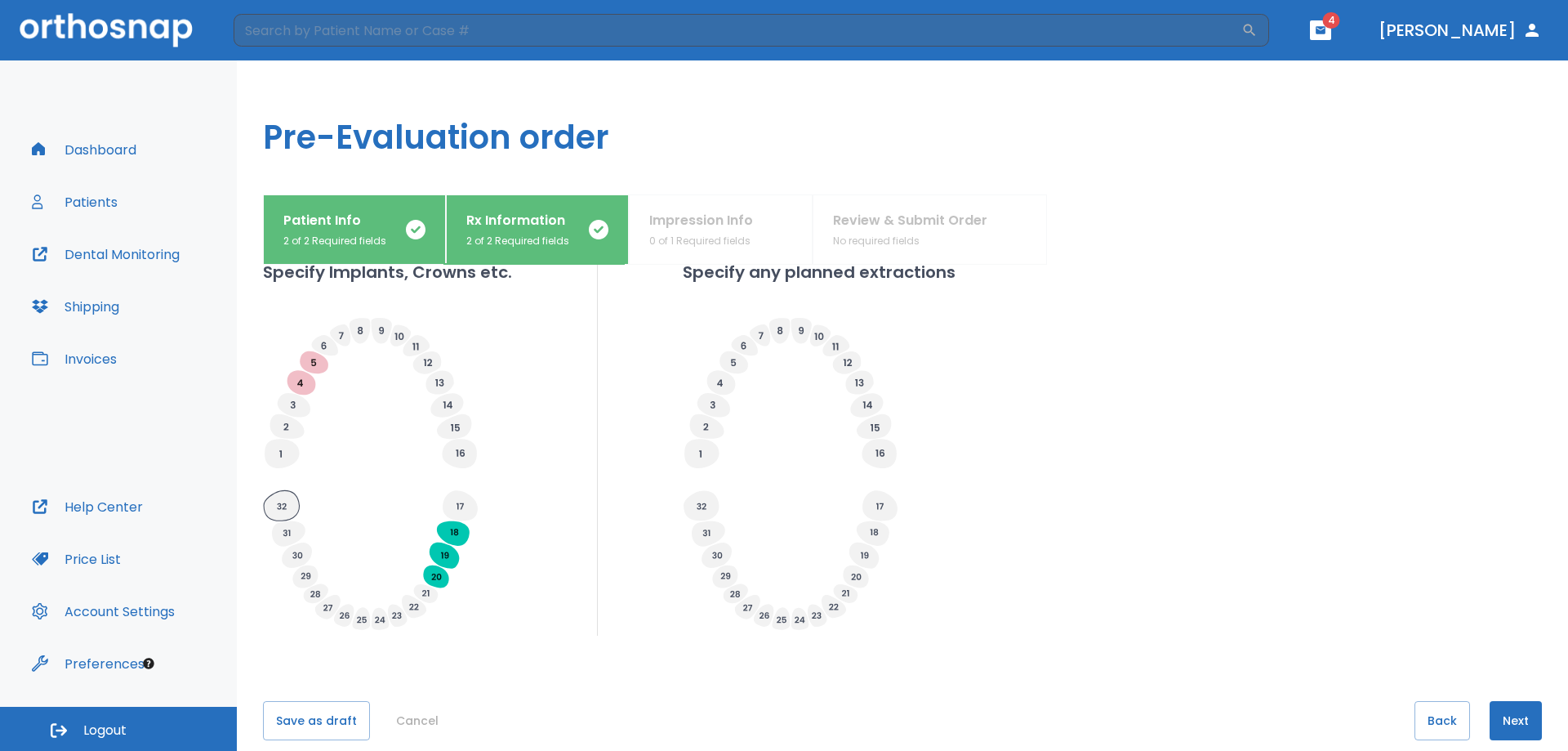
click at [285, 511] on icon at bounding box center [281, 505] width 35 height 30
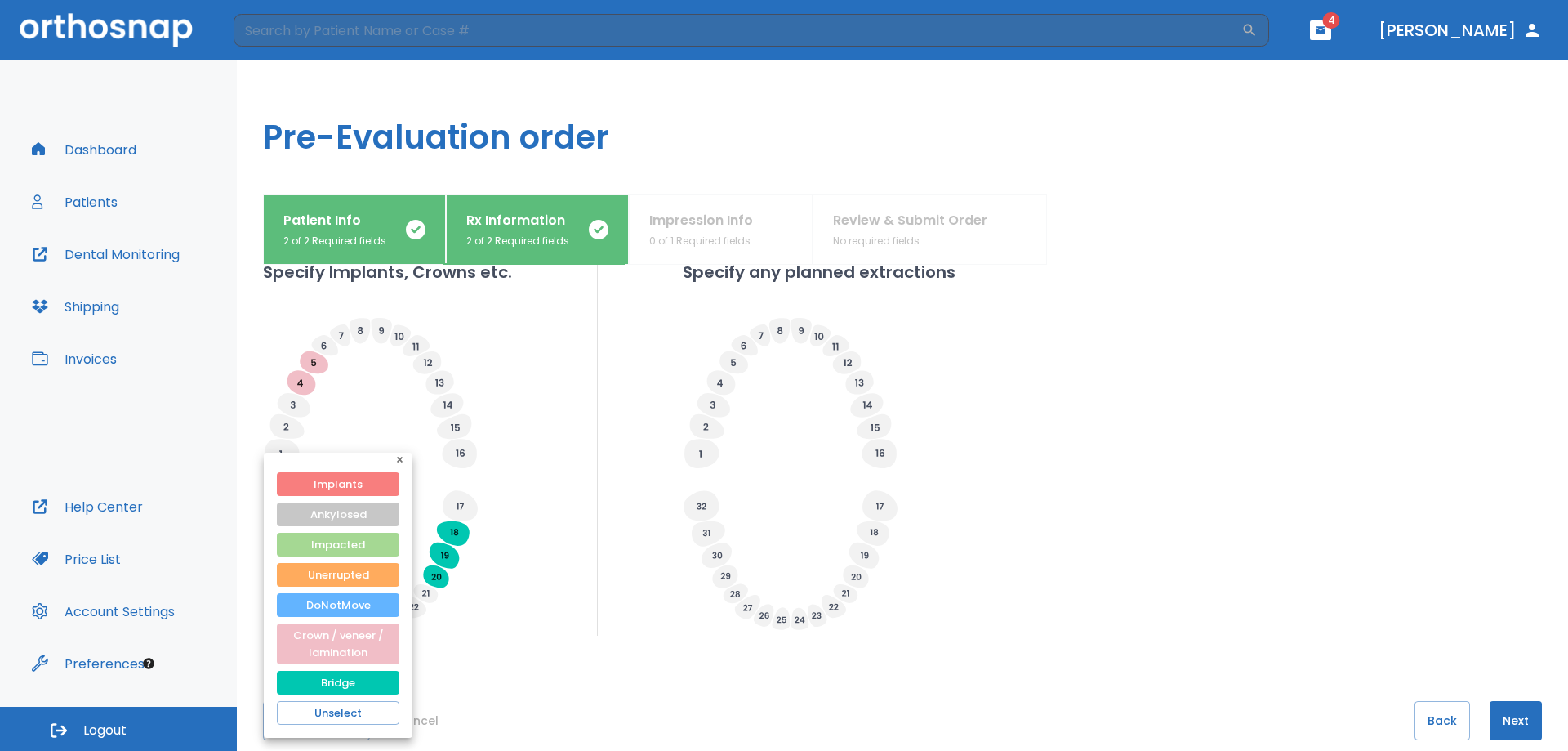
click at [399, 456] on button "button" at bounding box center [402, 462] width 20 height 20
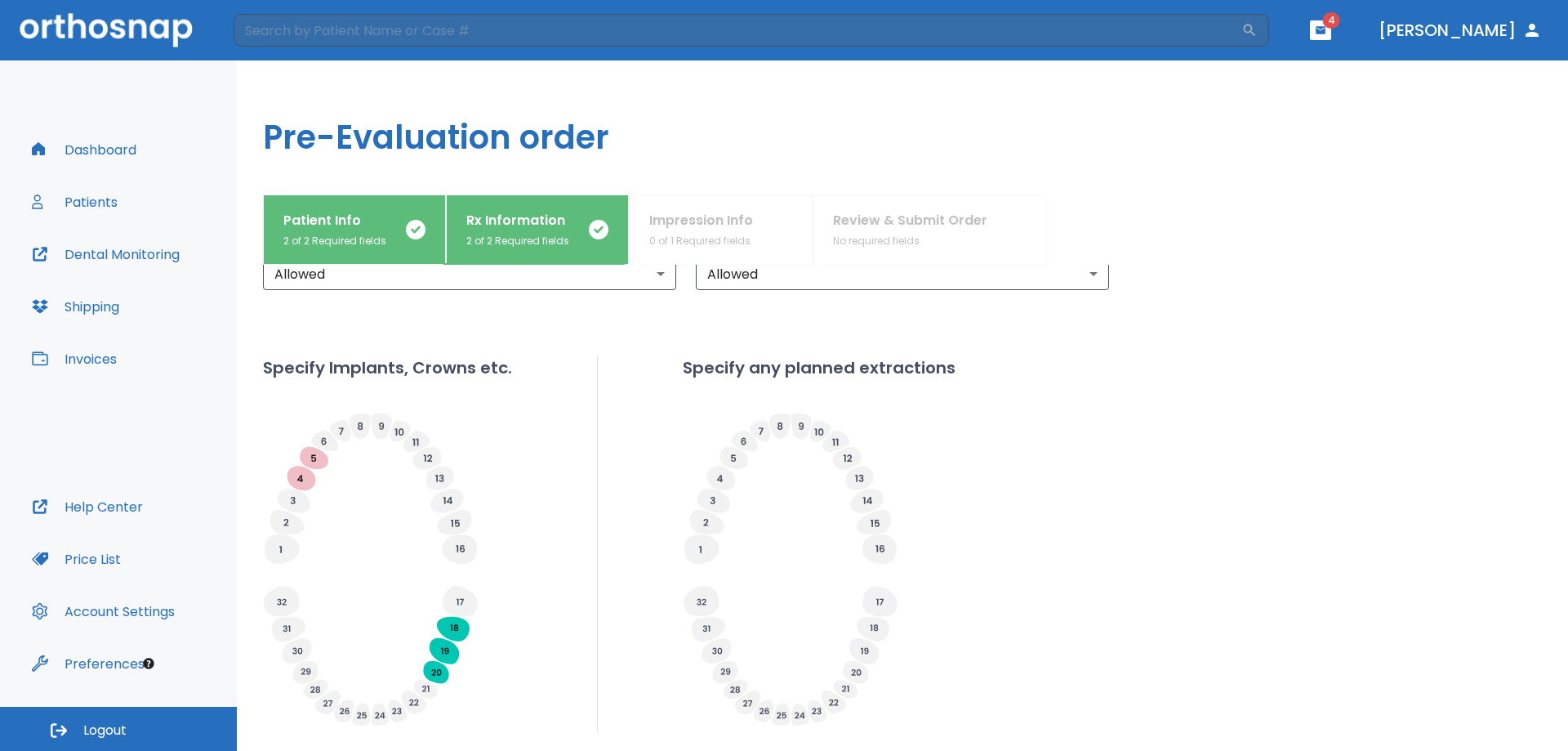
scroll to position [430, 0]
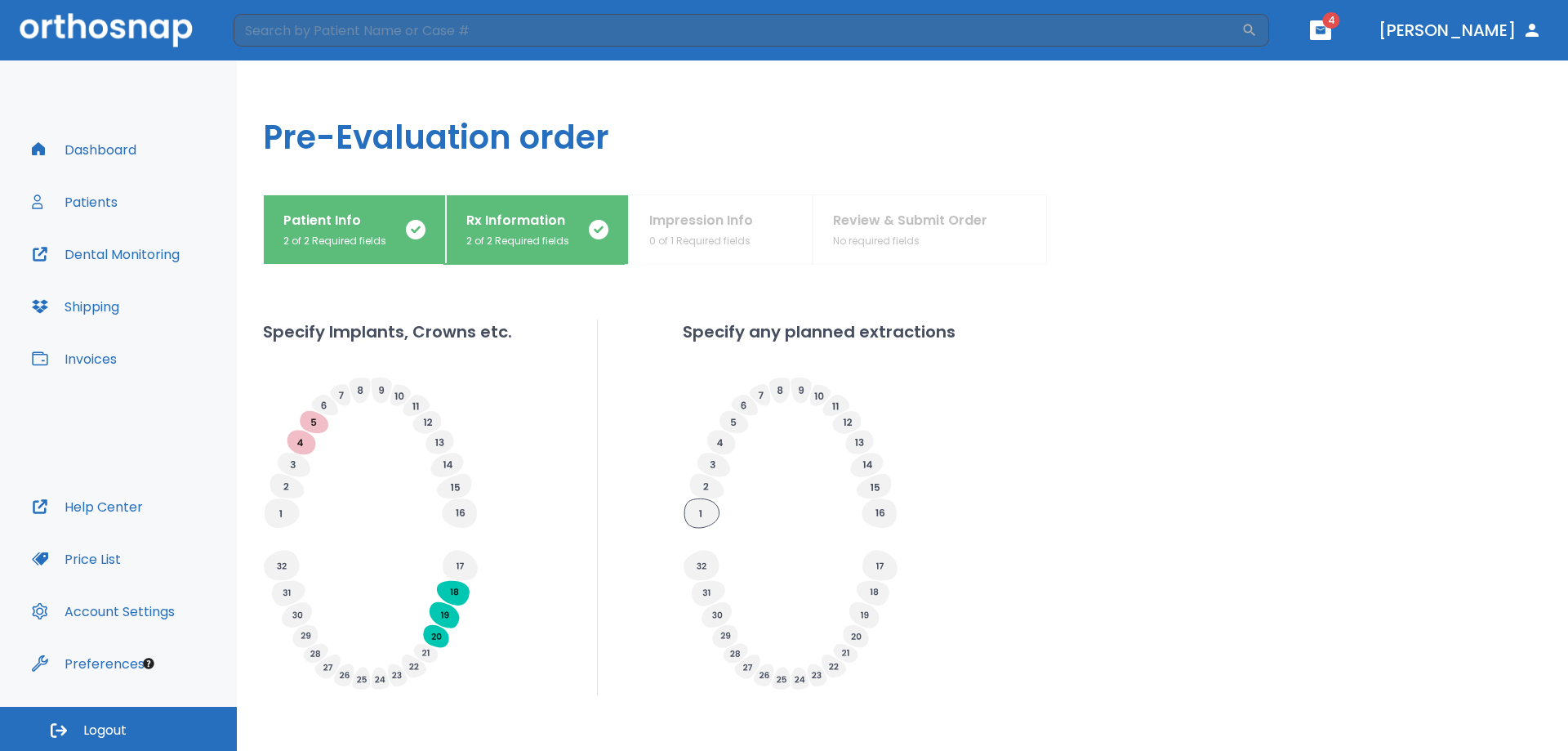
click at [703, 512] on icon at bounding box center [701, 513] width 34 height 30
click at [786, 529] on span "Extracted" at bounding box center [774, 534] width 64 height 20
click at [742, 529] on input "Extracted" at bounding box center [730, 534] width 23 height 23
radio input "false"
click at [699, 509] on icon at bounding box center [701, 513] width 34 height 30
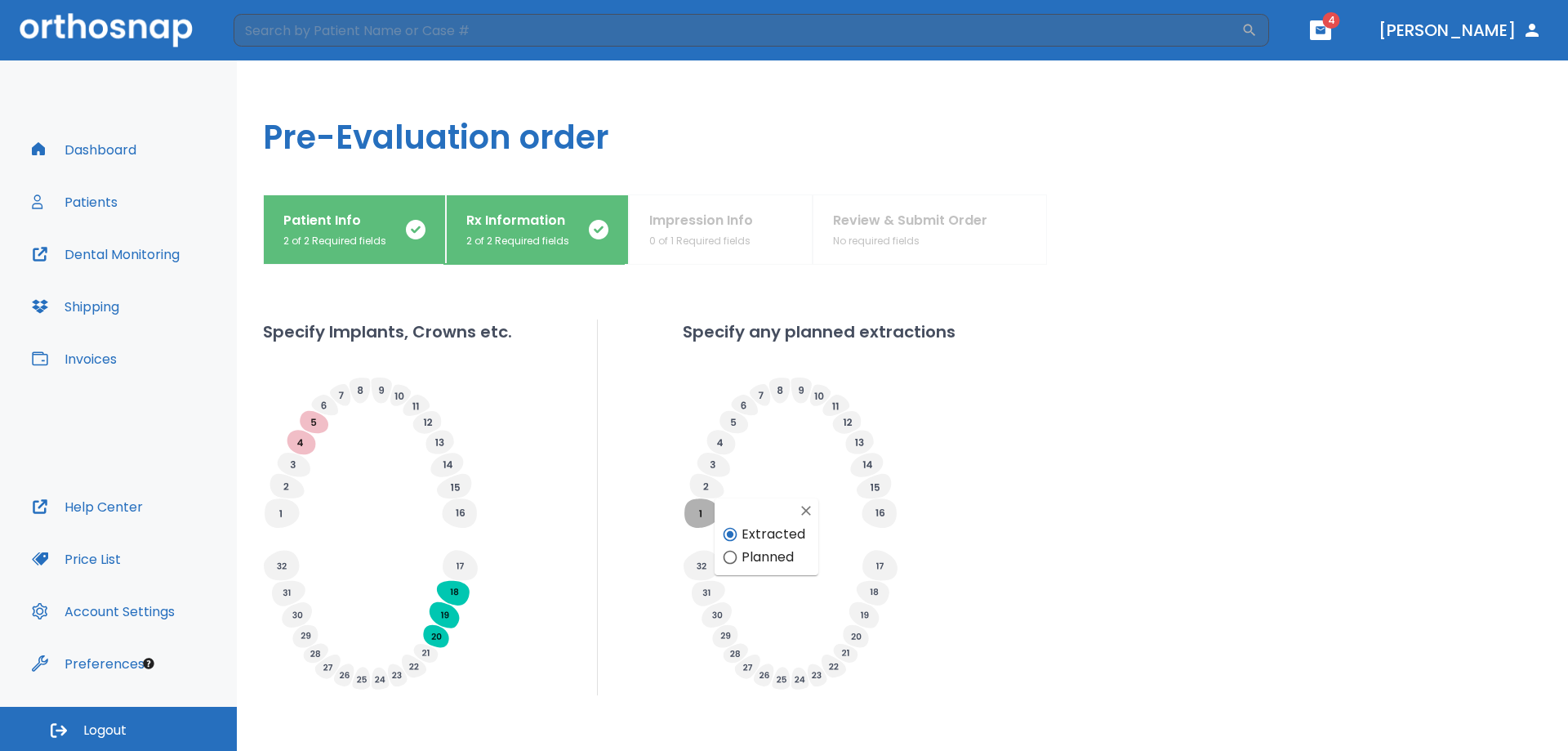
click at [974, 533] on div "Specify Implants, Crowns etc. Specify any planned extractions" at bounding box center [903, 507] width 1279 height 376
click at [730, 532] on input "Extracted" at bounding box center [730, 534] width 23 height 23
radio input "false"
click at [697, 509] on icon at bounding box center [701, 513] width 34 height 30
click at [941, 531] on div at bounding box center [819, 536] width 273 height 319
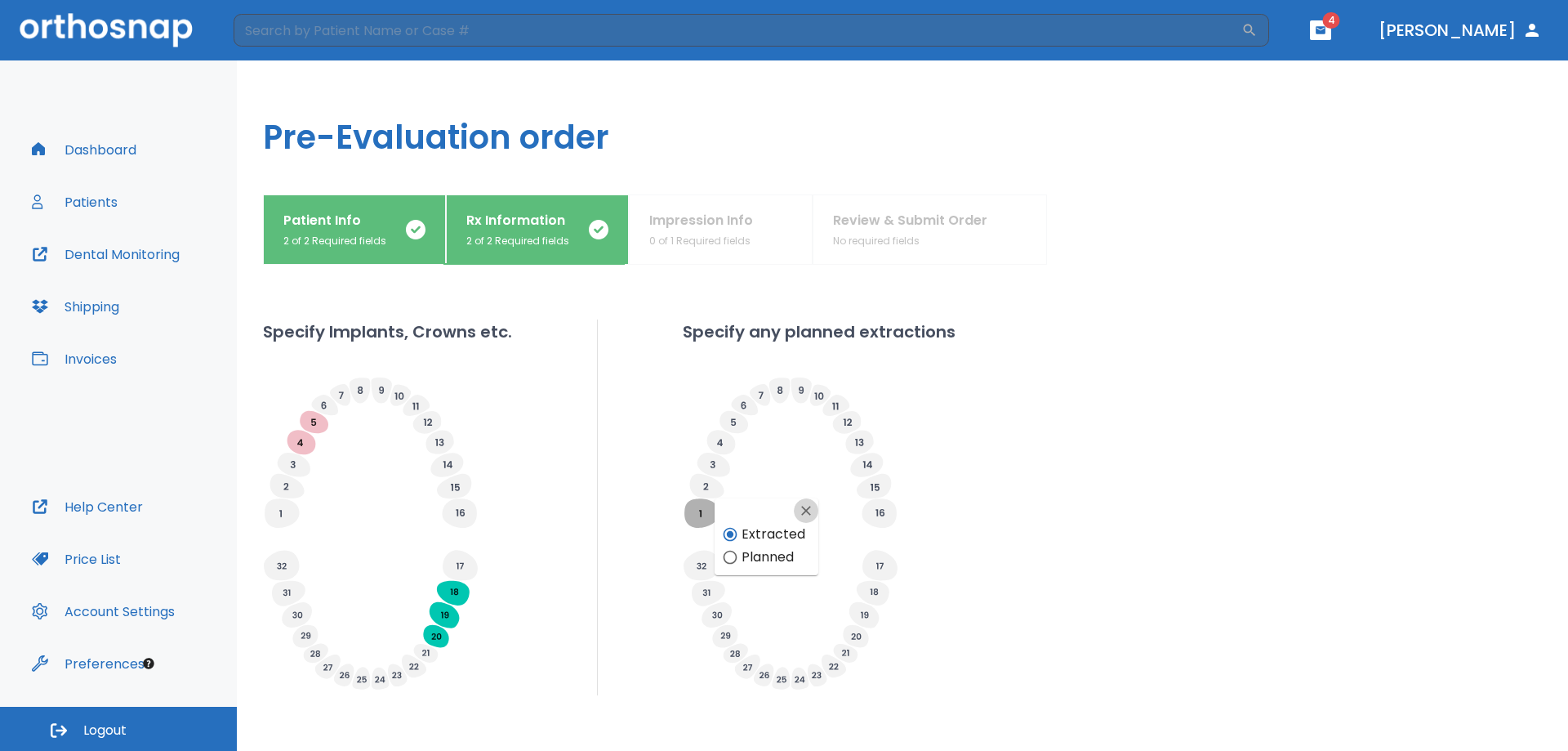
click at [801, 510] on icon "button" at bounding box center [806, 510] width 16 height 16
radio input "false"
click at [876, 515] on icon at bounding box center [880, 512] width 9 height 7
click at [1037, 525] on div "Specify Implants, Crowns etc. Specify any planned extractions" at bounding box center [903, 507] width 1279 height 376
click at [1034, 533] on div "Specify Implants, Crowns etc. Specify any planned extractions" at bounding box center [903, 507] width 1279 height 376
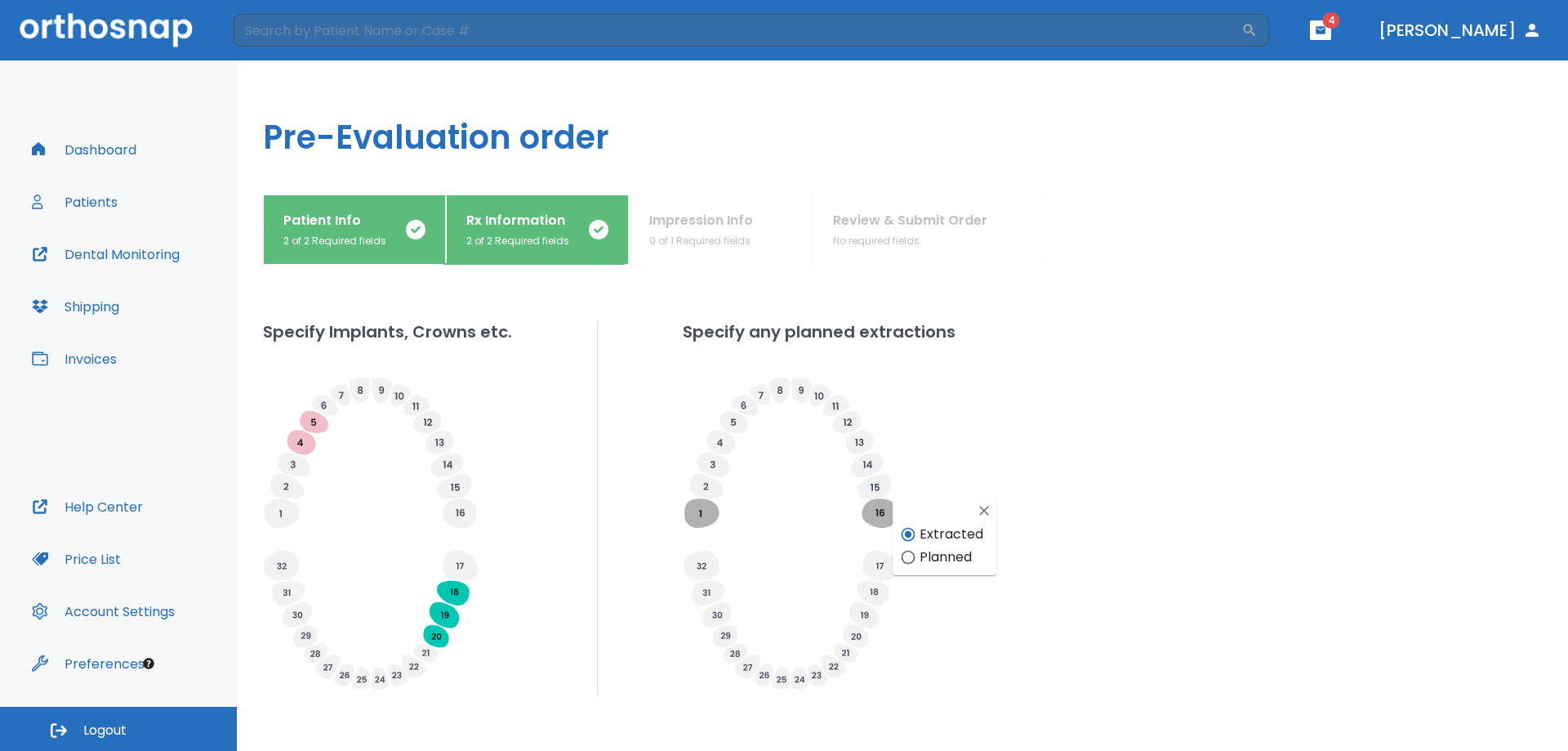
drag, startPoint x: 926, startPoint y: 607, endPoint x: 916, endPoint y: 597, distance: 14.1
click at [927, 607] on div at bounding box center [819, 536] width 273 height 319
click at [879, 556] on icon at bounding box center [880, 565] width 35 height 30
click at [698, 561] on icon at bounding box center [700, 565] width 35 height 30
click at [860, 613] on icon at bounding box center [865, 615] width 30 height 26
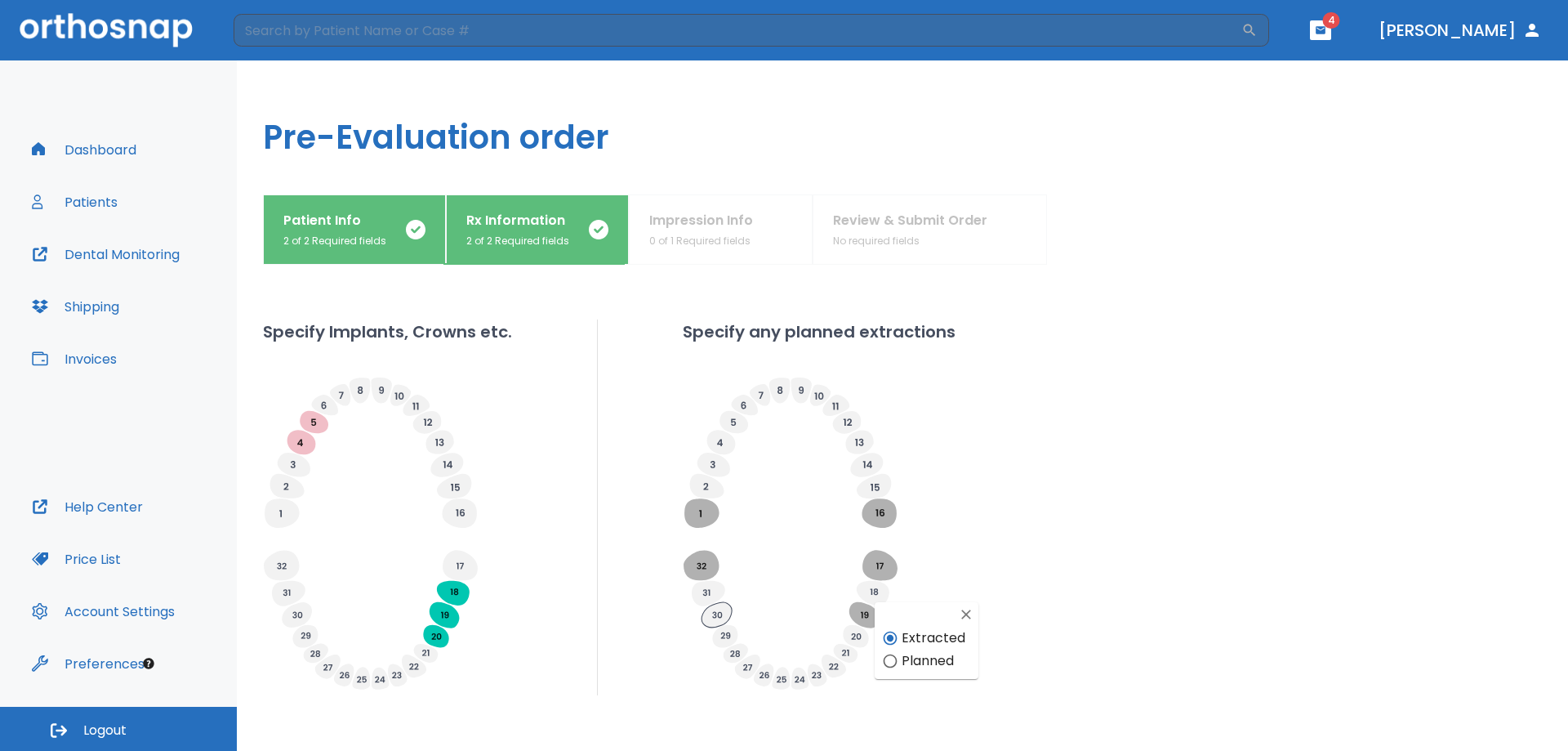
click at [710, 614] on icon at bounding box center [716, 614] width 30 height 25
click at [704, 585] on icon at bounding box center [709, 593] width 34 height 25
click at [647, 563] on div "Specify Implants, Crowns etc. Specify any planned extractions" at bounding box center [903, 507] width 1279 height 376
click at [817, 601] on button "button" at bounding box center [813, 593] width 25 height 25
radio input "false"
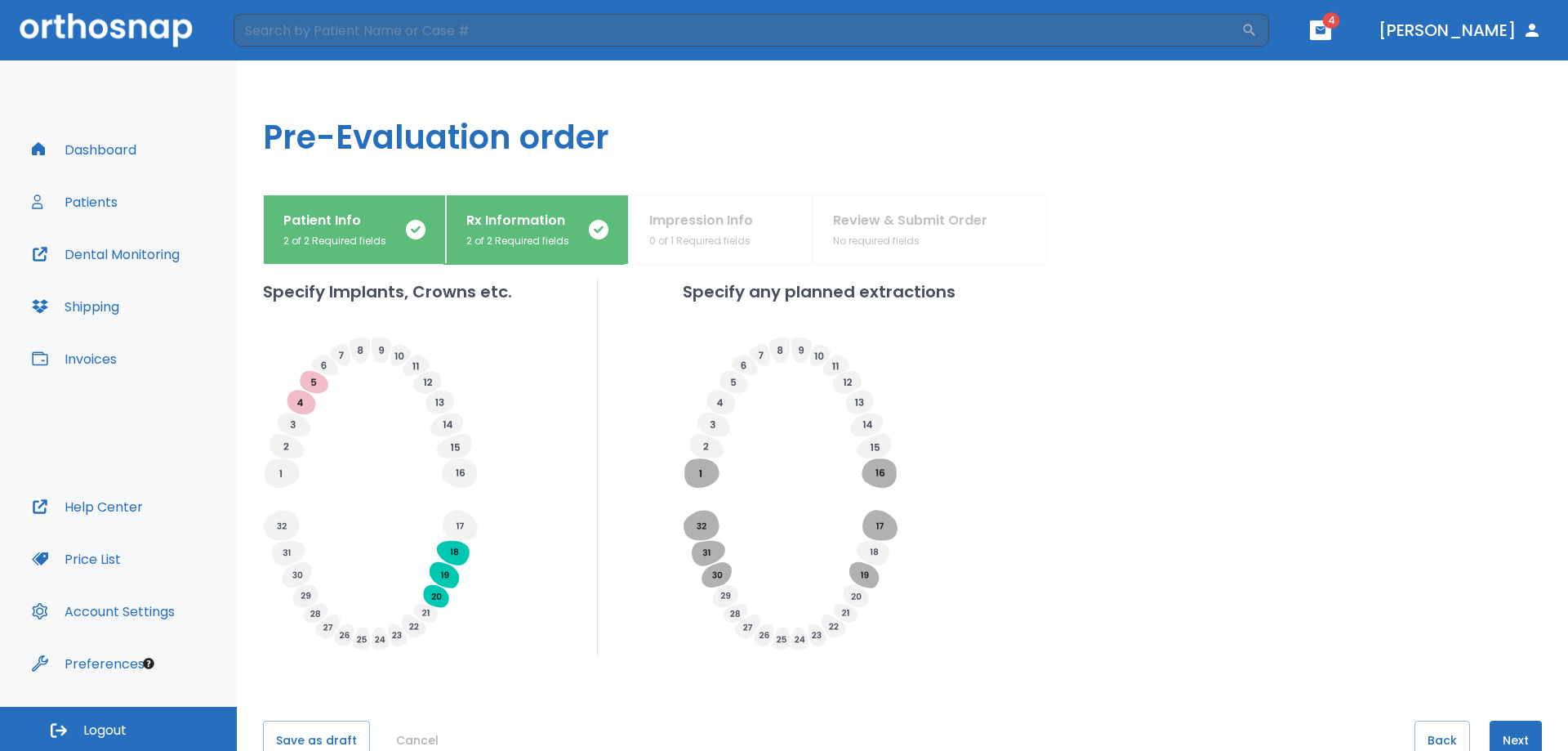
scroll to position [512, 0]
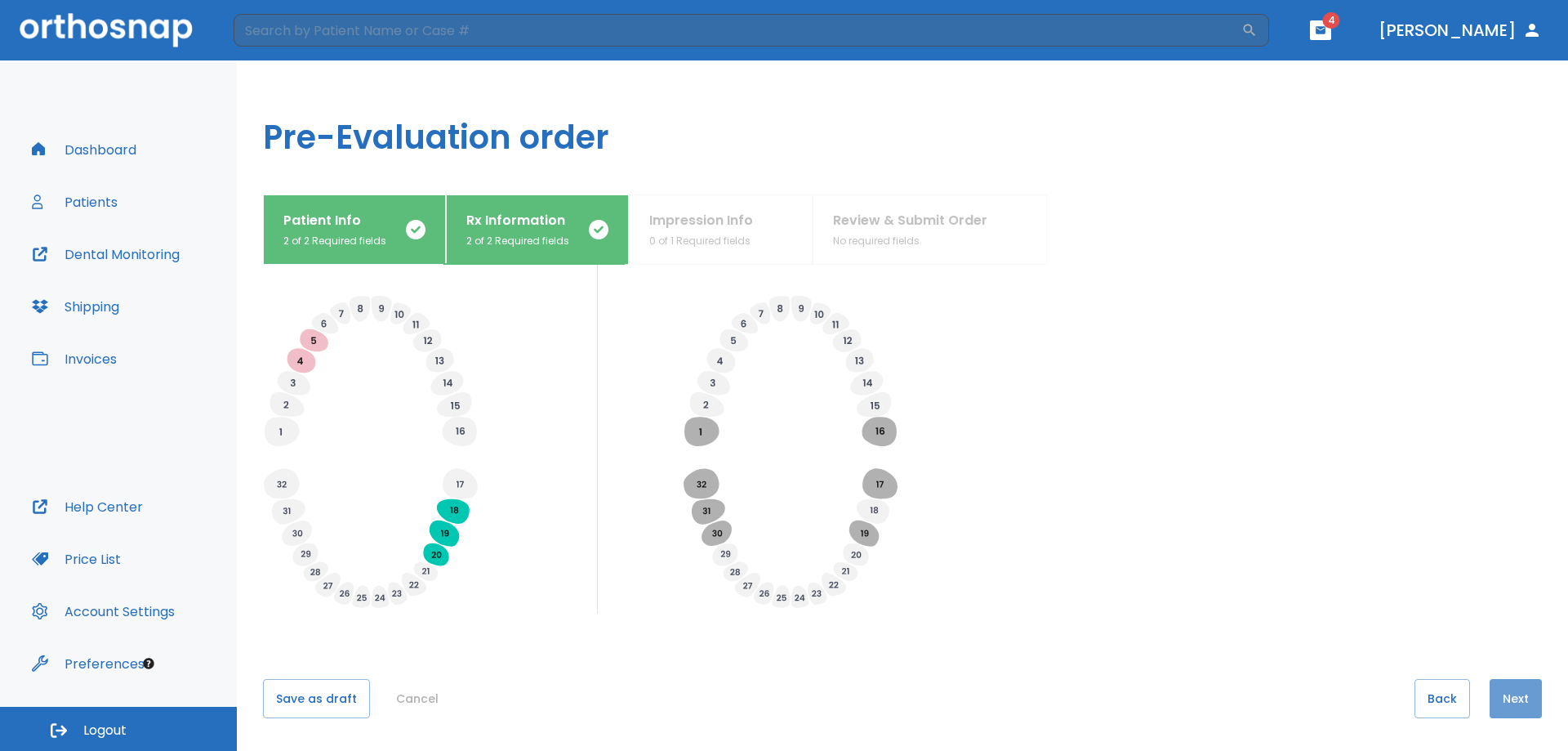
click at [1499, 694] on button "Next" at bounding box center [1516, 697] width 52 height 39
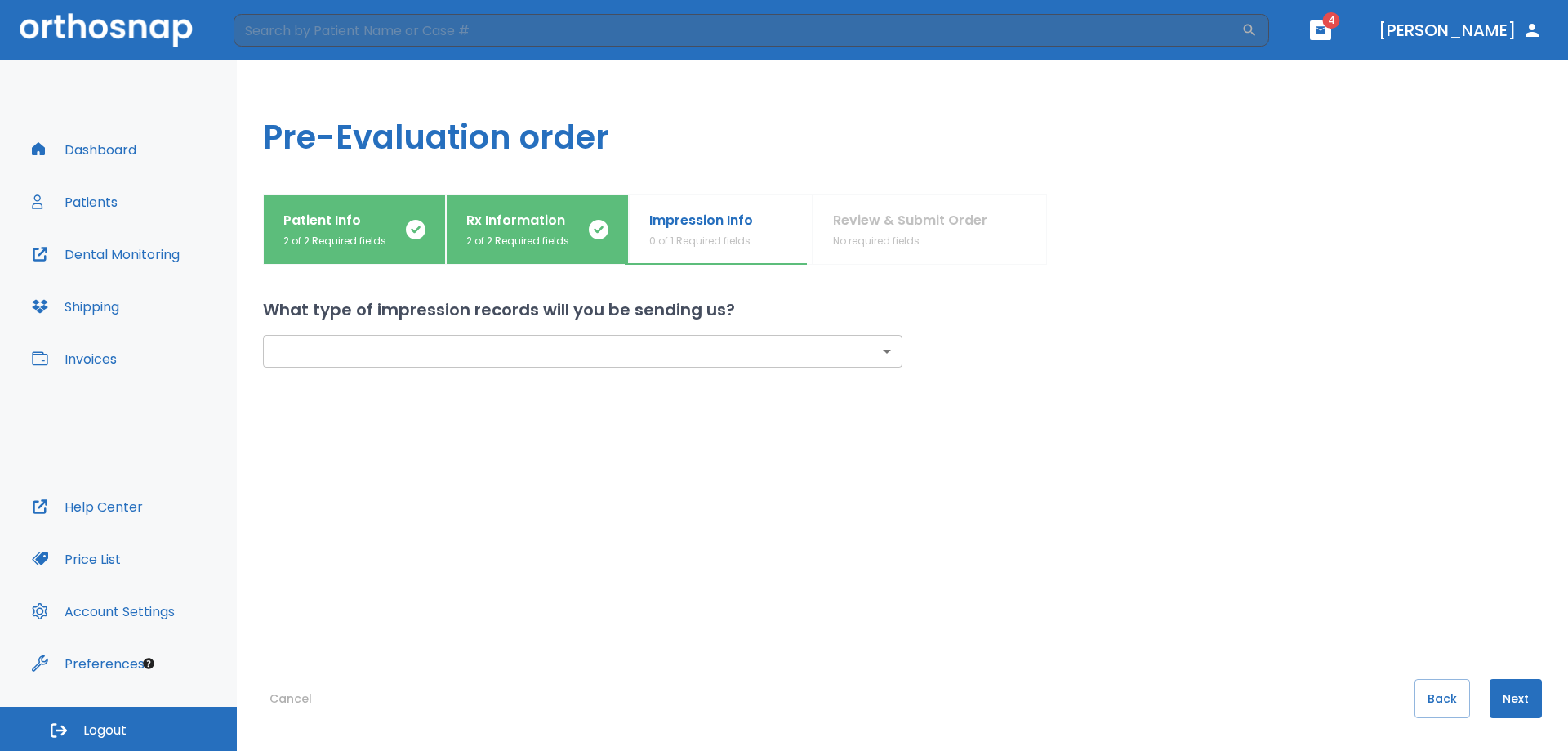
click at [612, 360] on body "​ 4 [PERSON_NAME] Dashboard Patients Dental Monitoring Shipping Invoices Help C…" at bounding box center [784, 376] width 1568 height 751
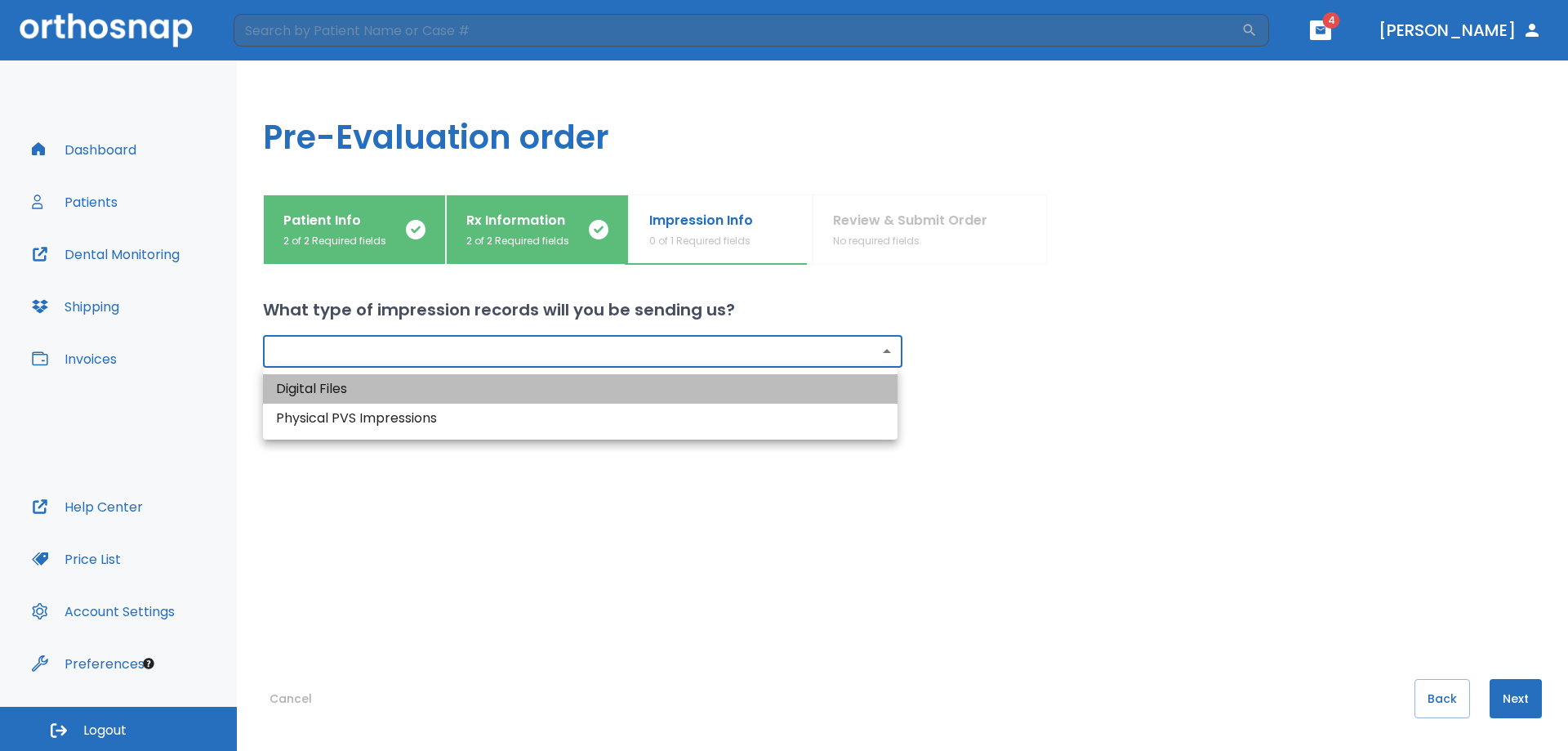
click at [556, 386] on li "Digital Files" at bounding box center [580, 389] width 635 height 30
type input "digital"
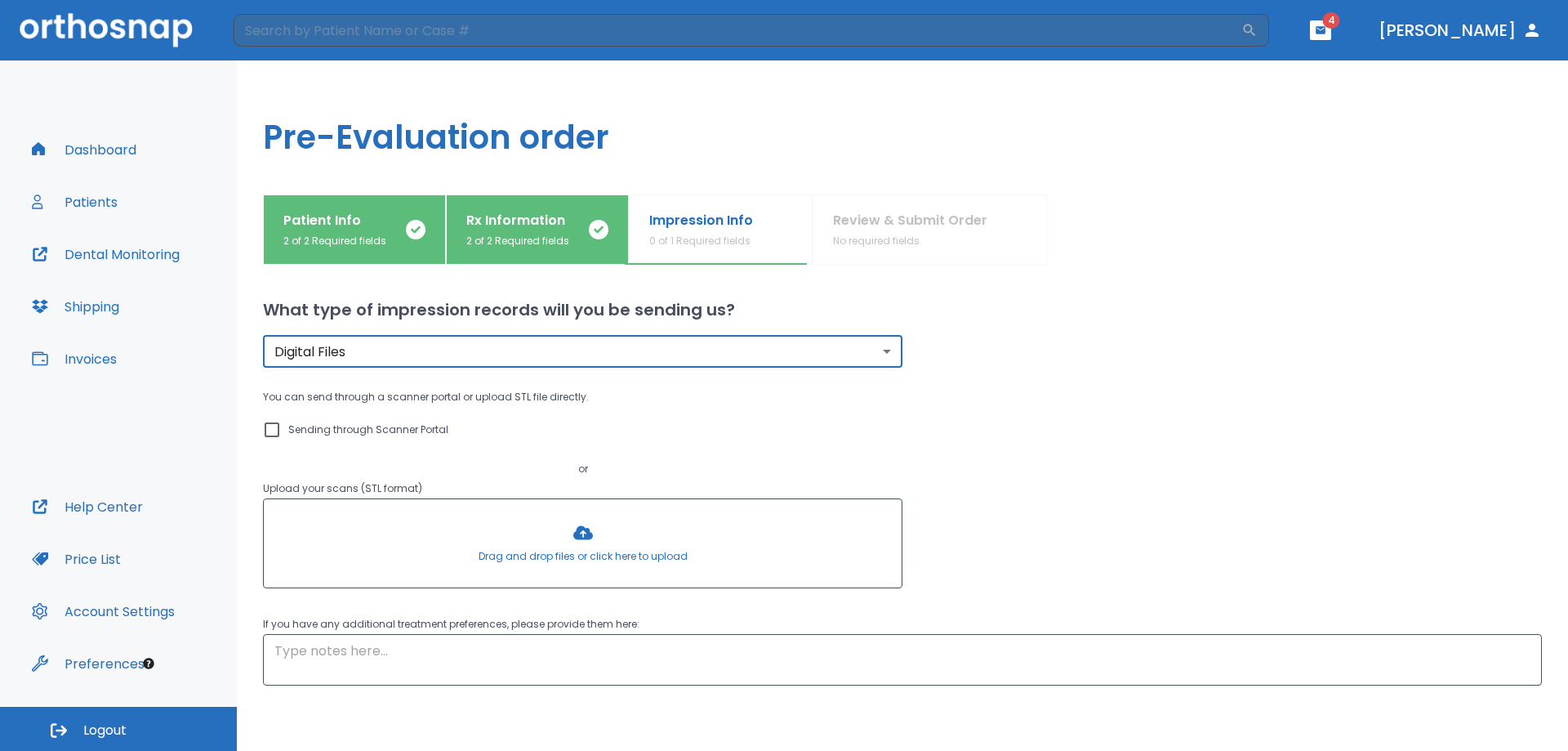
drag, startPoint x: 442, startPoint y: 329, endPoint x: 442, endPoint y: 339, distance: 10.0
click at [442, 330] on div "Digital Files digital ​ You can send through a scanner portal or upload STL fil…" at bounding box center [883, 484] width 1318 height 402
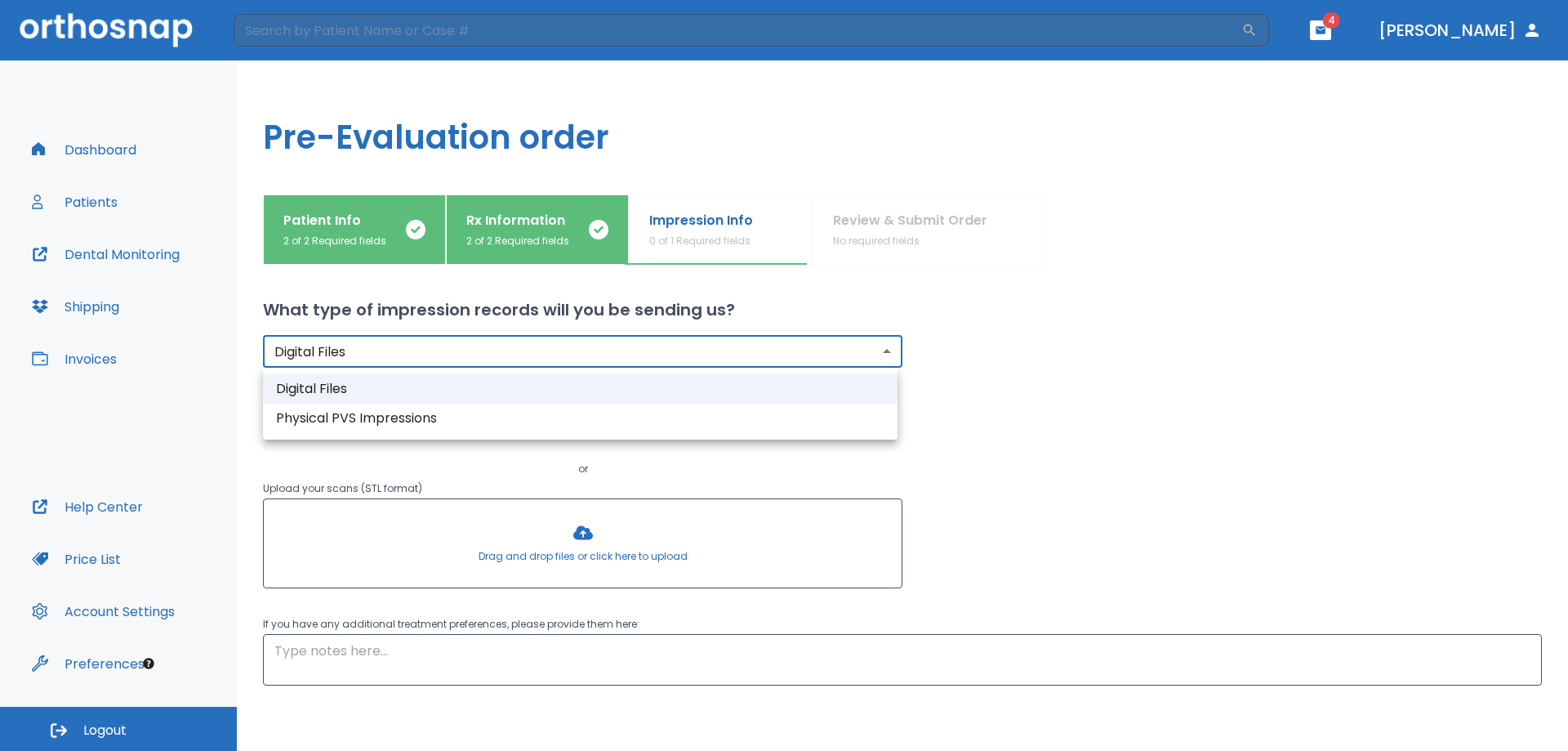
click at [443, 347] on body "​ 4 [PERSON_NAME] Dashboard Patients Dental Monitoring Shipping Invoices Help C…" at bounding box center [784, 376] width 1568 height 751
click at [443, 347] on div at bounding box center [784, 376] width 1568 height 751
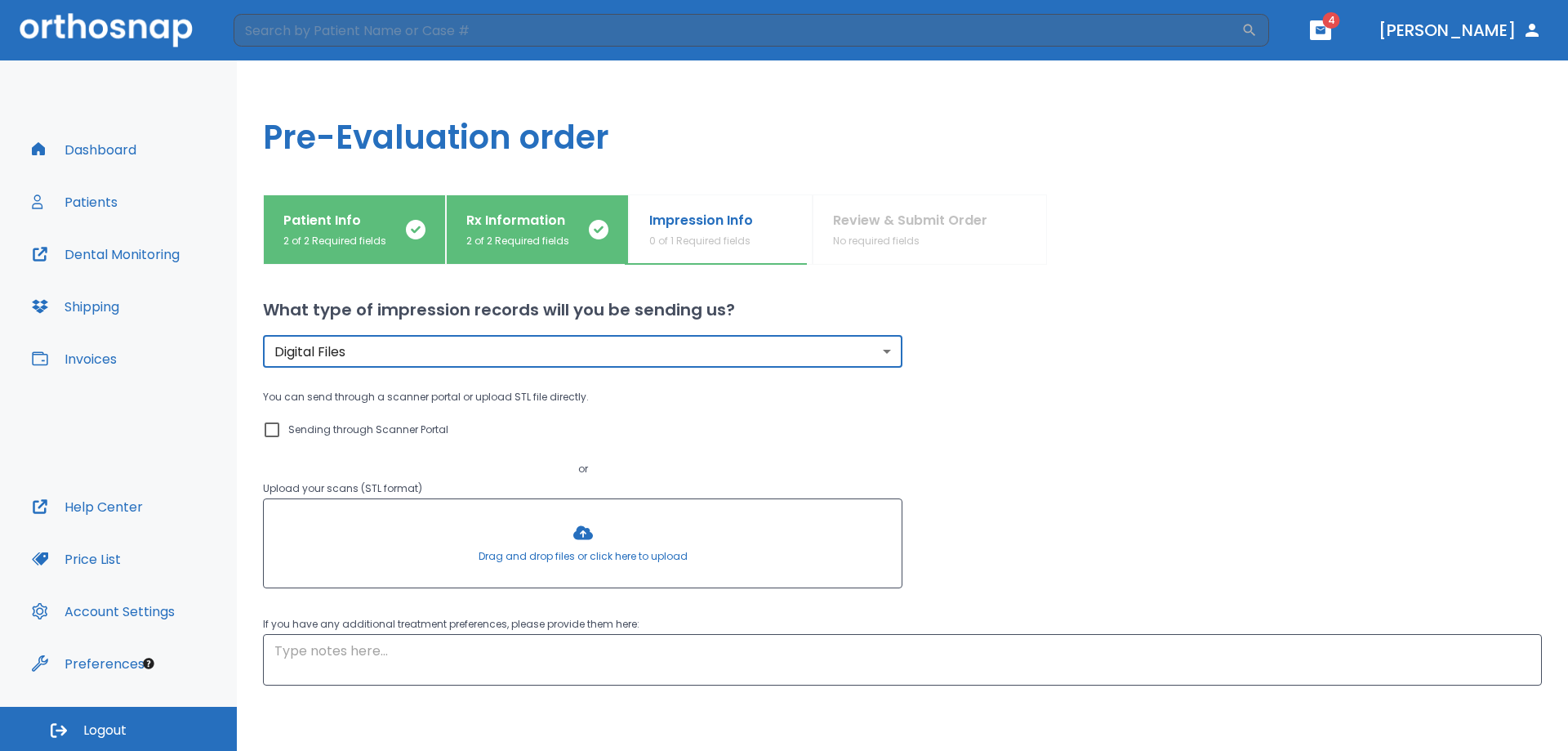
scroll to position [72, 0]
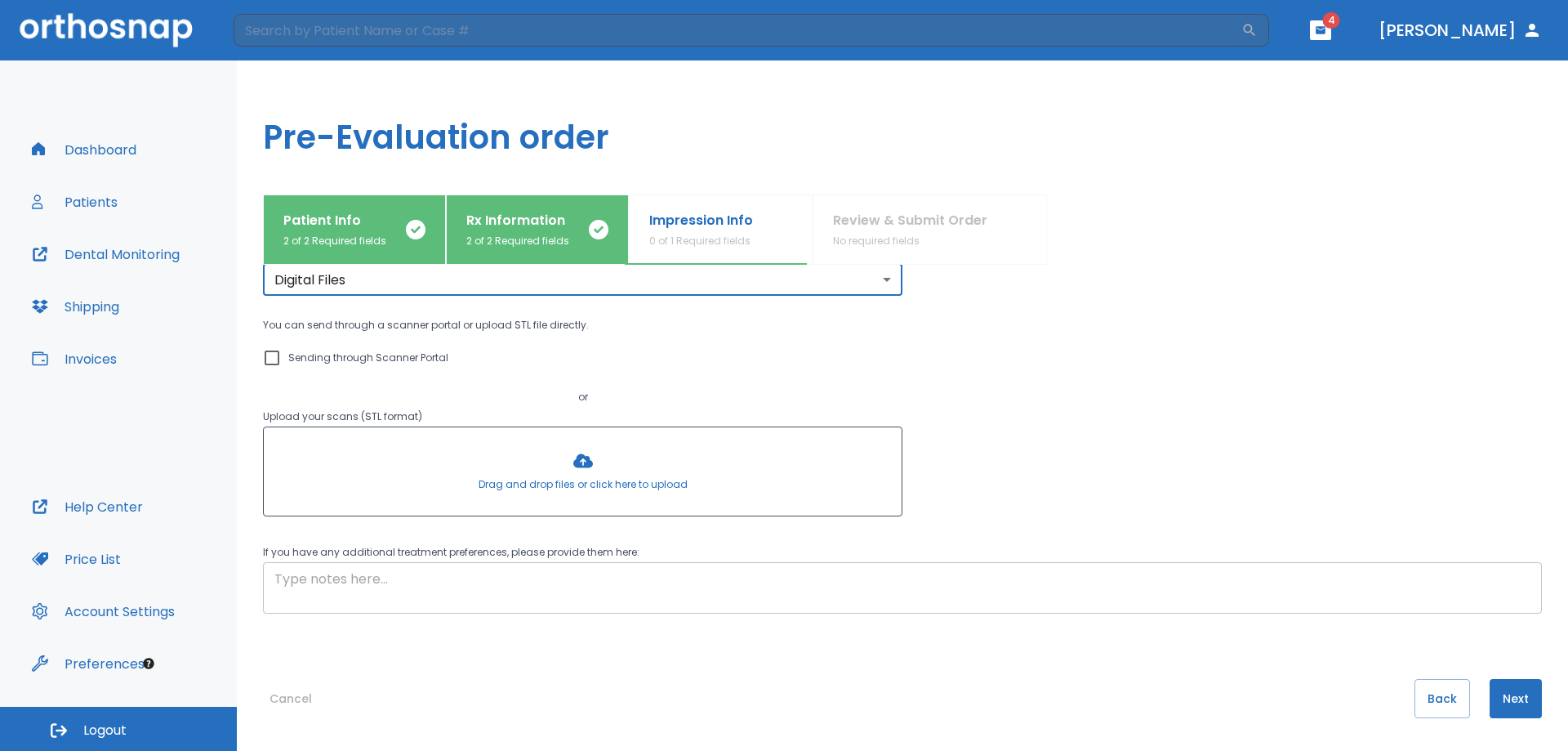
click at [506, 575] on textarea at bounding box center [903, 589] width 1256 height 38
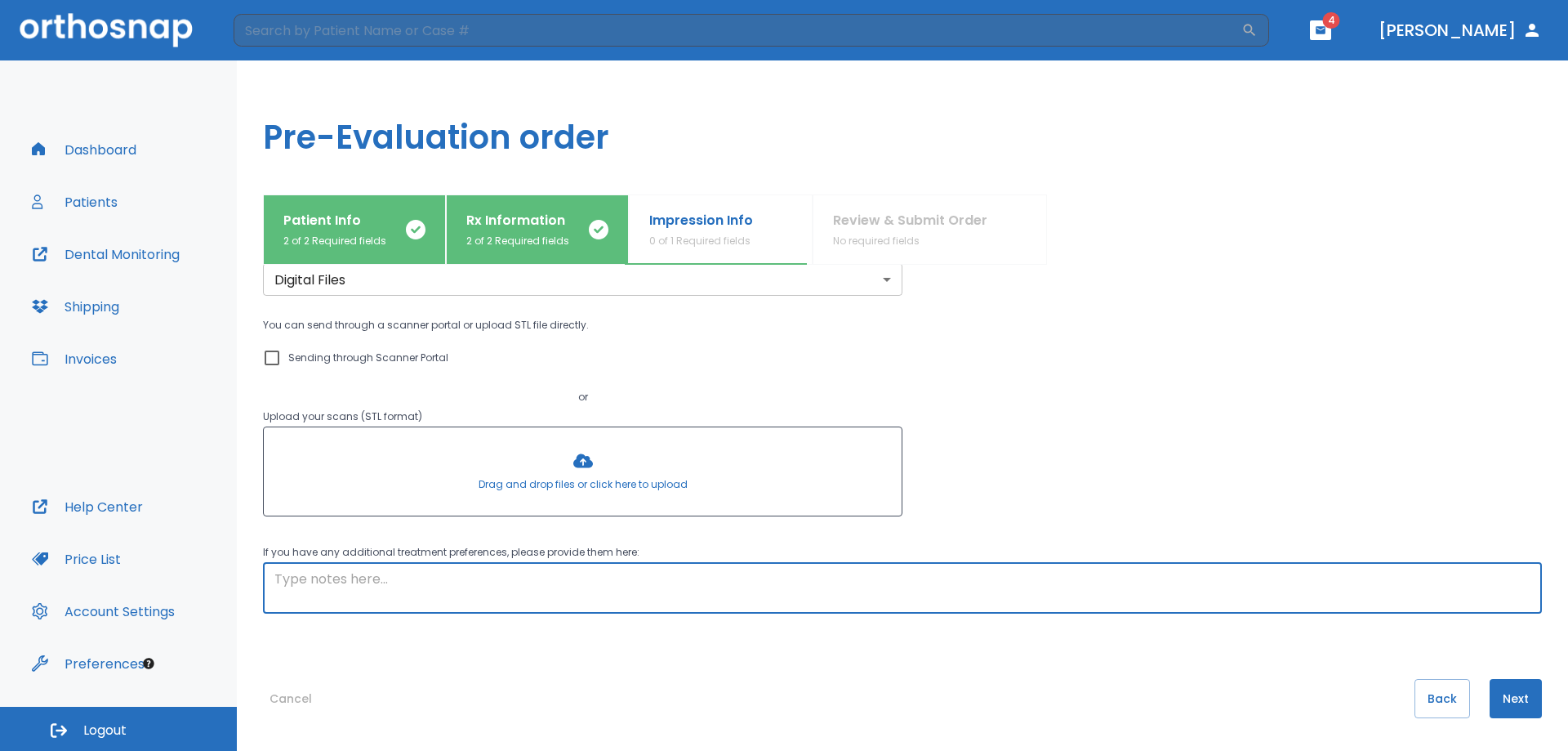
click at [469, 588] on textarea at bounding box center [903, 589] width 1256 height 38
click at [465, 585] on textarea at bounding box center [903, 589] width 1256 height 38
drag, startPoint x: 1172, startPoint y: 575, endPoint x: 1184, endPoint y: 582, distance: 13.9
click at [1176, 577] on textarea "I'm concerned about two things and want to make sure we can do them, or set exp…" at bounding box center [903, 589] width 1256 height 38
drag, startPoint x: 1230, startPoint y: 571, endPoint x: 1633, endPoint y: 630, distance: 407.3
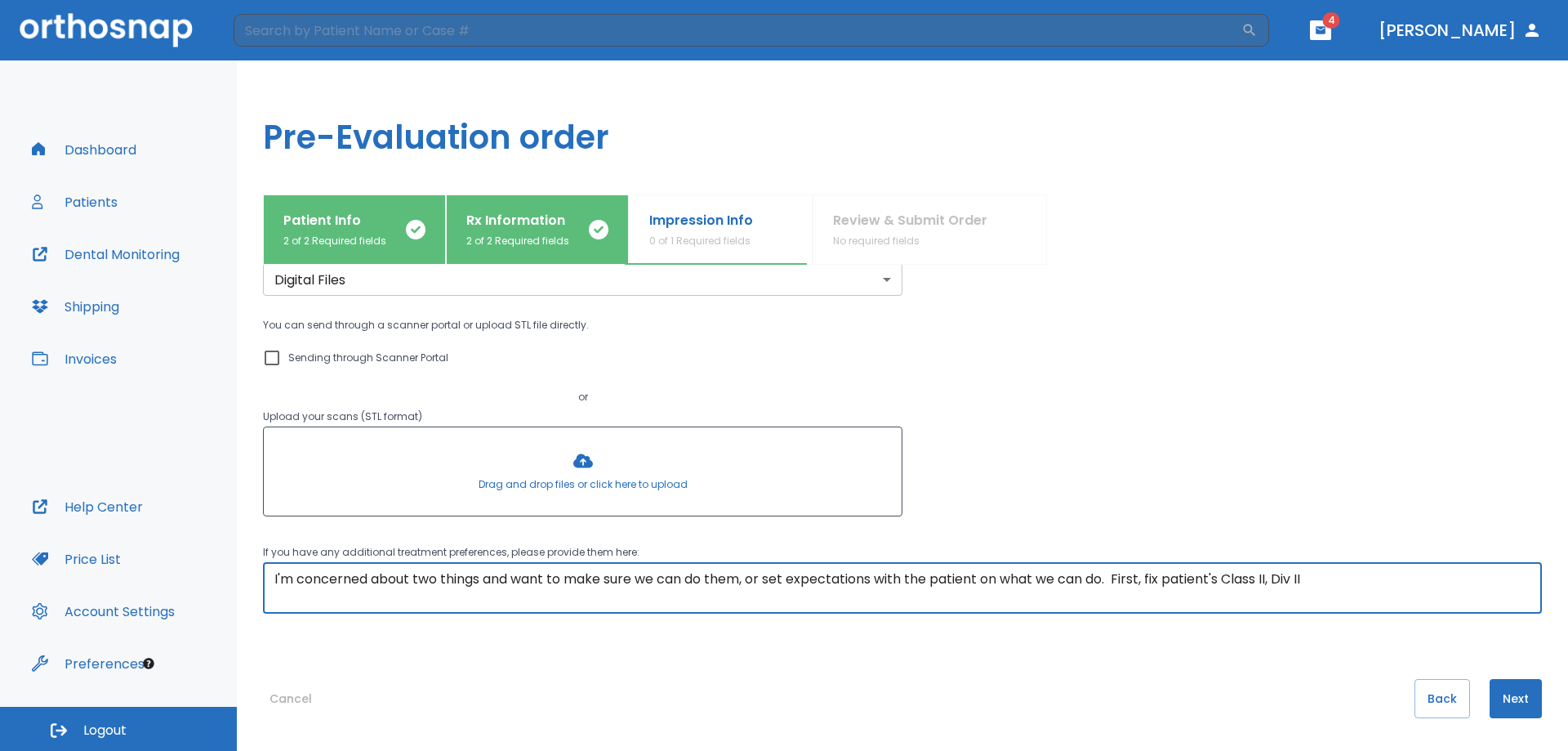
click at [1568, 630] on html "​ 4 [PERSON_NAME] Dashboard Patients Dental Monitoring Shipping Invoices Help C…" at bounding box center [784, 376] width 1568 height 751
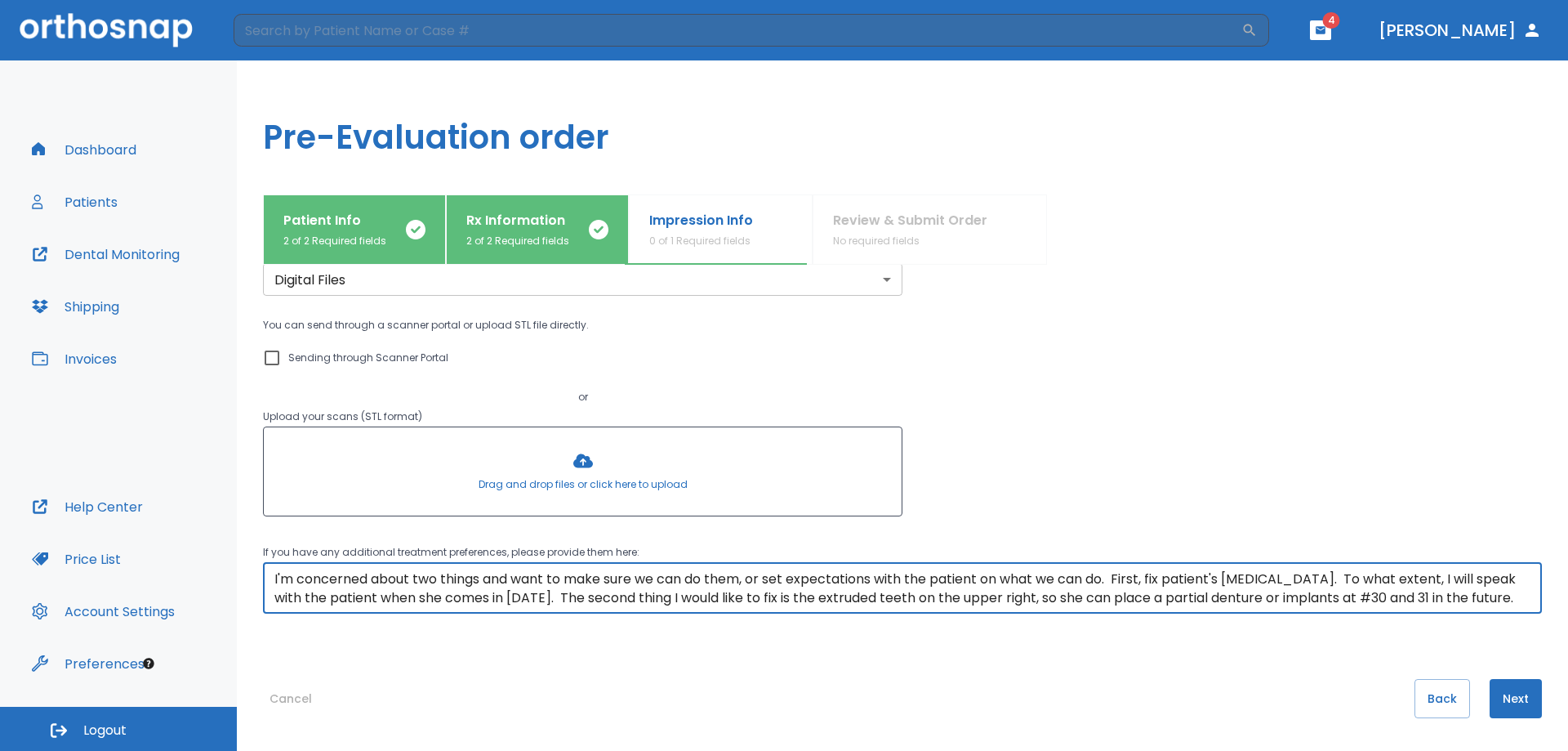
click at [1122, 580] on textarea "I'm concerned about two things and want to make sure we can do them, or set exp…" at bounding box center [903, 589] width 1256 height 38
type textarea "I'm concerned about two things and want to make sure we can do them, or set exp…"
click at [1491, 689] on button "Next" at bounding box center [1516, 697] width 52 height 39
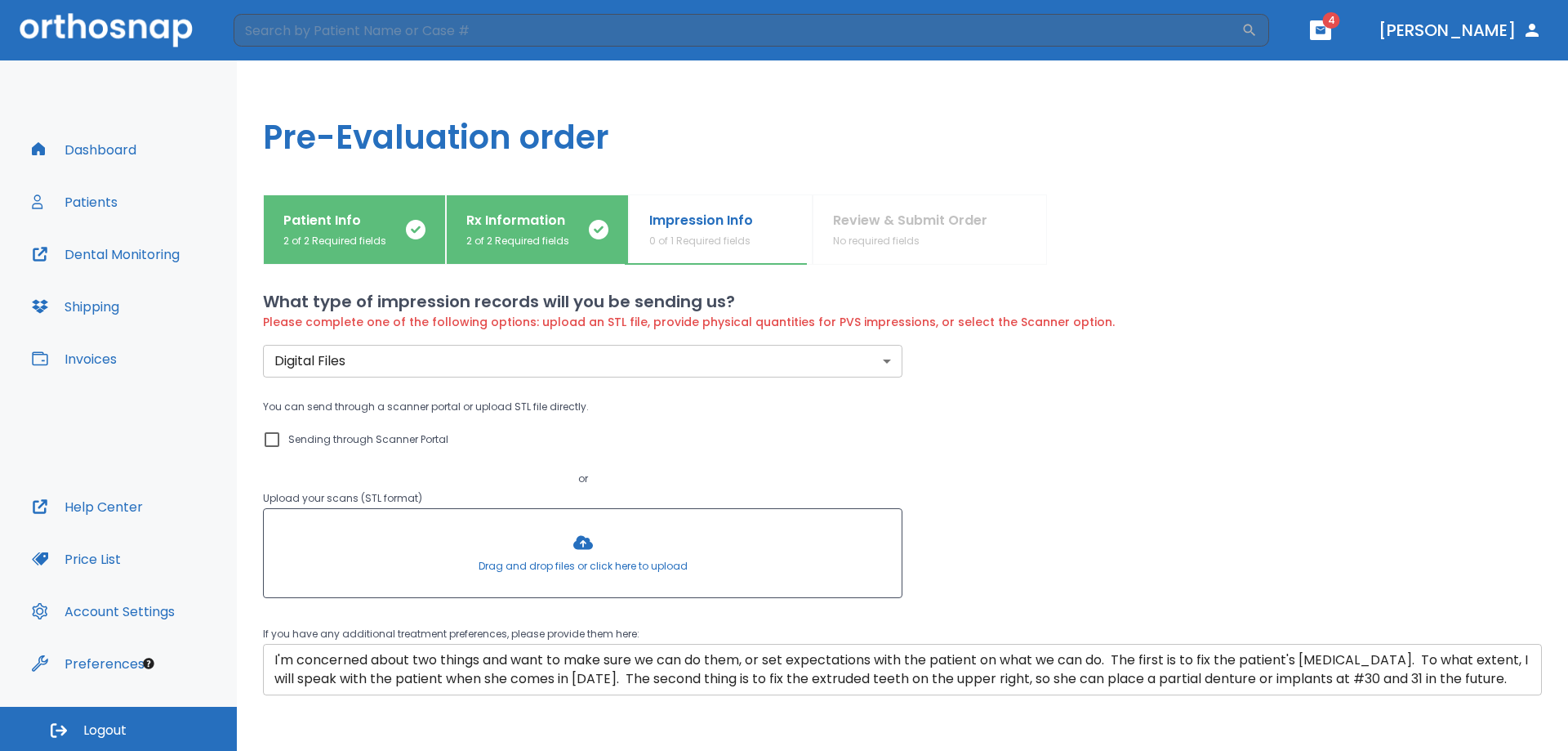
scroll to position [0, 0]
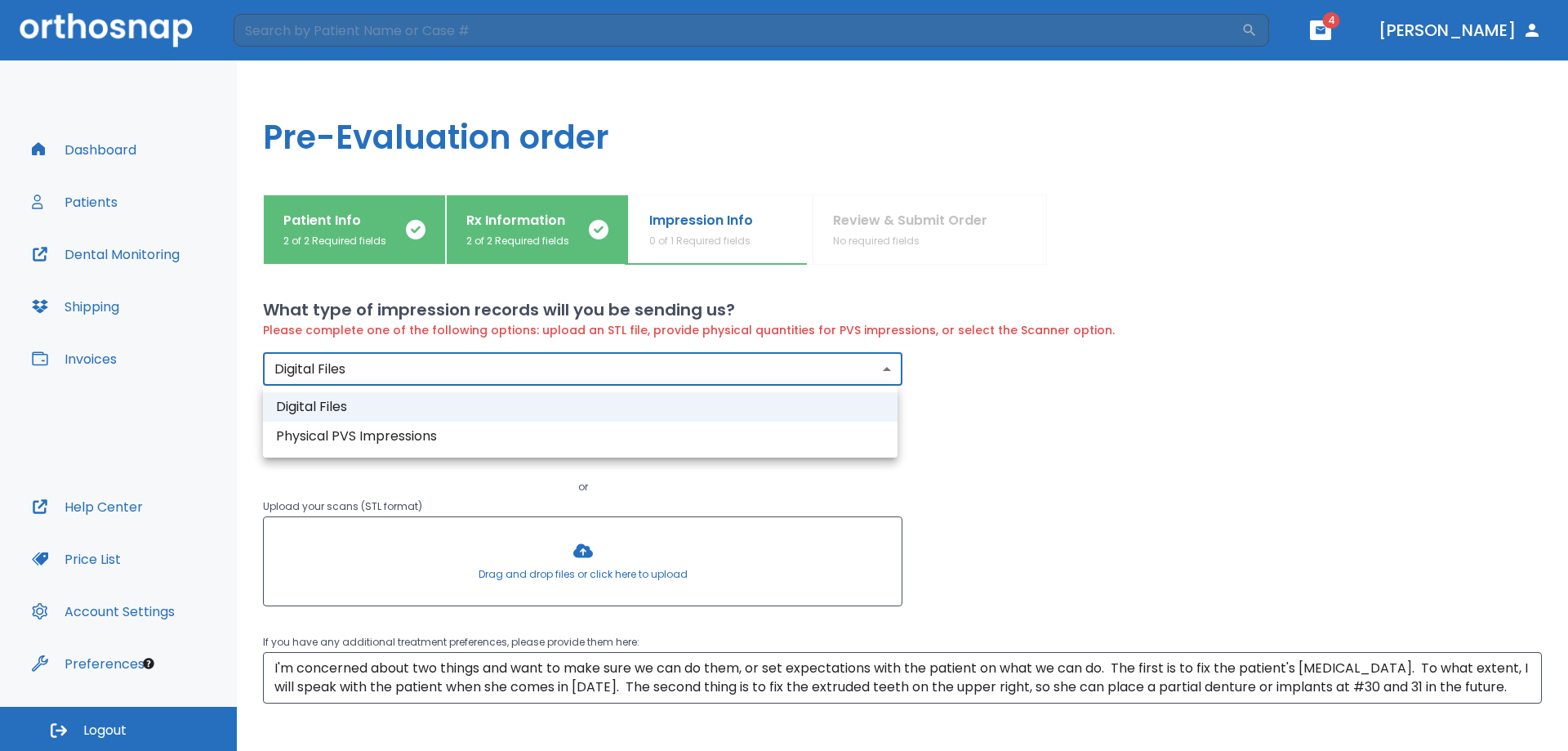
click at [613, 370] on body "​ 4 [PERSON_NAME] Dashboard Patients Dental Monitoring Shipping Invoices Help C…" at bounding box center [784, 376] width 1568 height 751
click at [601, 445] on li "Physical PVS Impressions" at bounding box center [580, 436] width 635 height 30
type input "physical"
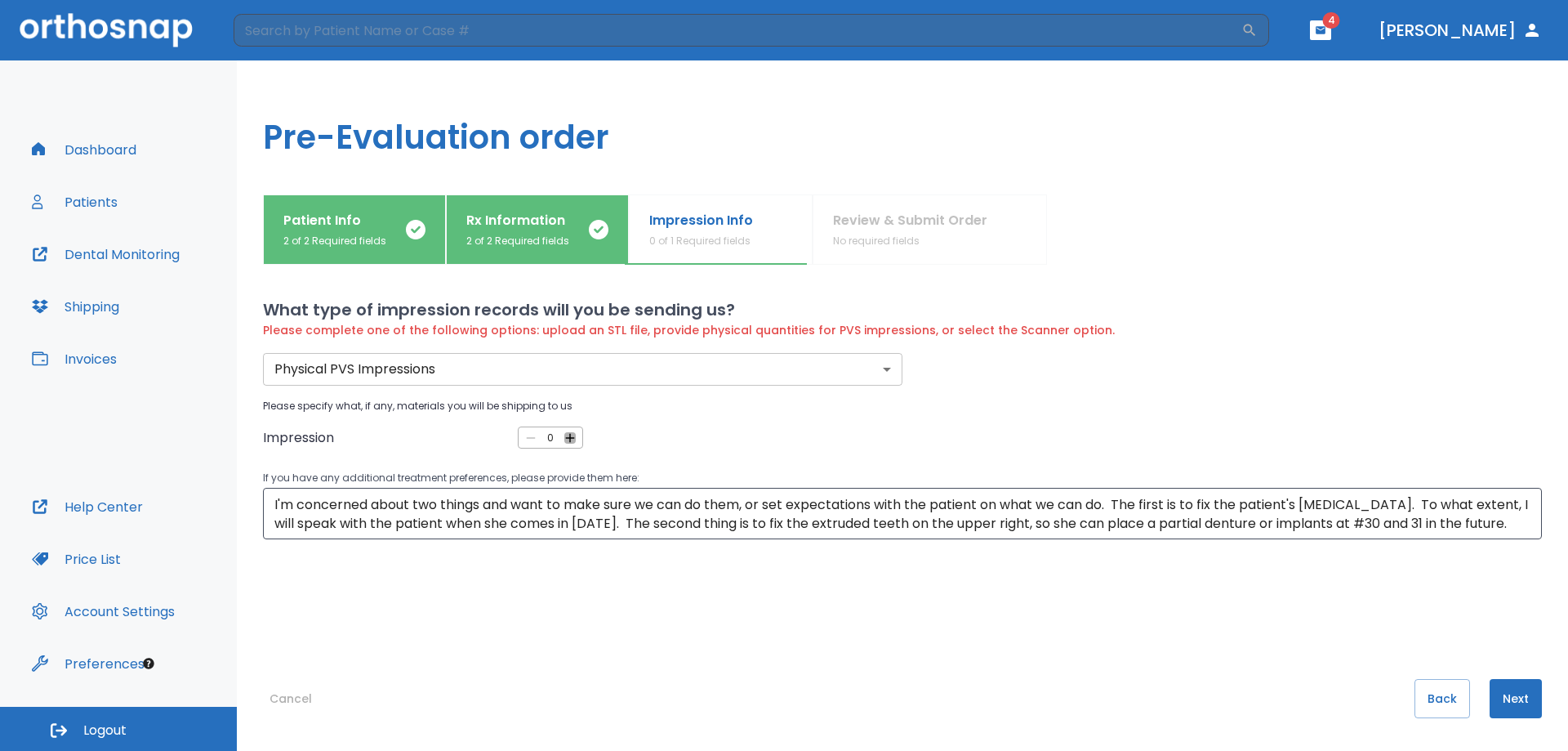
click at [564, 434] on icon "button" at bounding box center [570, 437] width 15 height 15
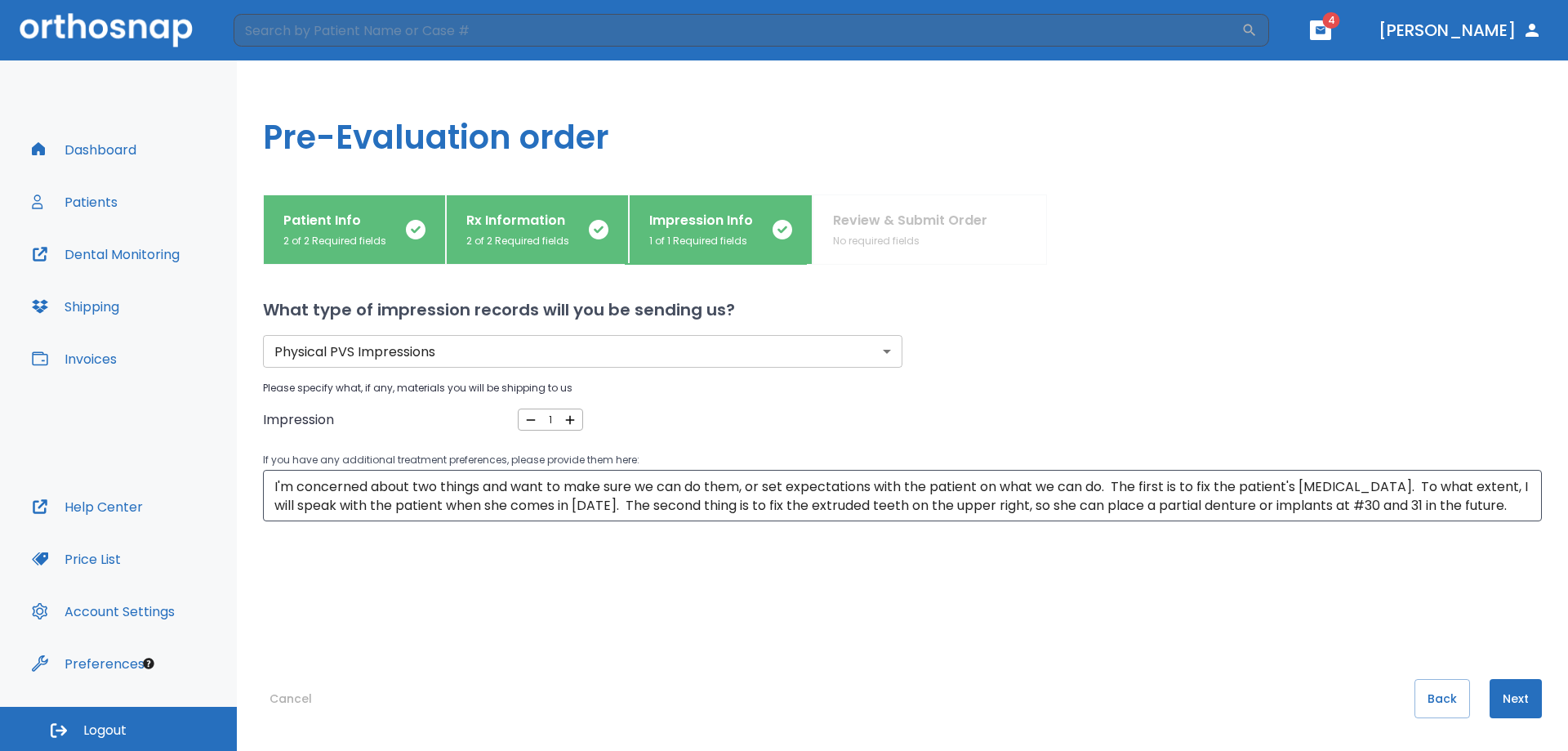
click at [526, 419] on icon "button" at bounding box center [530, 420] width 9 height 2
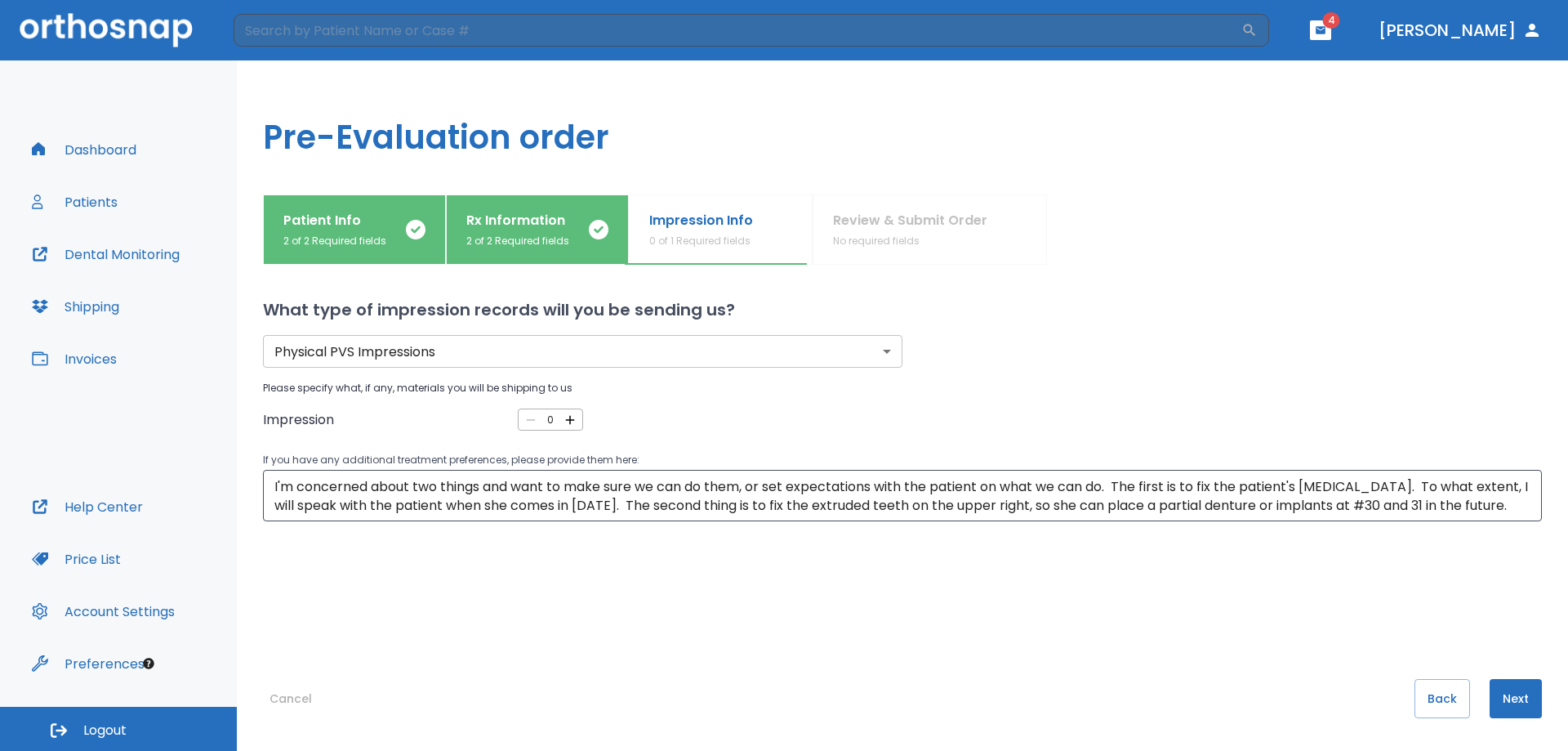
click at [1492, 698] on button "Next" at bounding box center [1516, 697] width 52 height 39
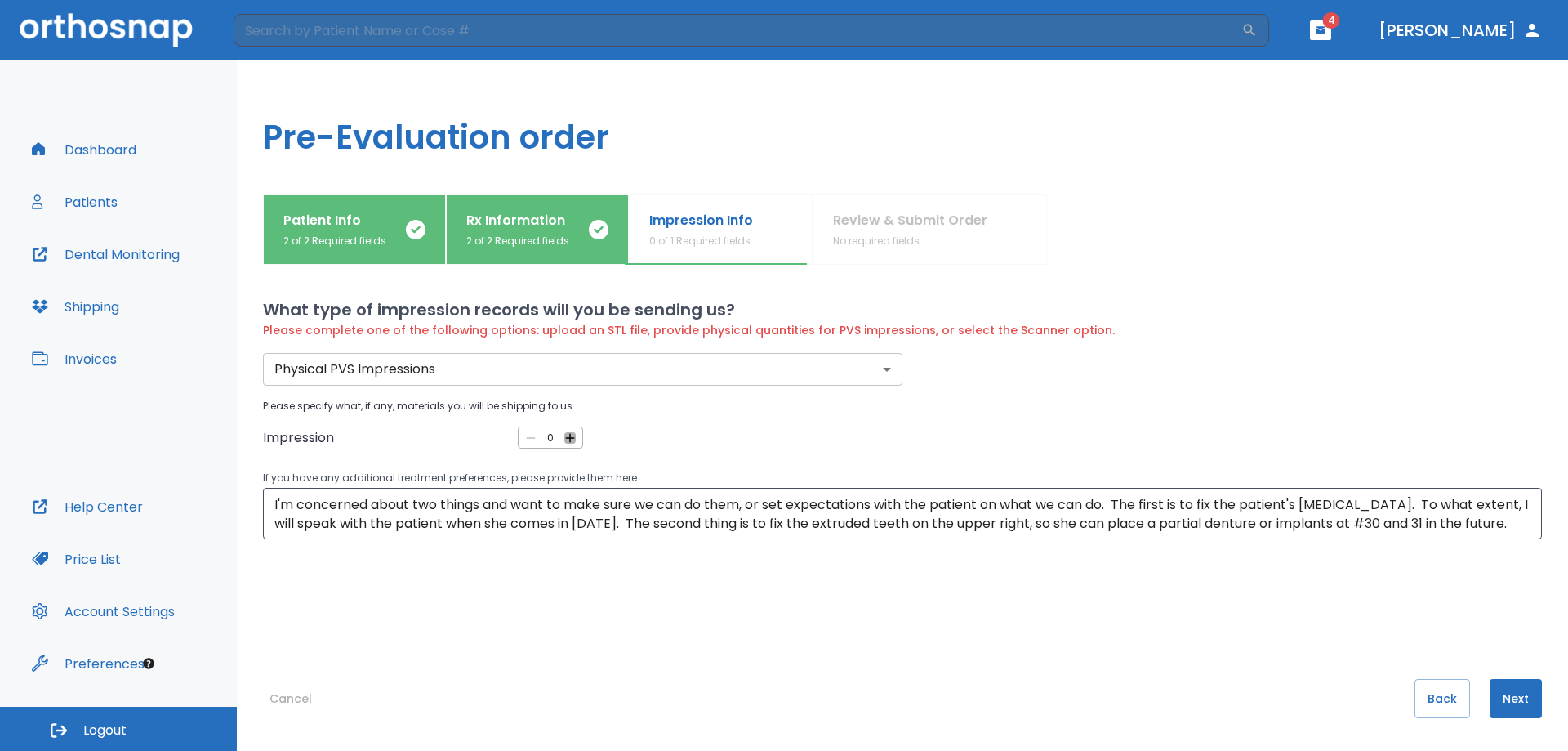
click at [566, 440] on icon "button" at bounding box center [570, 437] width 15 height 15
type input "1"
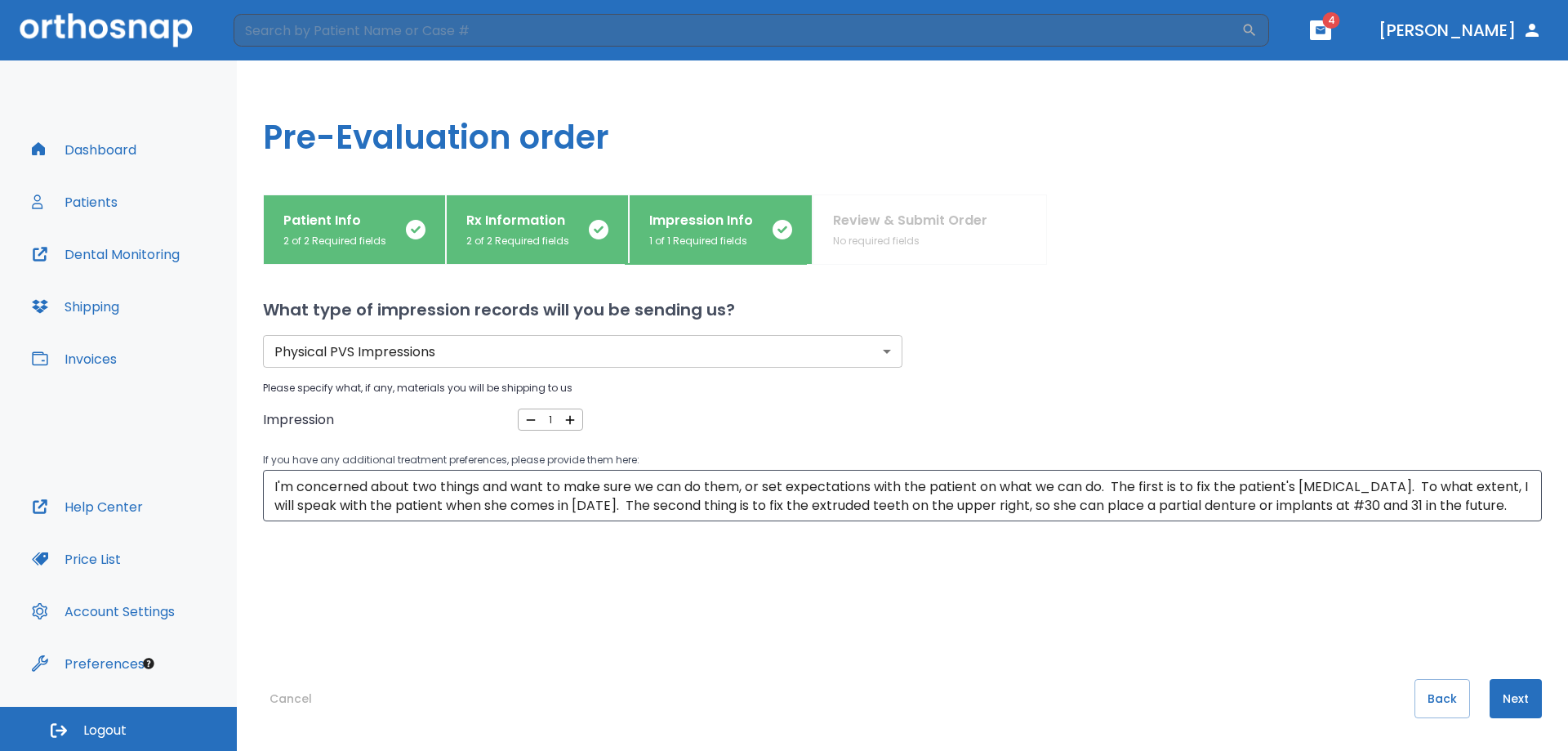
click at [504, 227] on p "Rx Information" at bounding box center [517, 221] width 103 height 20
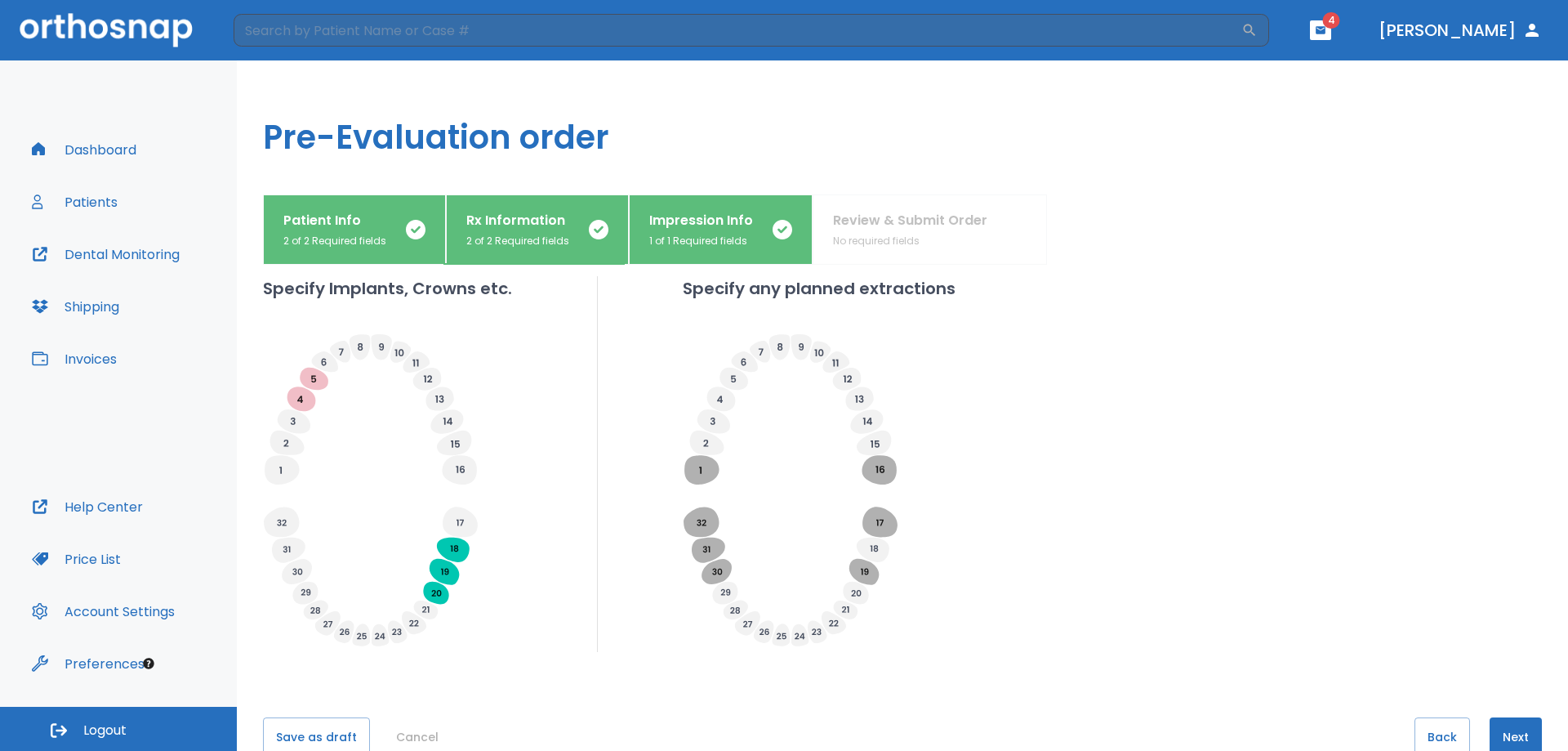
scroll to position [490, 0]
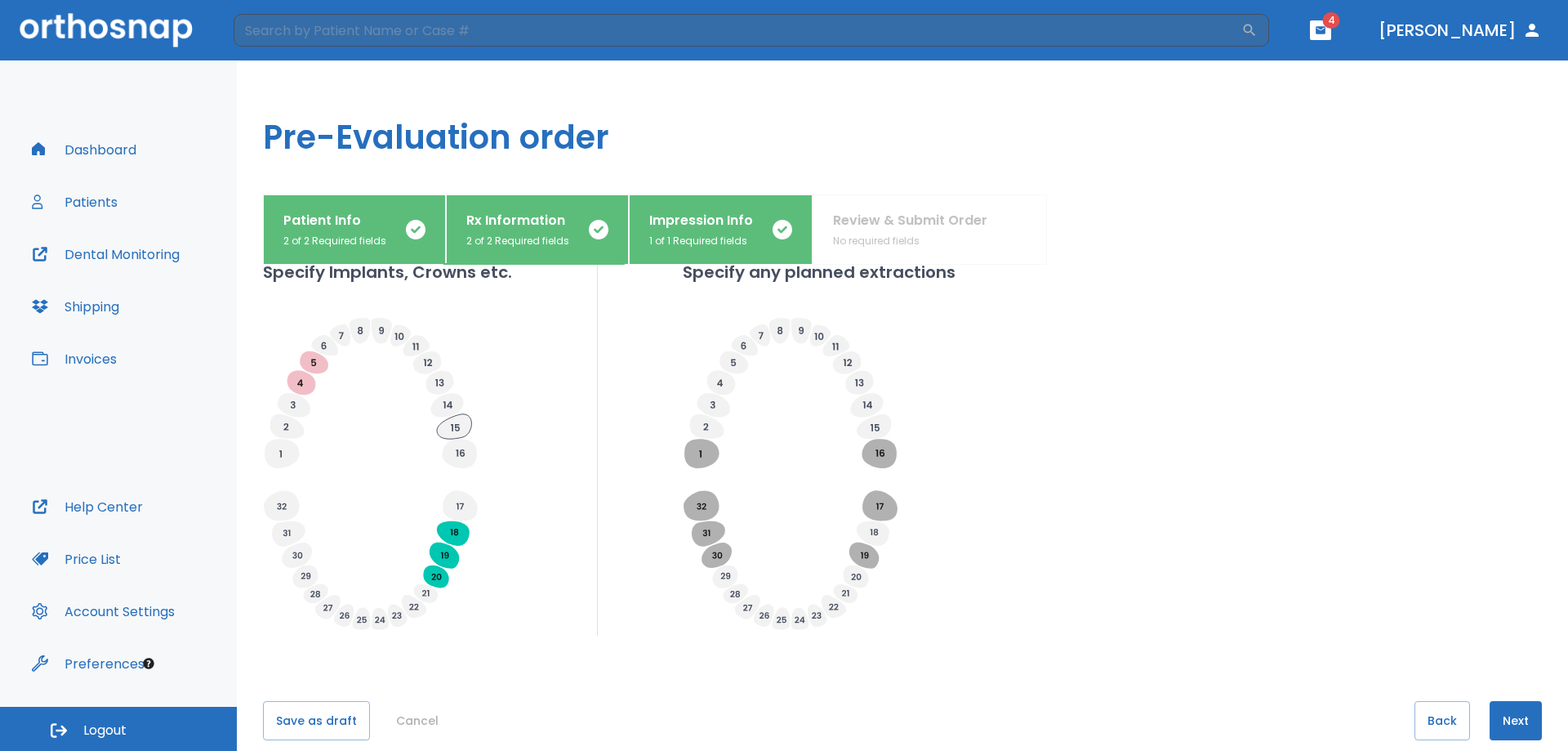
click at [451, 423] on icon at bounding box center [454, 426] width 34 height 25
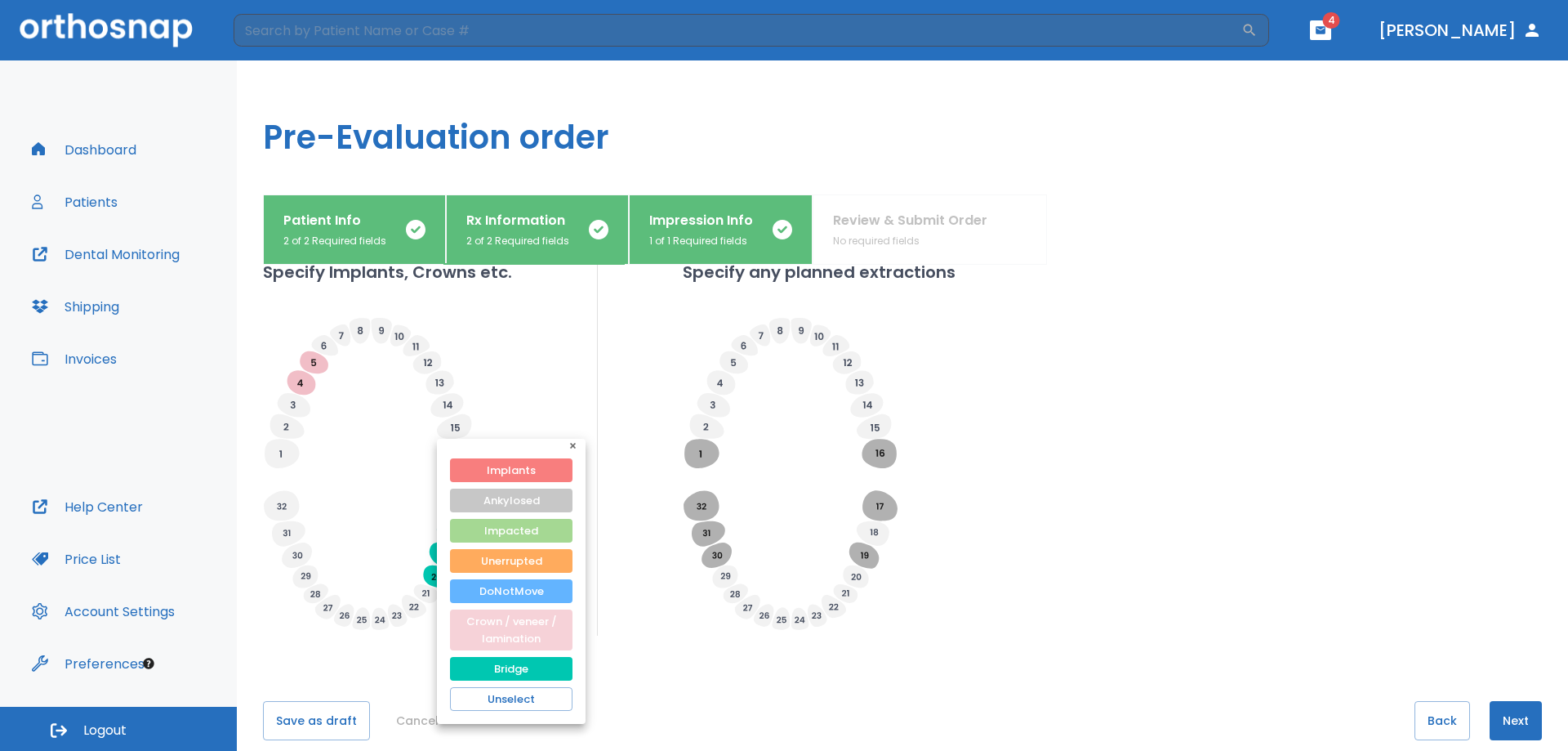
click at [528, 635] on button "Crown / veneer / lamination" at bounding box center [511, 629] width 123 height 41
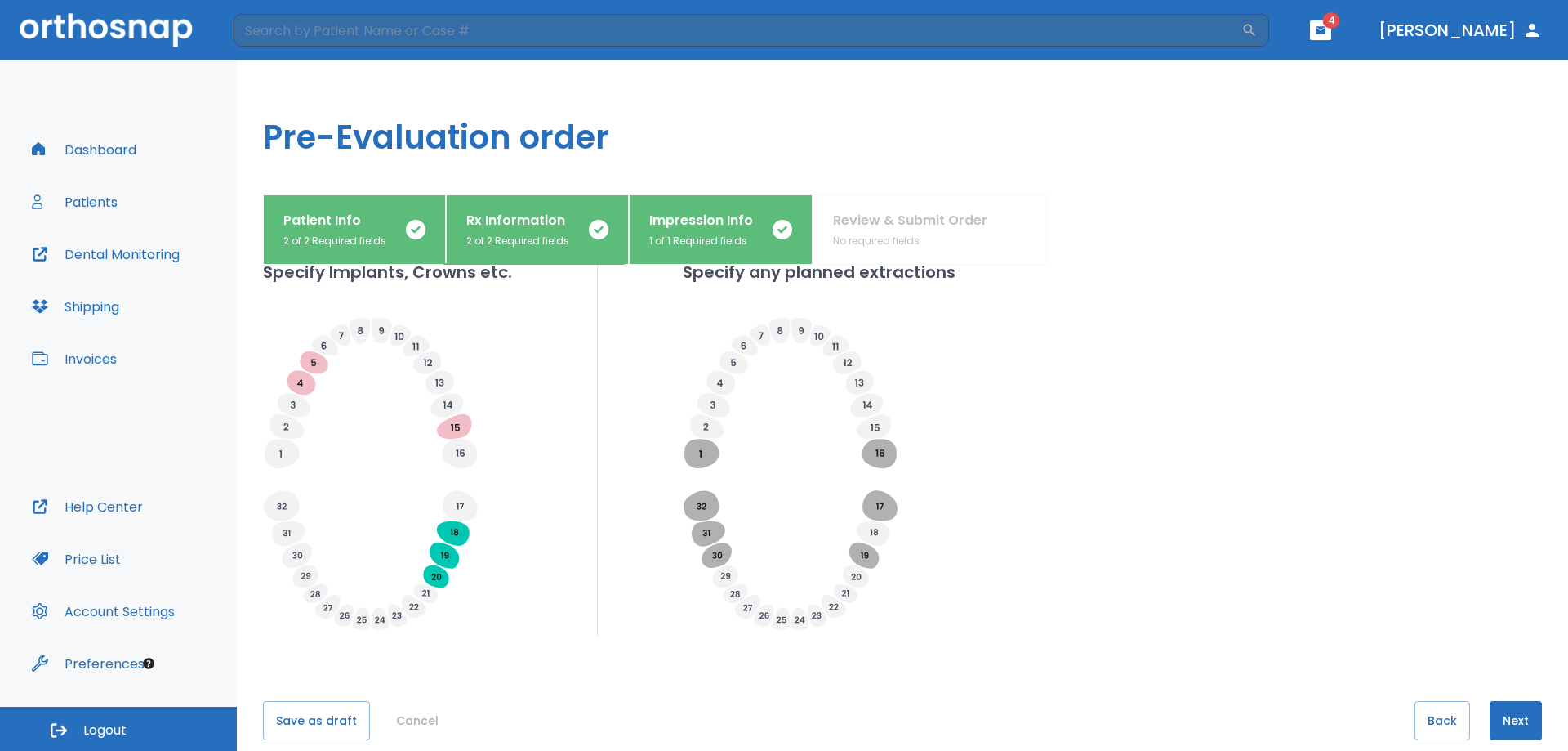
click at [1495, 710] on button "Next" at bounding box center [1516, 720] width 52 height 39
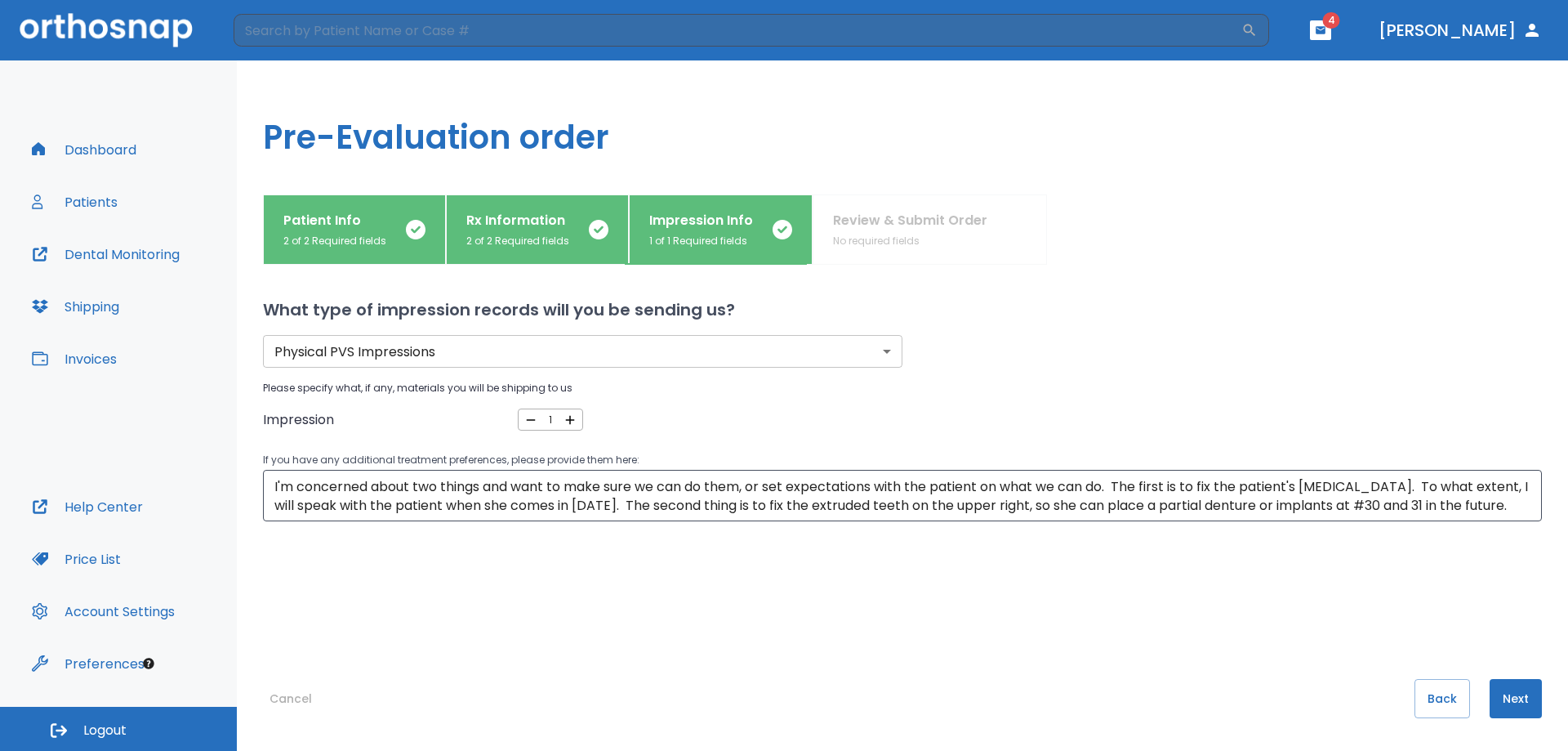
scroll to position [0, 0]
click at [1502, 506] on textarea "I'm concerned about two things and want to make sure we can do them, or set exp…" at bounding box center [903, 496] width 1256 height 38
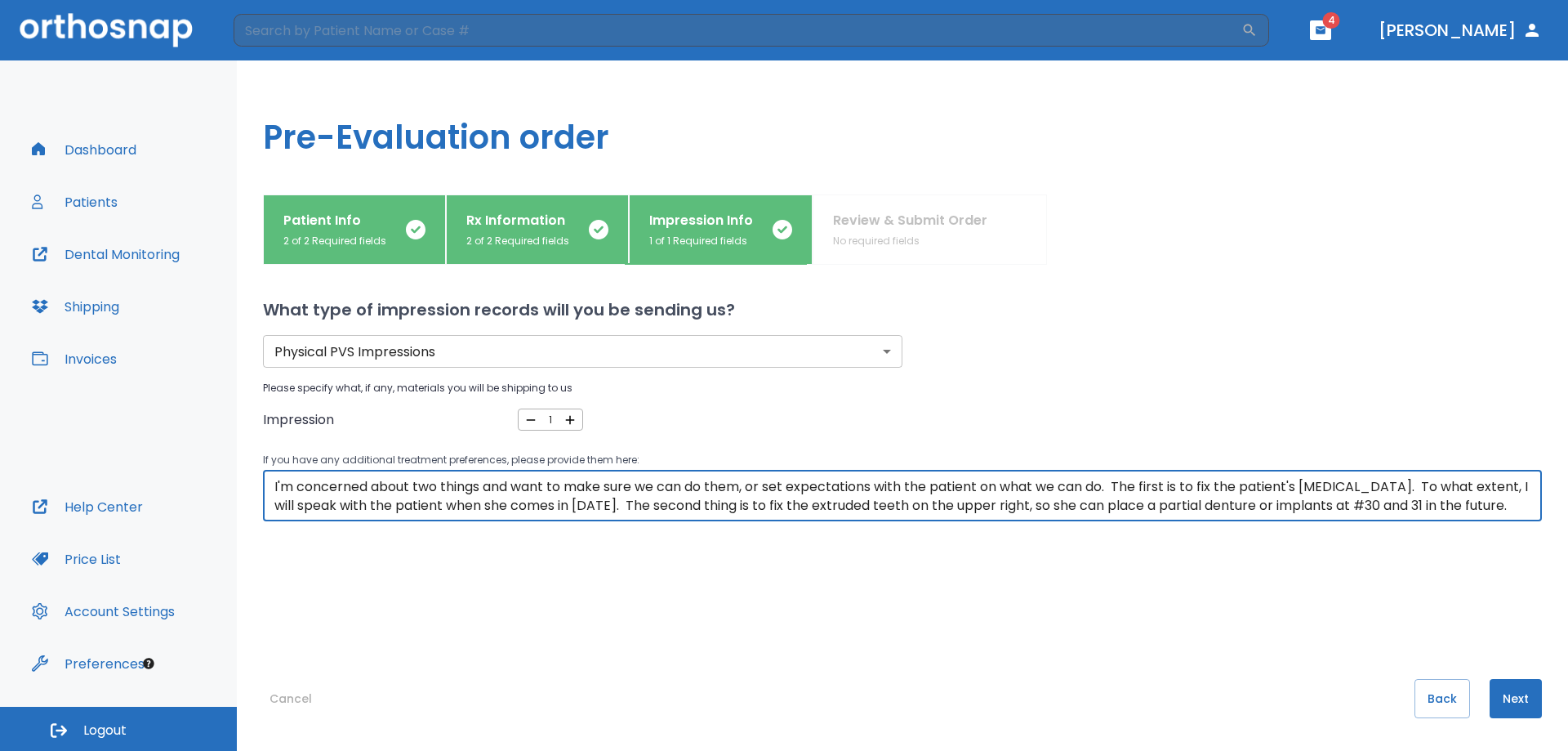
scroll to position [19, 0]
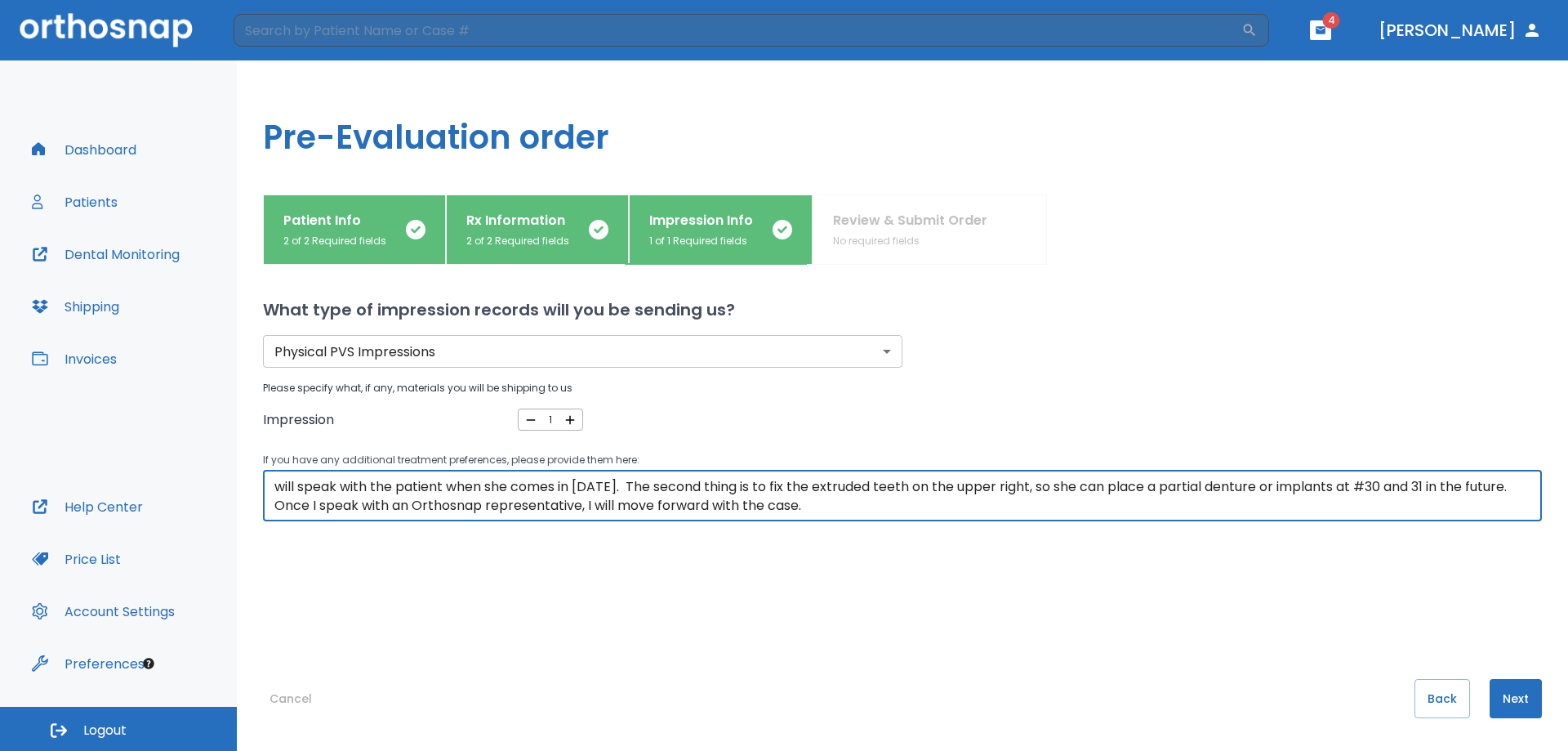
drag, startPoint x: 624, startPoint y: 501, endPoint x: 720, endPoint y: 549, distance: 107.3
click at [624, 502] on textarea "I'm concerned about two things and want to make sure we can do them, or set exp…" at bounding box center [903, 496] width 1256 height 38
type textarea "I'm concerned about two things and want to make sure we can do them, or set exp…"
click at [1501, 696] on button "Next" at bounding box center [1516, 697] width 52 height 39
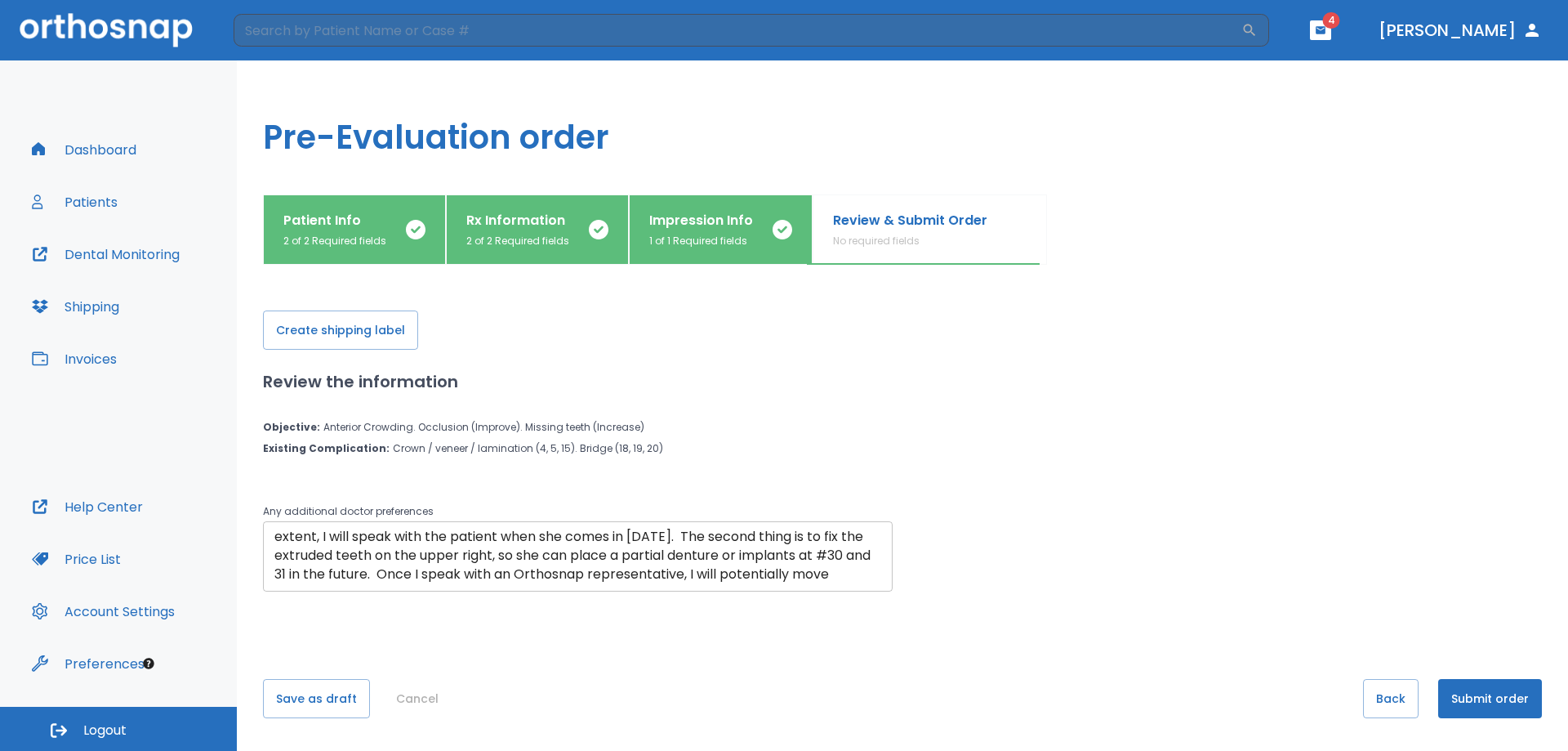
scroll to position [57, 0]
click at [1485, 692] on button "Submit order" at bounding box center [1490, 697] width 104 height 39
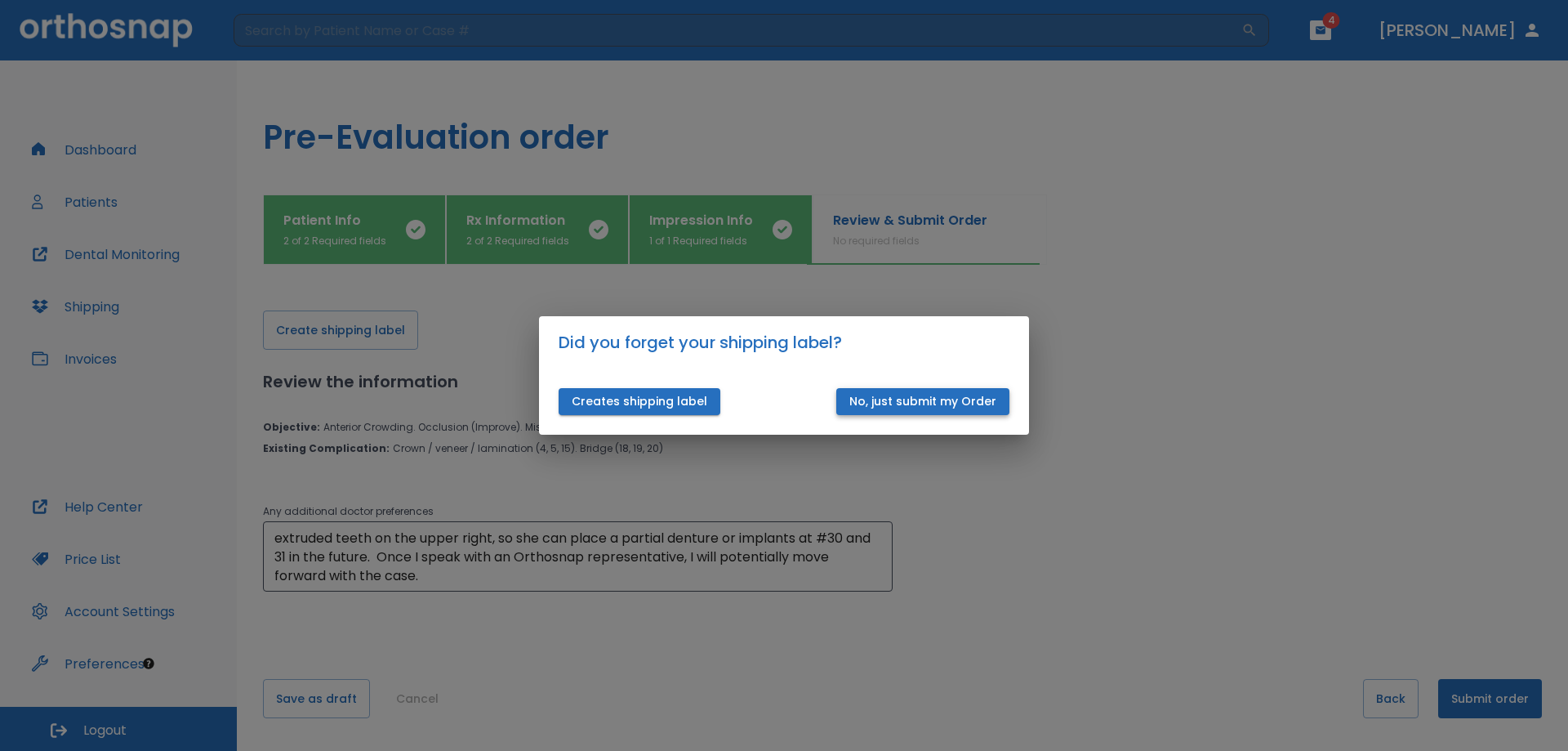
click at [925, 402] on button "No, just submit my Order" at bounding box center [923, 400] width 173 height 27
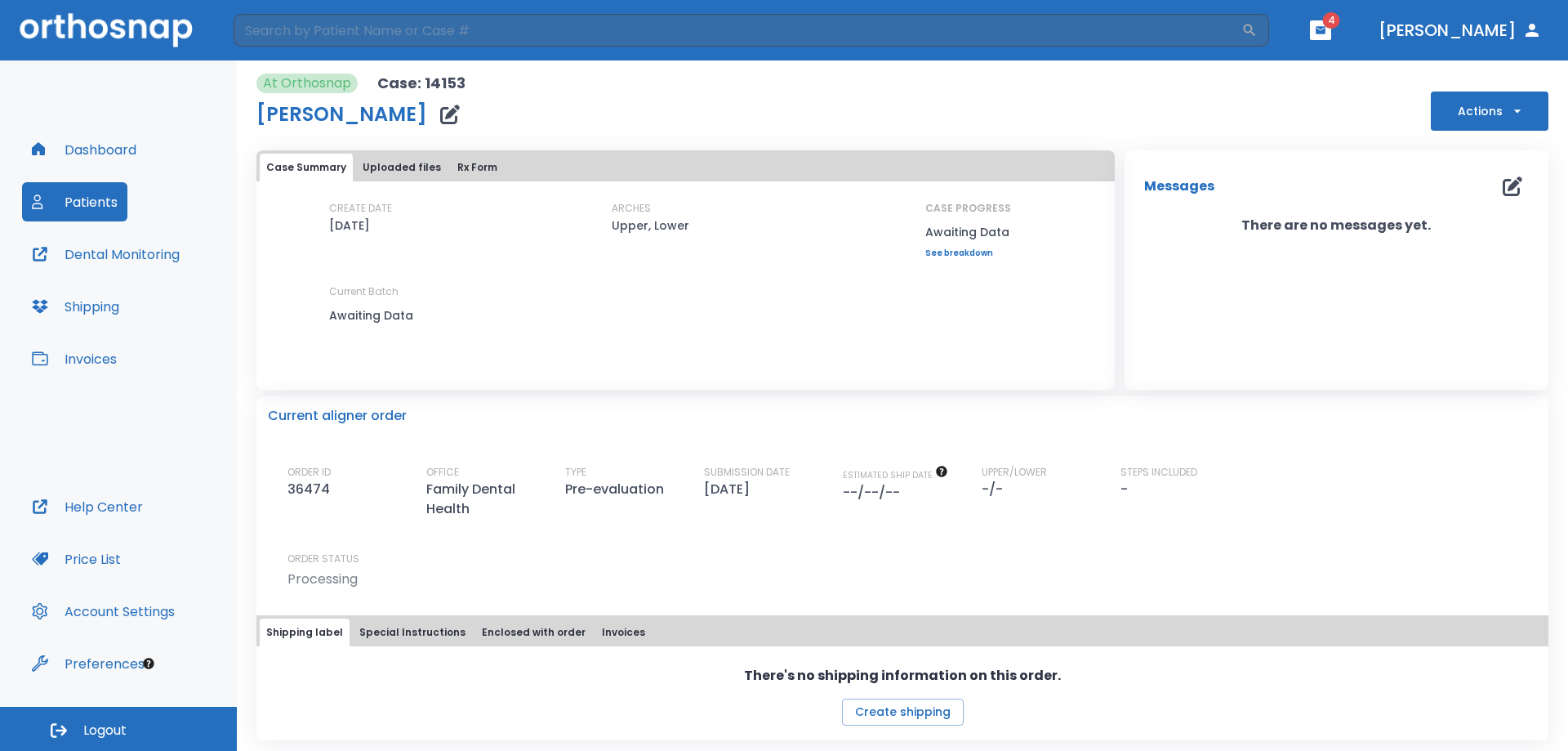
click at [116, 500] on button "Help Center" at bounding box center [87, 506] width 131 height 39
click at [110, 248] on button "Dental Monitoring" at bounding box center [106, 253] width 167 height 39
click at [1436, 107] on button "Actions" at bounding box center [1490, 111] width 118 height 39
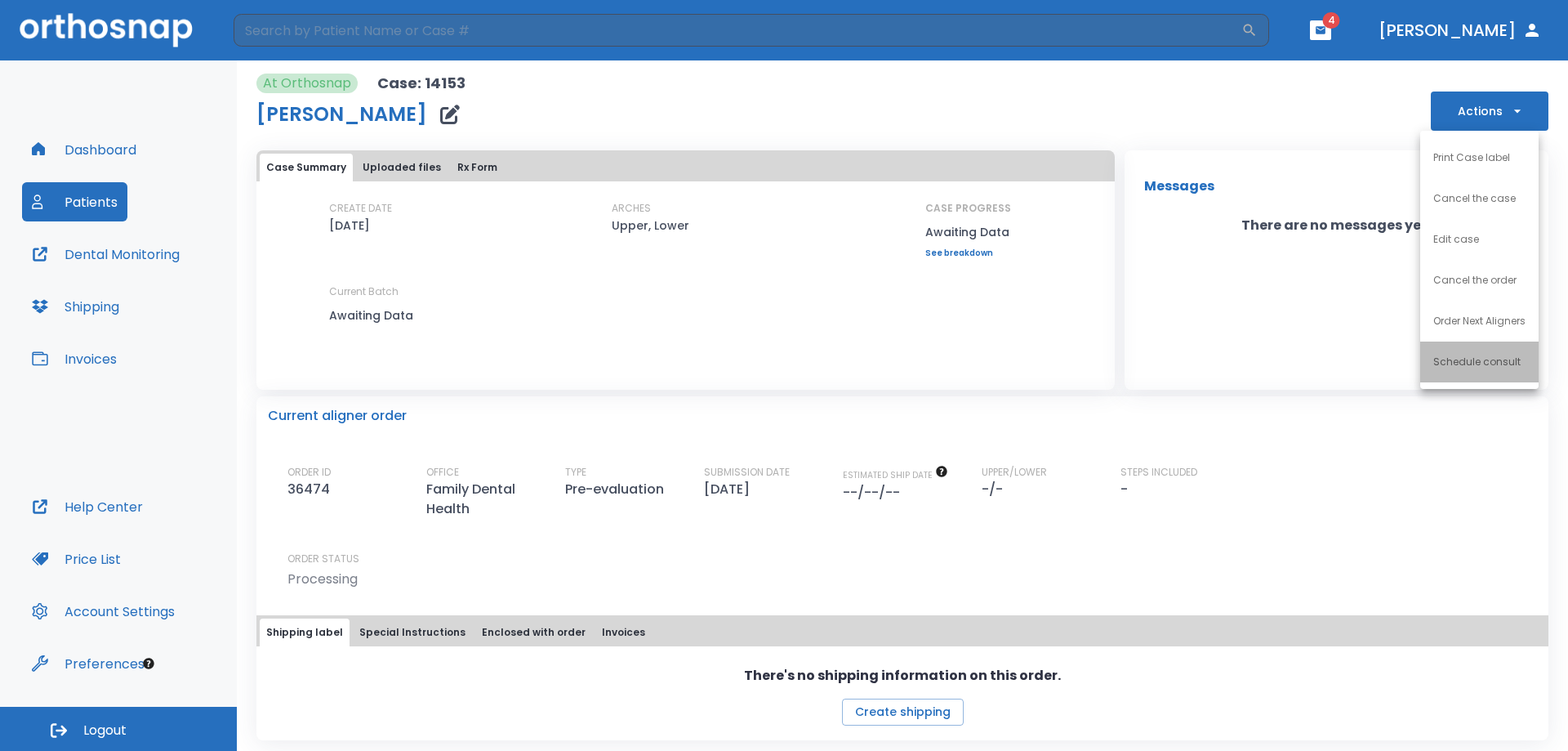
click at [1481, 361] on p "Schedule consult" at bounding box center [1477, 362] width 88 height 15
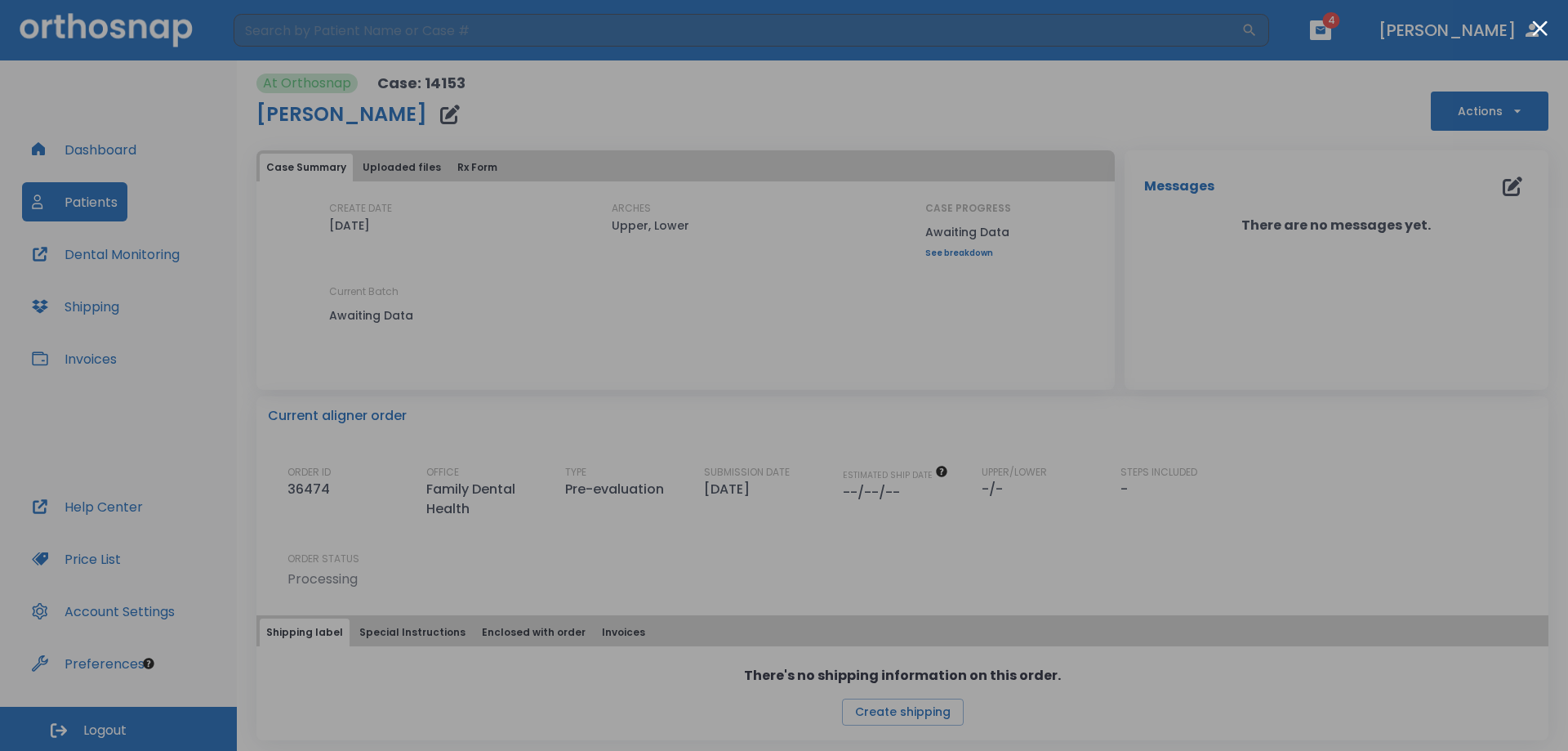
drag, startPoint x: 375, startPoint y: 348, endPoint x: 365, endPoint y: 362, distance: 17.2
click at [374, 348] on div at bounding box center [784, 376] width 1568 height 751
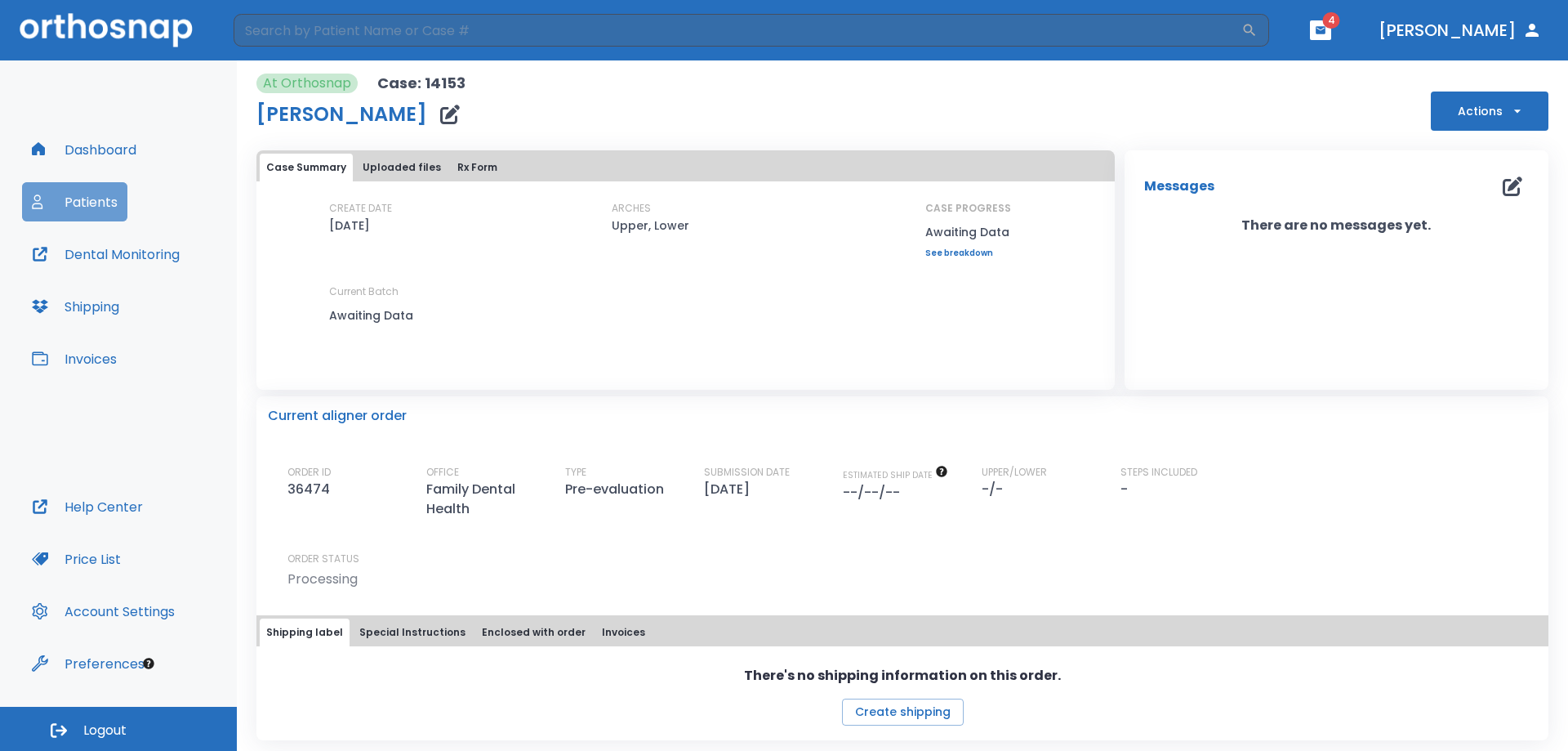
click at [97, 202] on button "Patients" at bounding box center [75, 201] width 106 height 39
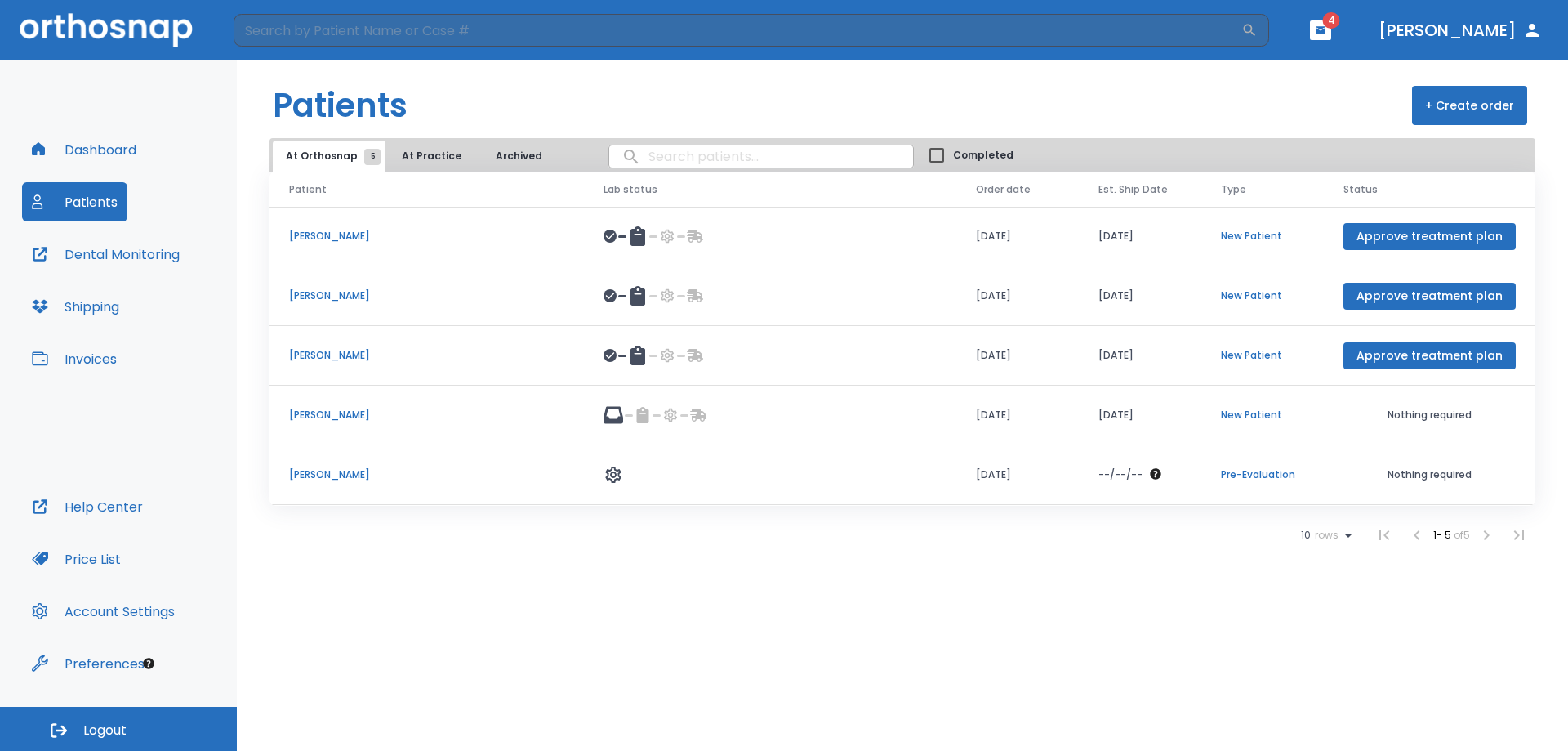
click at [333, 474] on p "[PERSON_NAME]" at bounding box center [426, 474] width 275 height 15
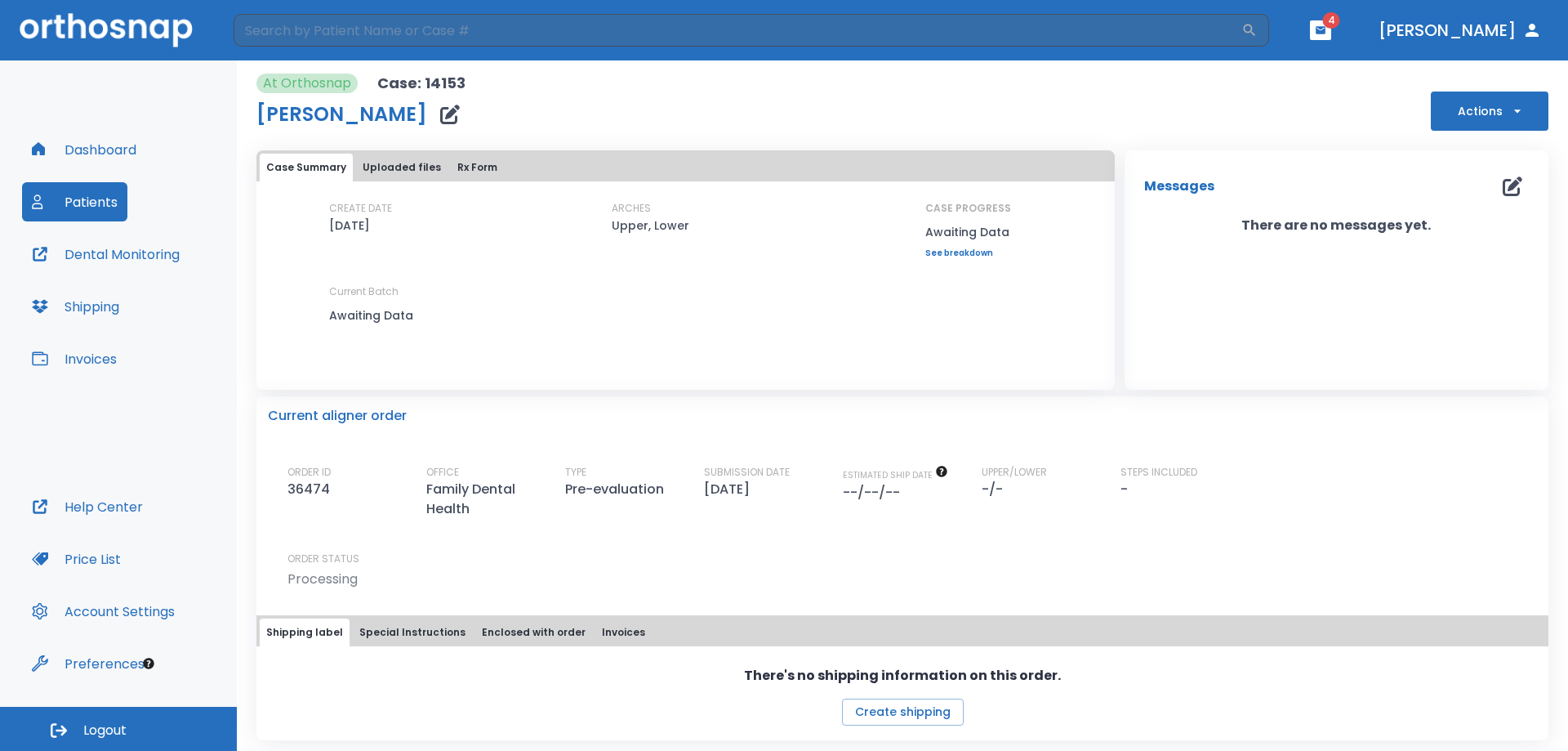
click at [1476, 109] on button "Actions" at bounding box center [1490, 111] width 118 height 39
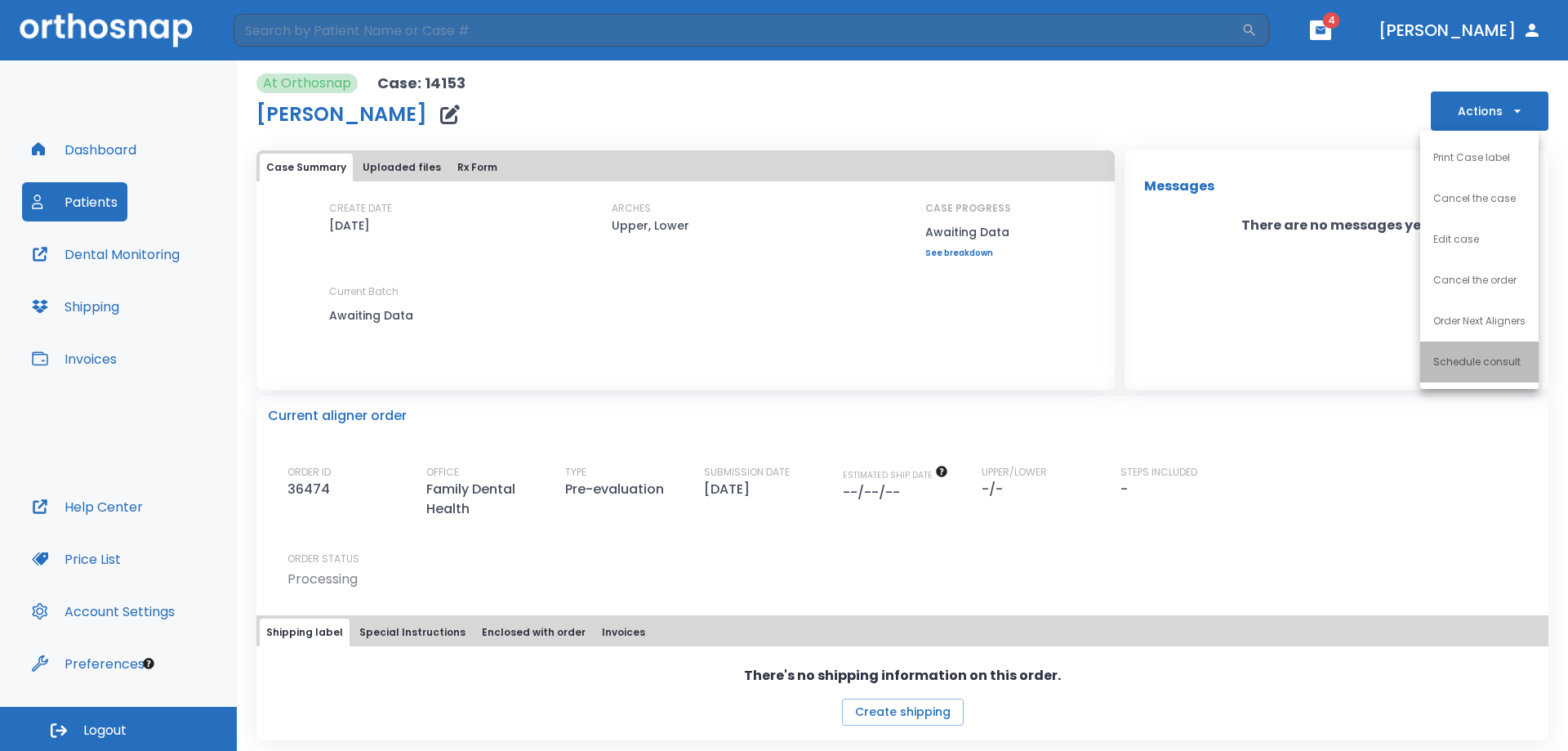
click at [1499, 370] on li "Schedule consult" at bounding box center [1479, 362] width 119 height 41
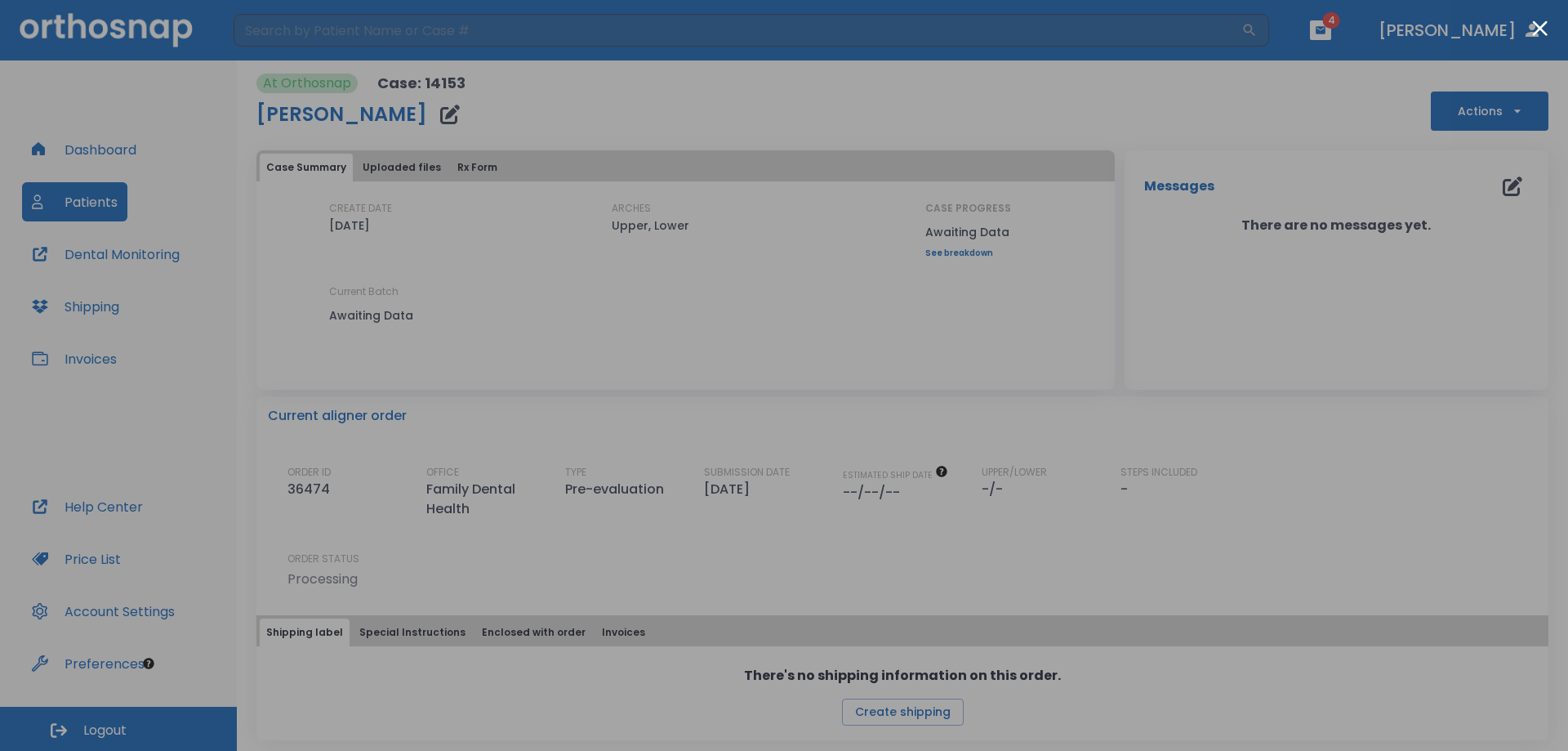
click at [673, 82] on div at bounding box center [784, 376] width 1568 height 751
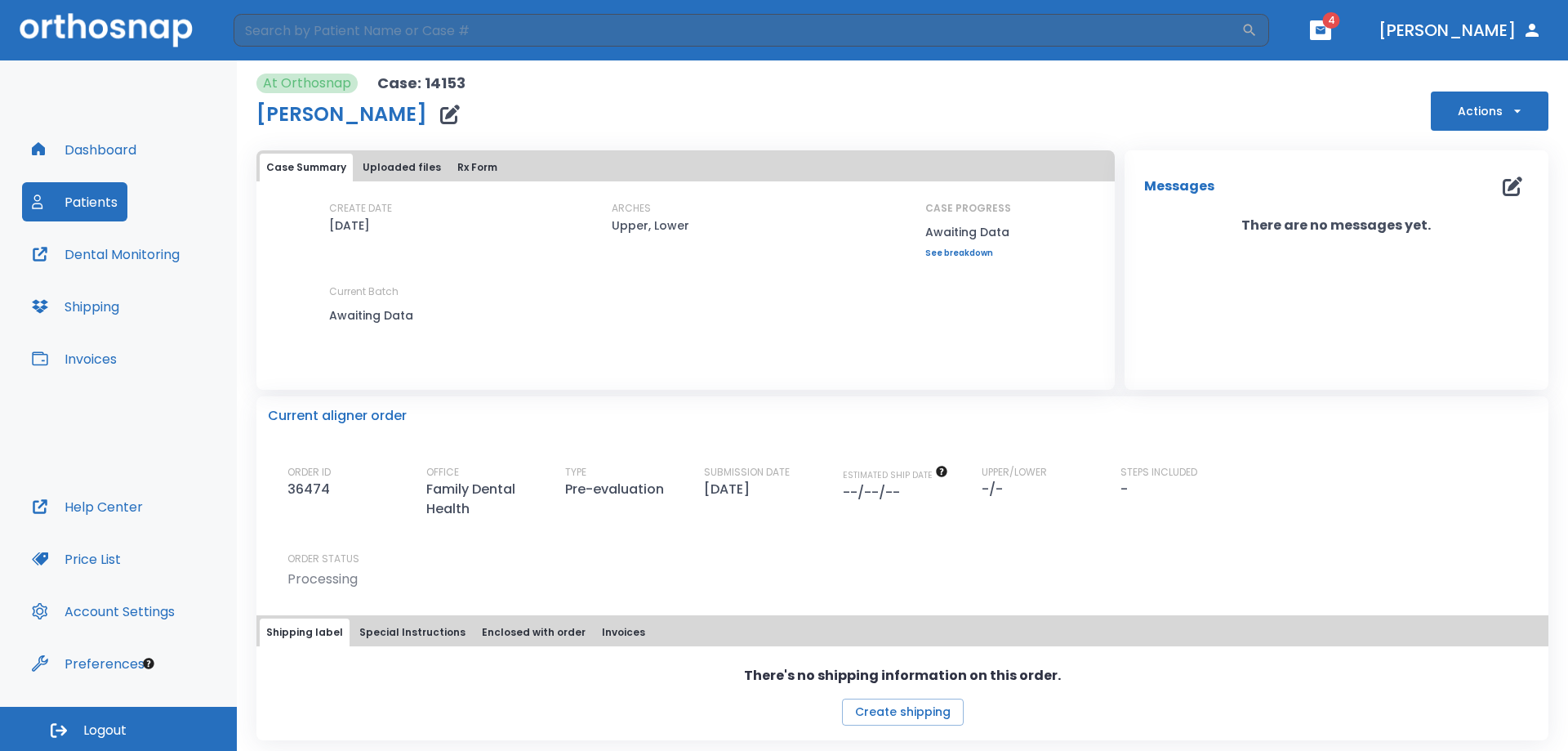
click at [83, 206] on button "Patients" at bounding box center [75, 201] width 106 height 39
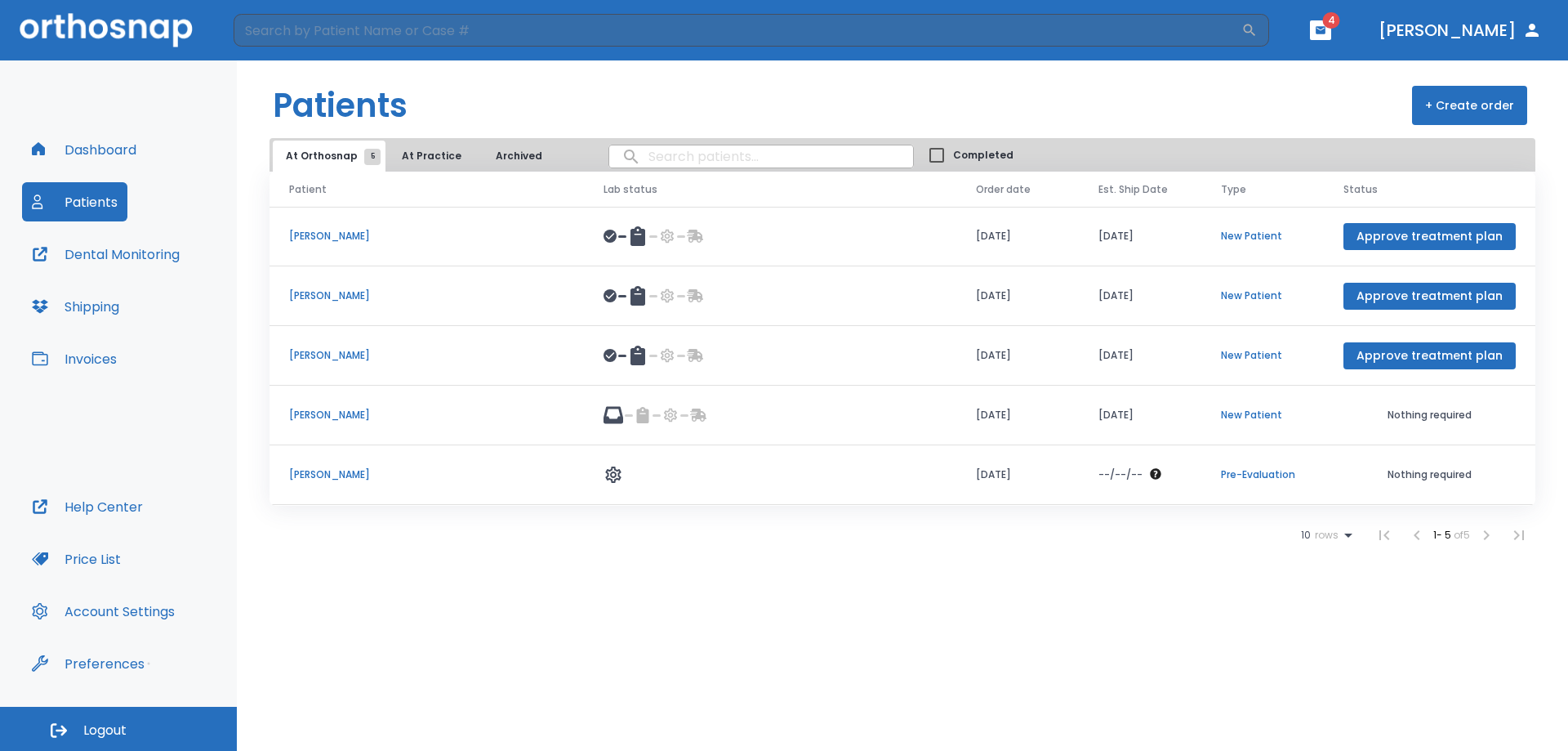
click at [346, 411] on p "[PERSON_NAME]" at bounding box center [426, 414] width 275 height 15
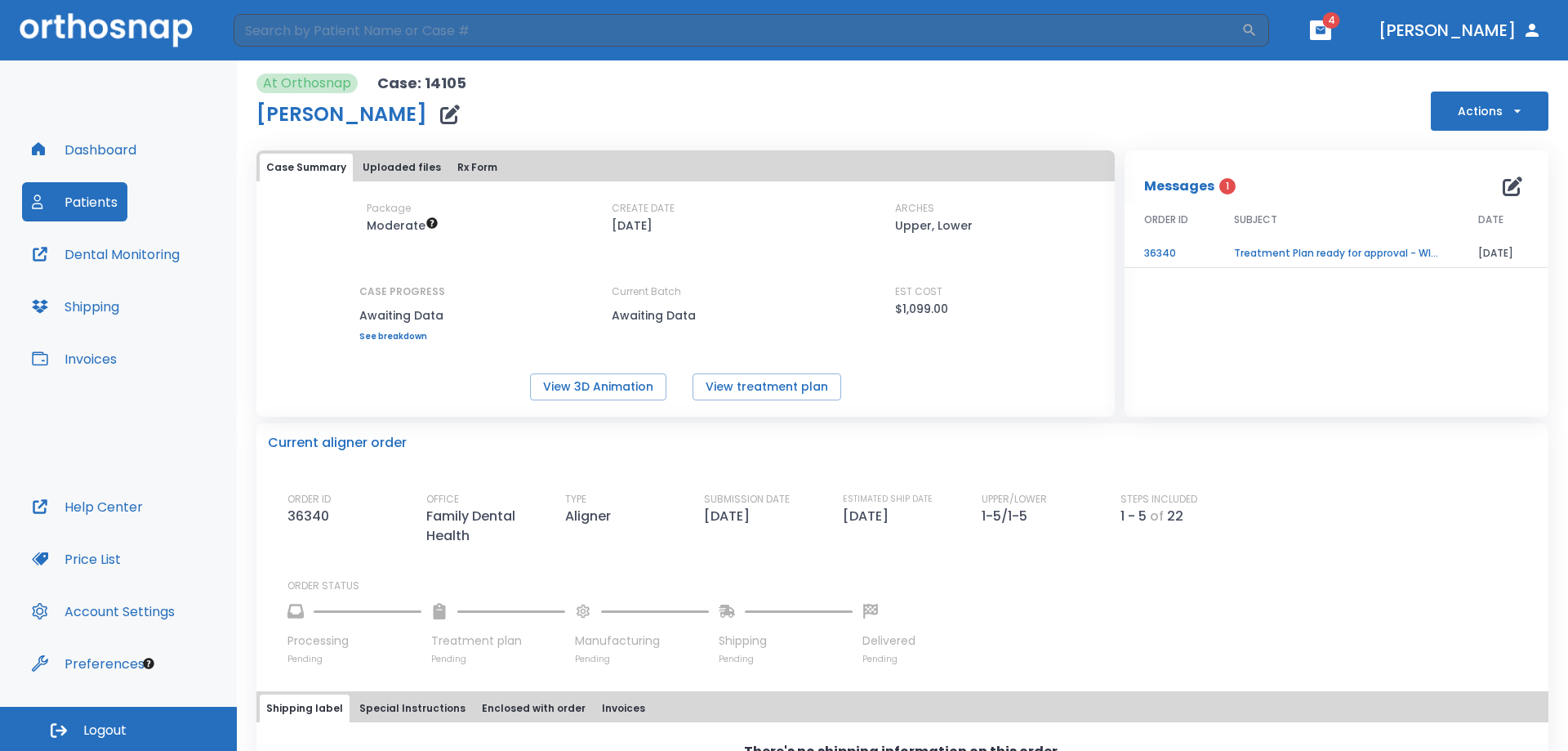
click at [1296, 252] on td "Treatment Plan ready for approval - WITH EXTRACTION" at bounding box center [1336, 253] width 244 height 29
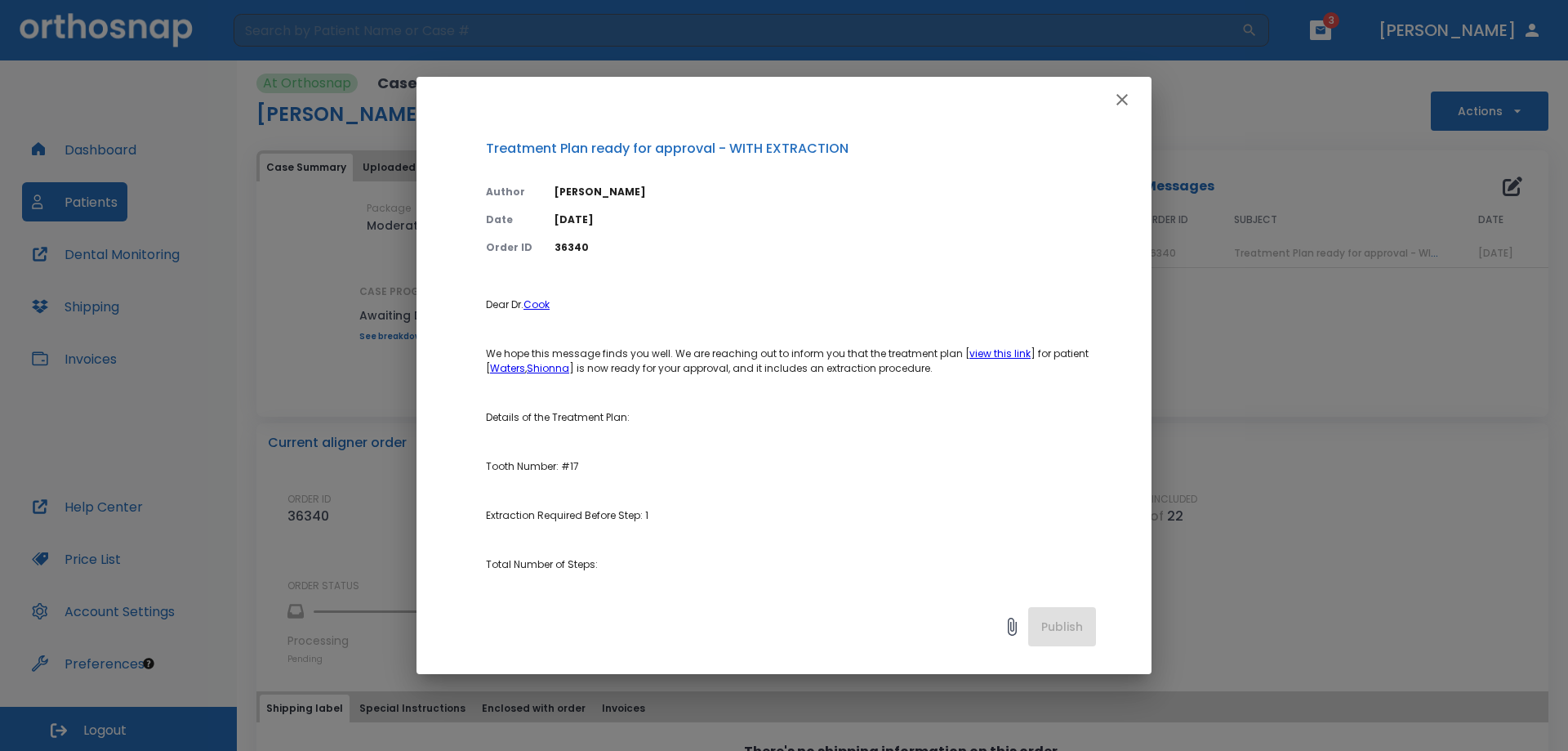
click at [886, 419] on p "Details of the Treatment Plan:" at bounding box center [791, 417] width 611 height 15
click at [1116, 103] on icon "button" at bounding box center [1123, 100] width 20 height 20
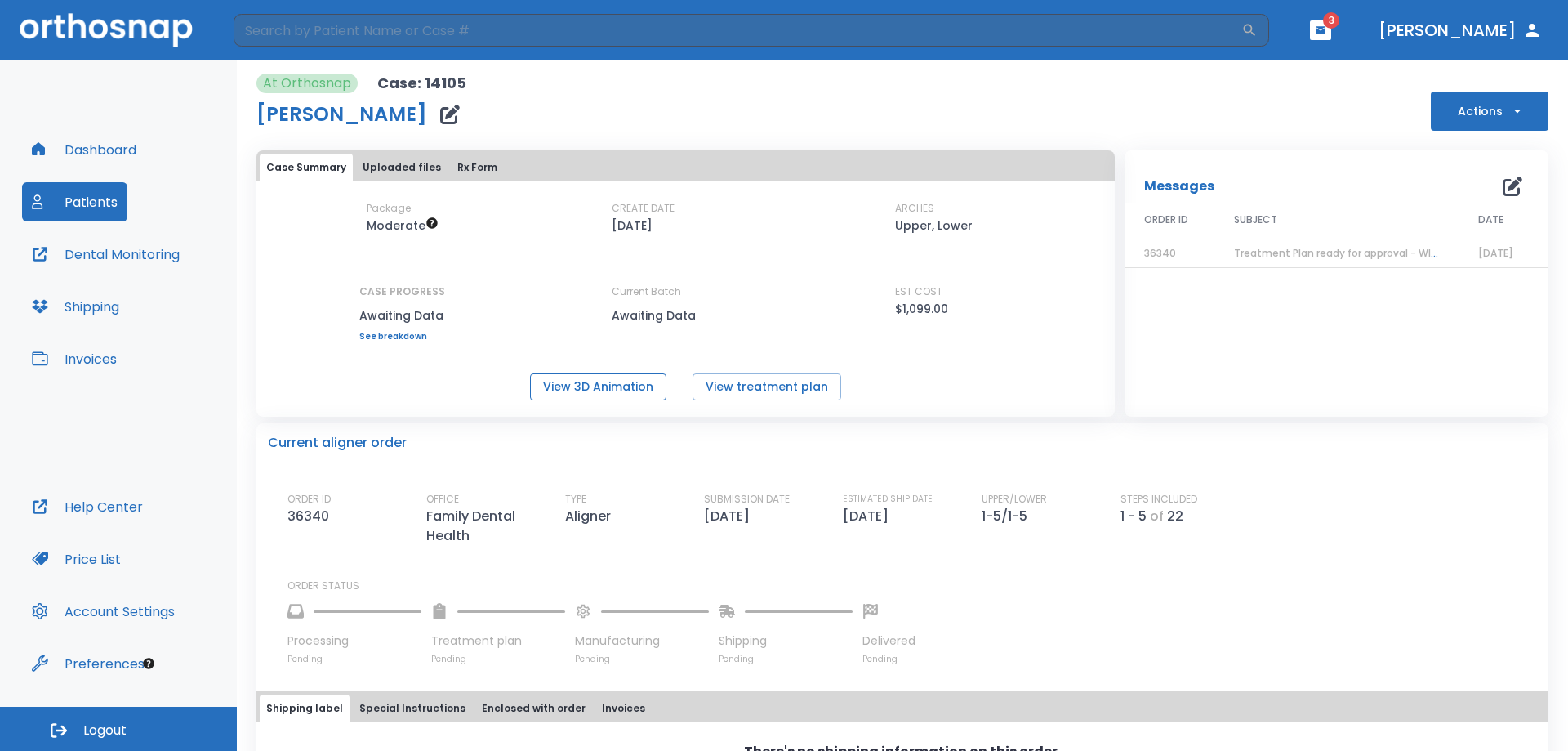
click at [602, 383] on button "View 3D Animation" at bounding box center [598, 386] width 136 height 27
click at [747, 376] on button "View treatment plan" at bounding box center [766, 386] width 148 height 27
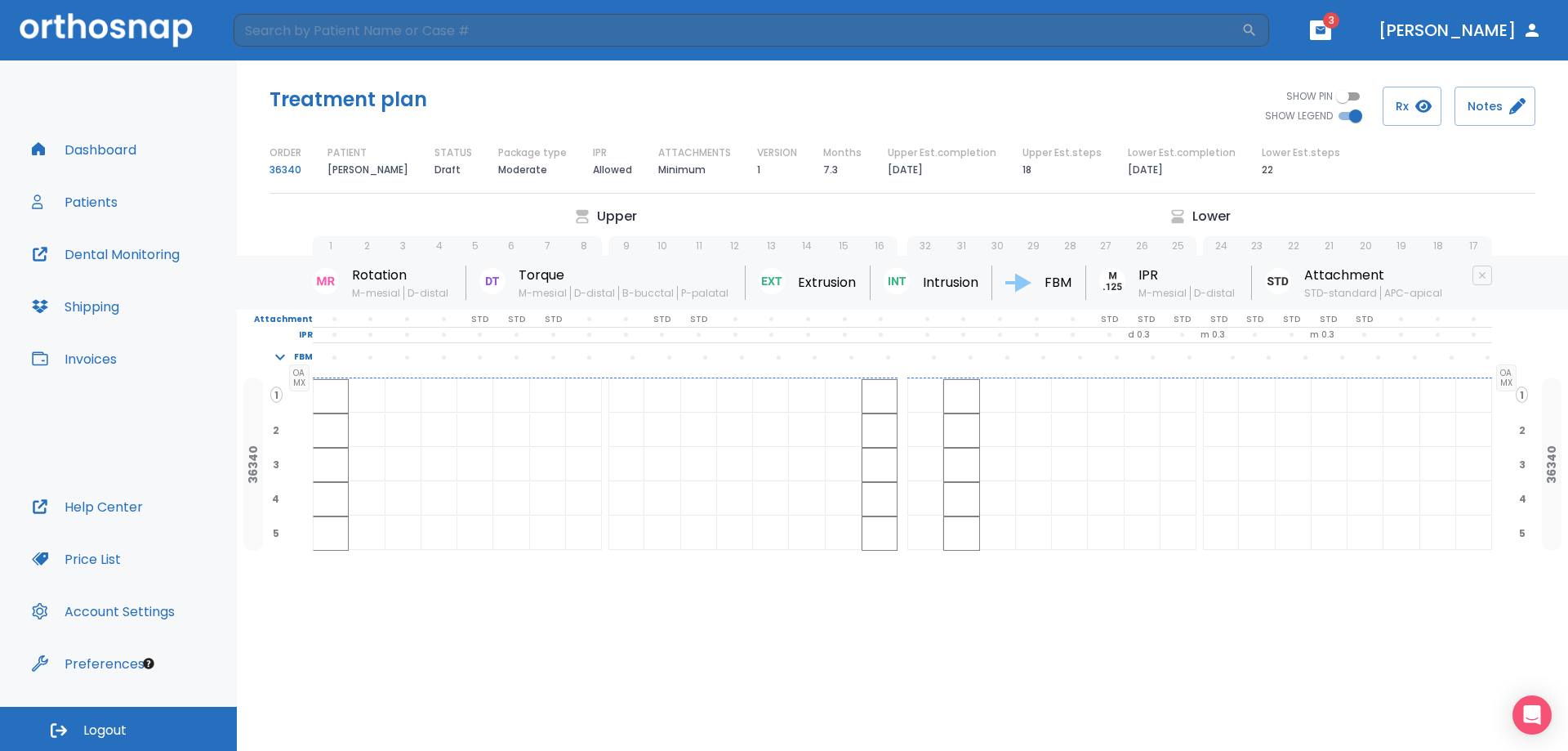
click at [275, 428] on span "2" at bounding box center [276, 429] width 13 height 15
click at [1401, 107] on button "Rx" at bounding box center [1412, 106] width 59 height 39
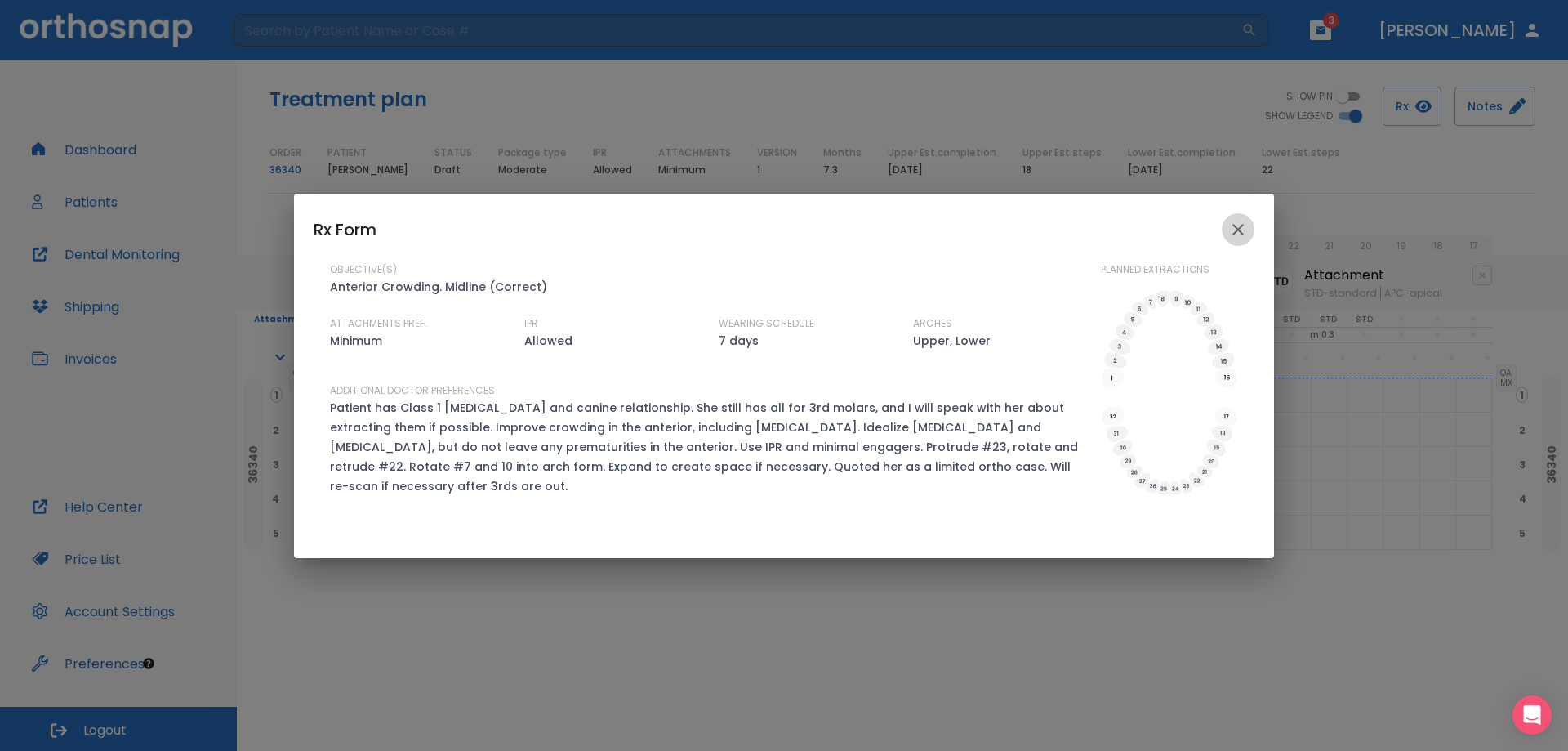
click at [1236, 229] on icon "close" at bounding box center [1238, 230] width 20 height 20
